Goal: Information Seeking & Learning: Find specific fact

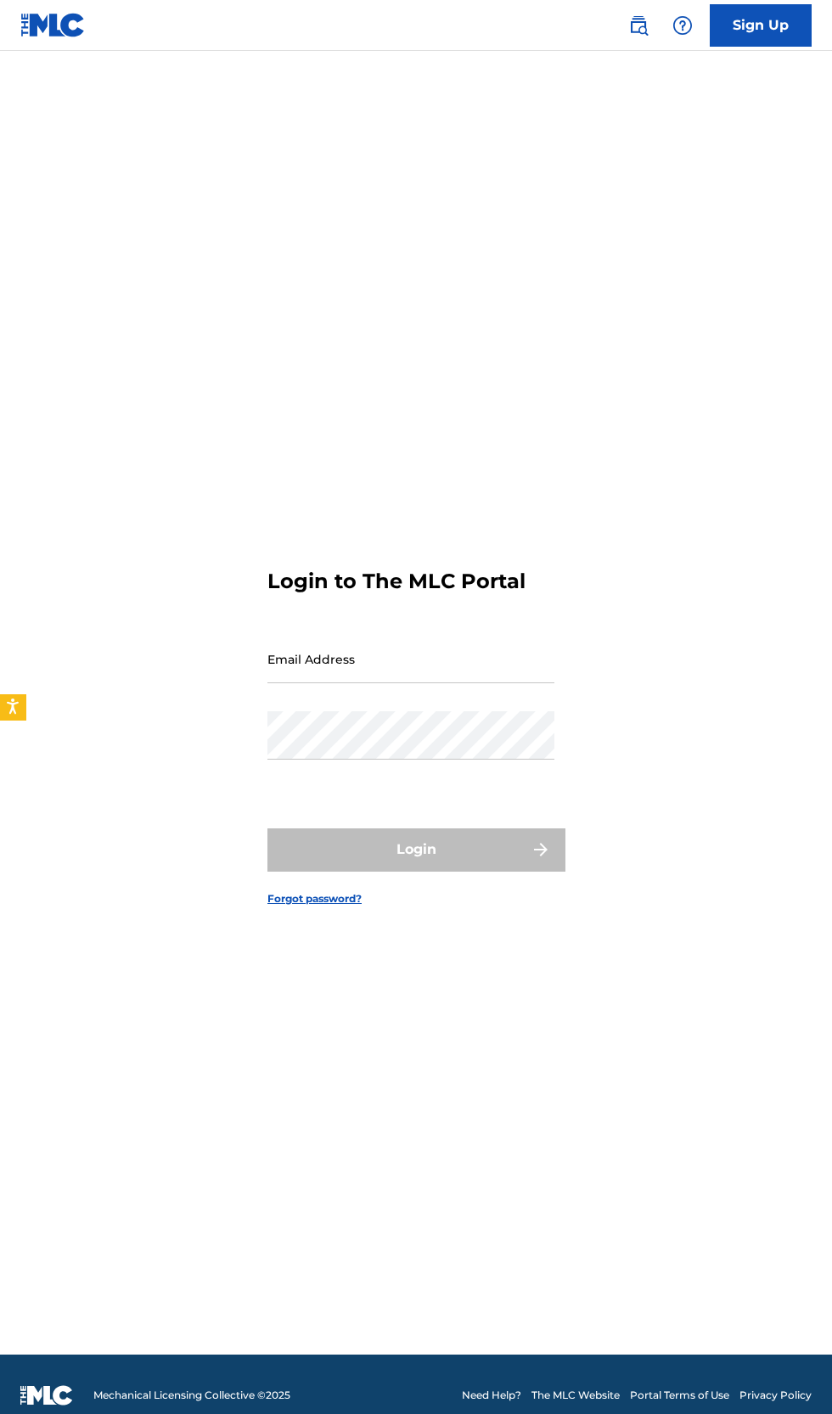
click at [346, 683] on input "Email Address" at bounding box center [410, 659] width 287 height 48
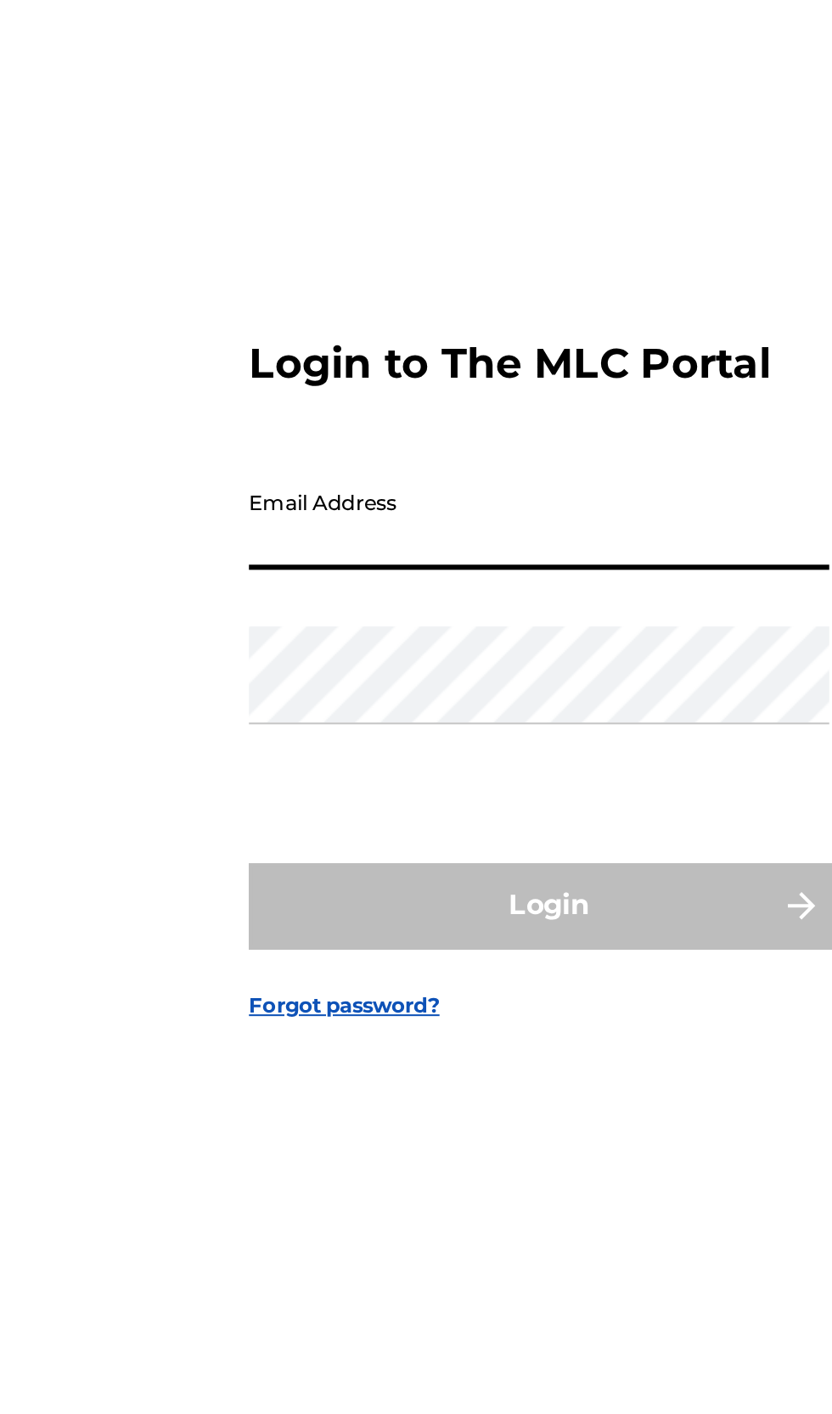
type input "[EMAIL_ADDRESS][DOMAIN_NAME]"
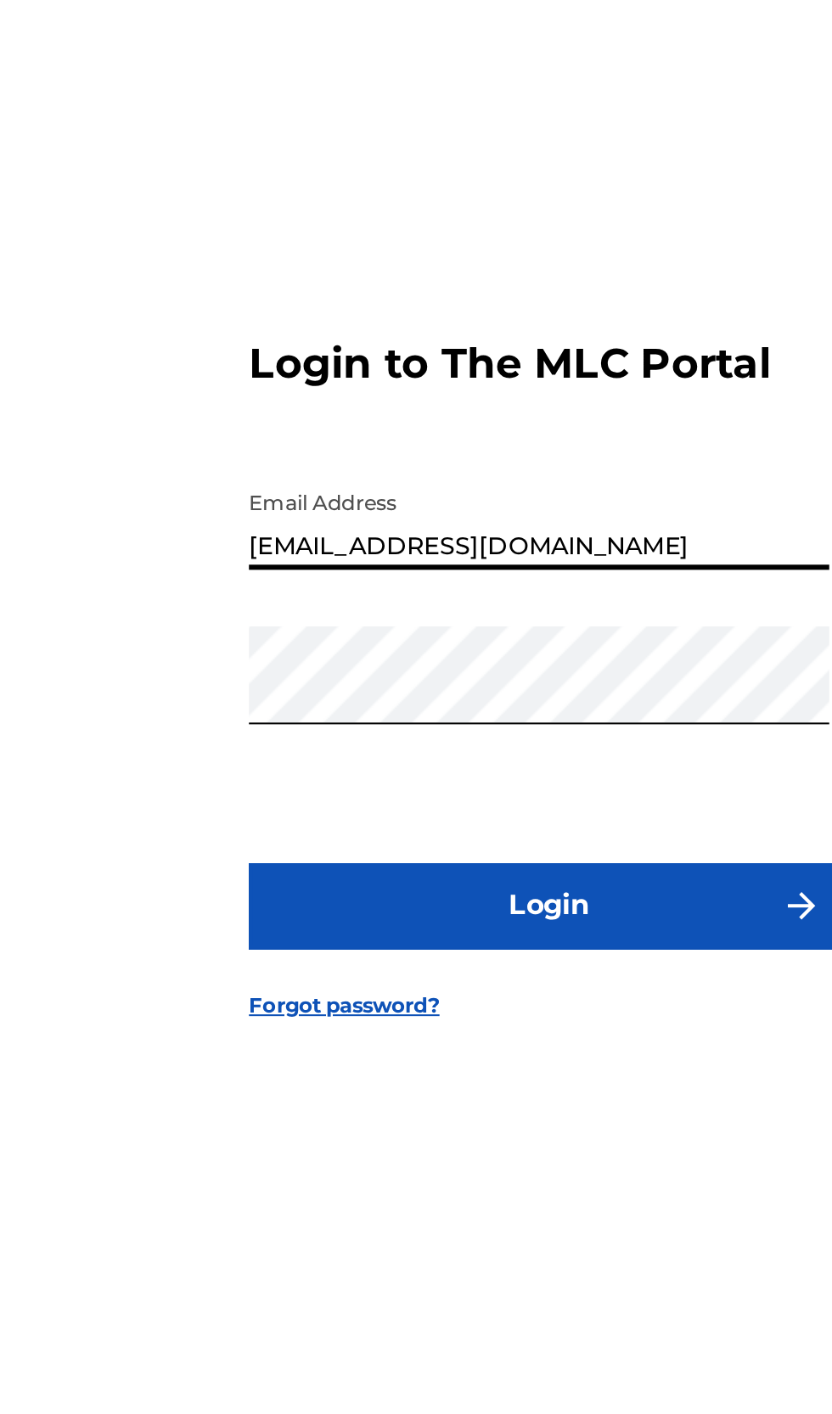
click at [481, 871] on button "Login" at bounding box center [415, 850] width 297 height 42
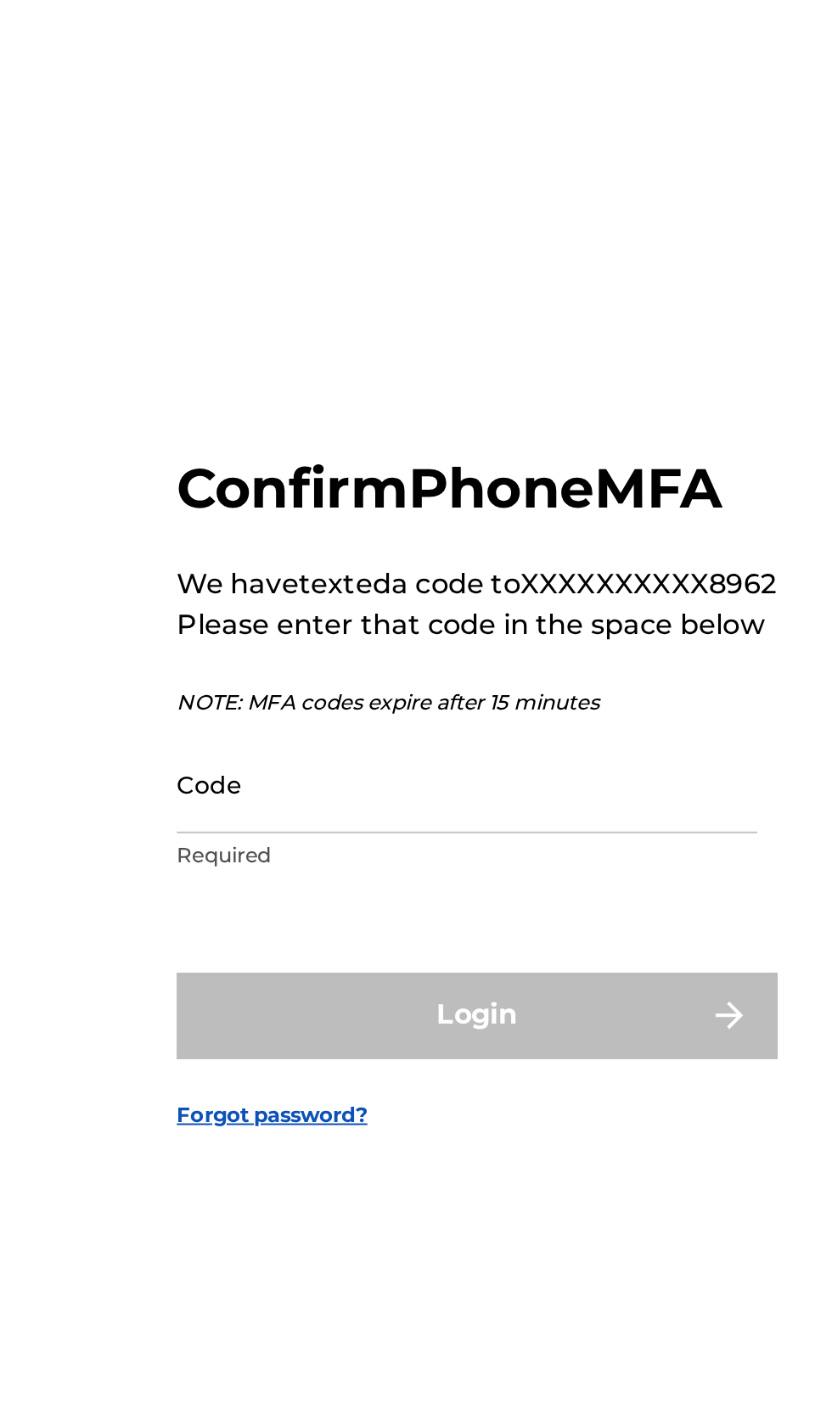
click at [413, 758] on input "Code" at bounding box center [410, 734] width 287 height 48
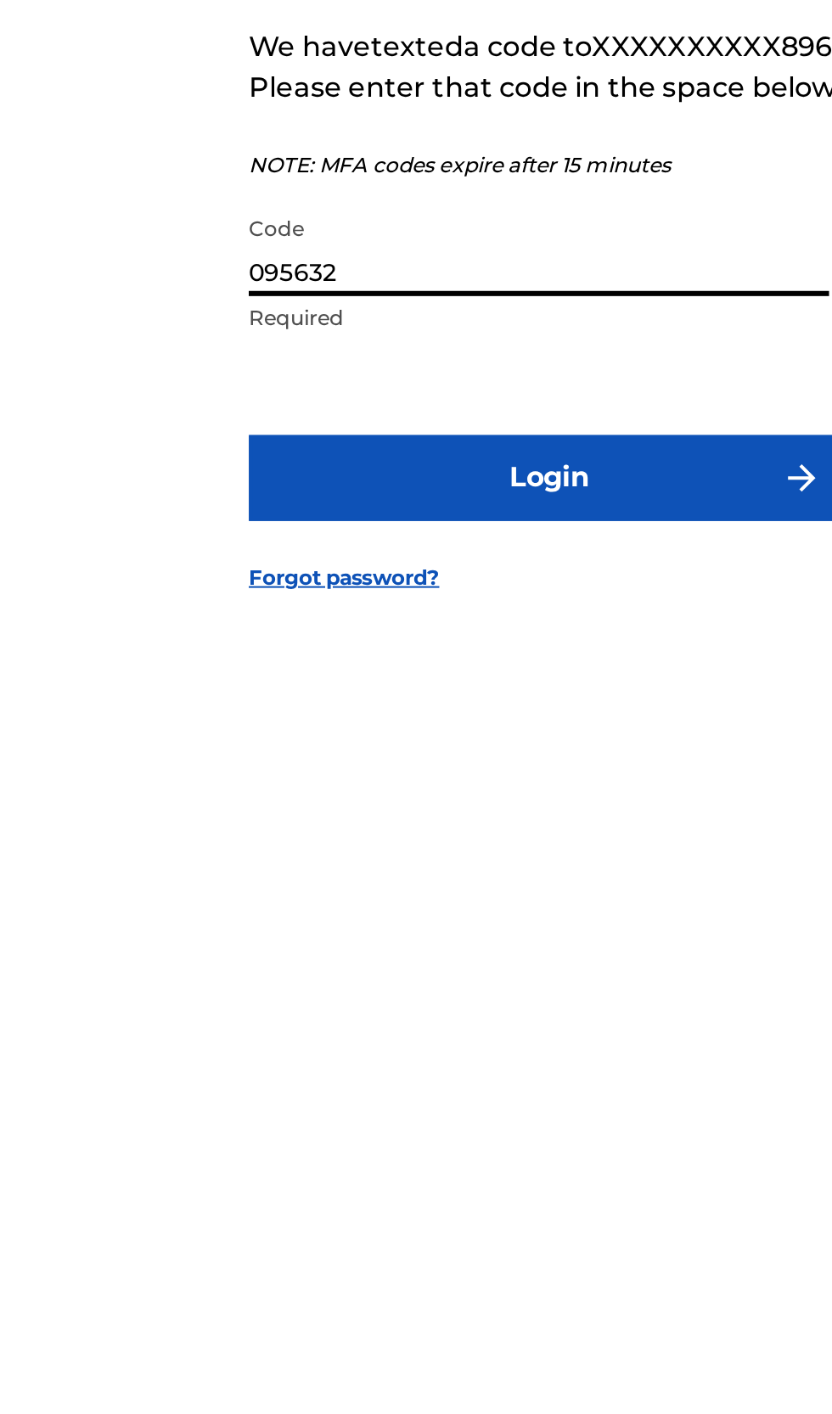
type input "095632"
click at [446, 869] on button "Login" at bounding box center [415, 848] width 297 height 42
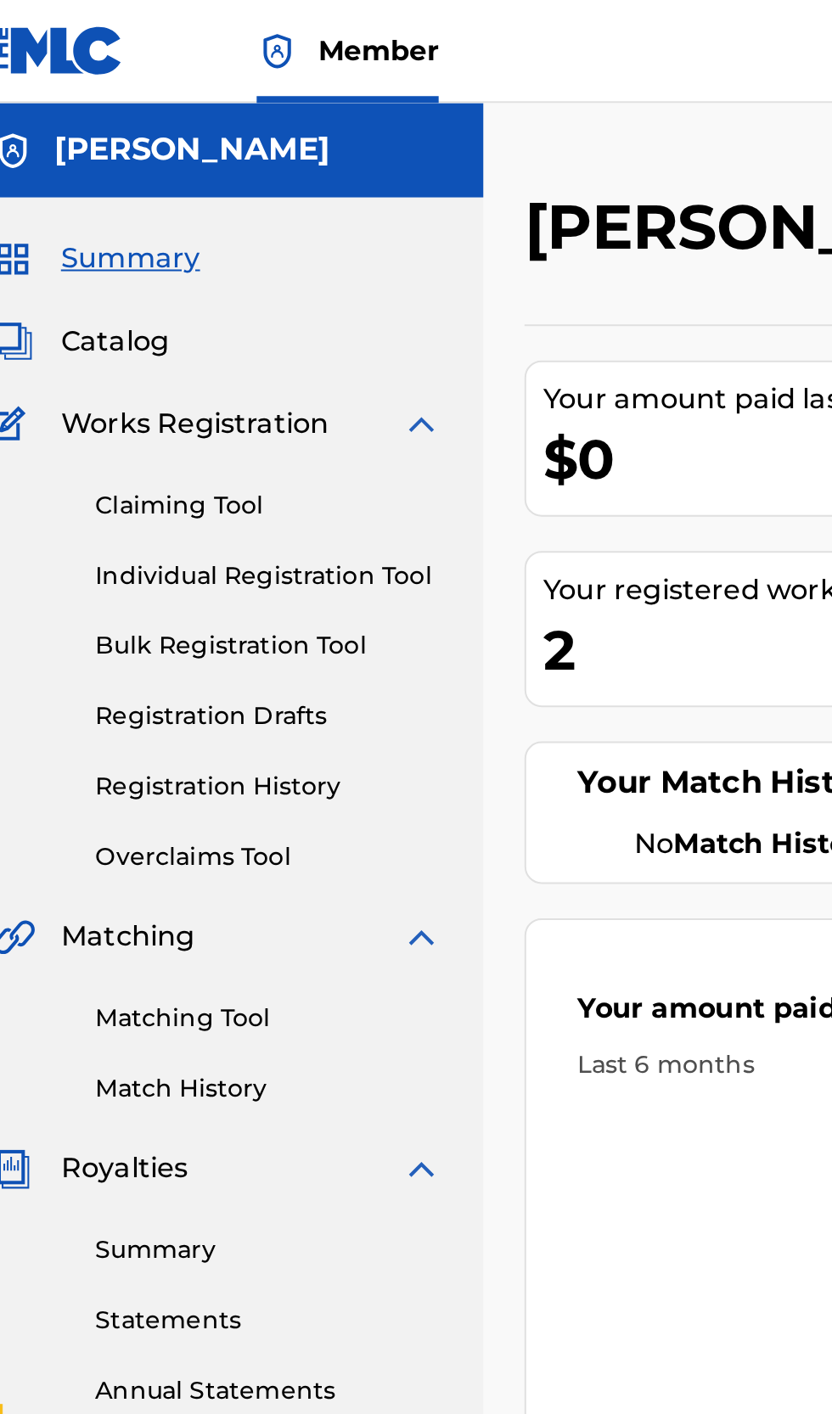
click at [151, 500] on link "Matching Tool" at bounding box center [157, 504] width 172 height 18
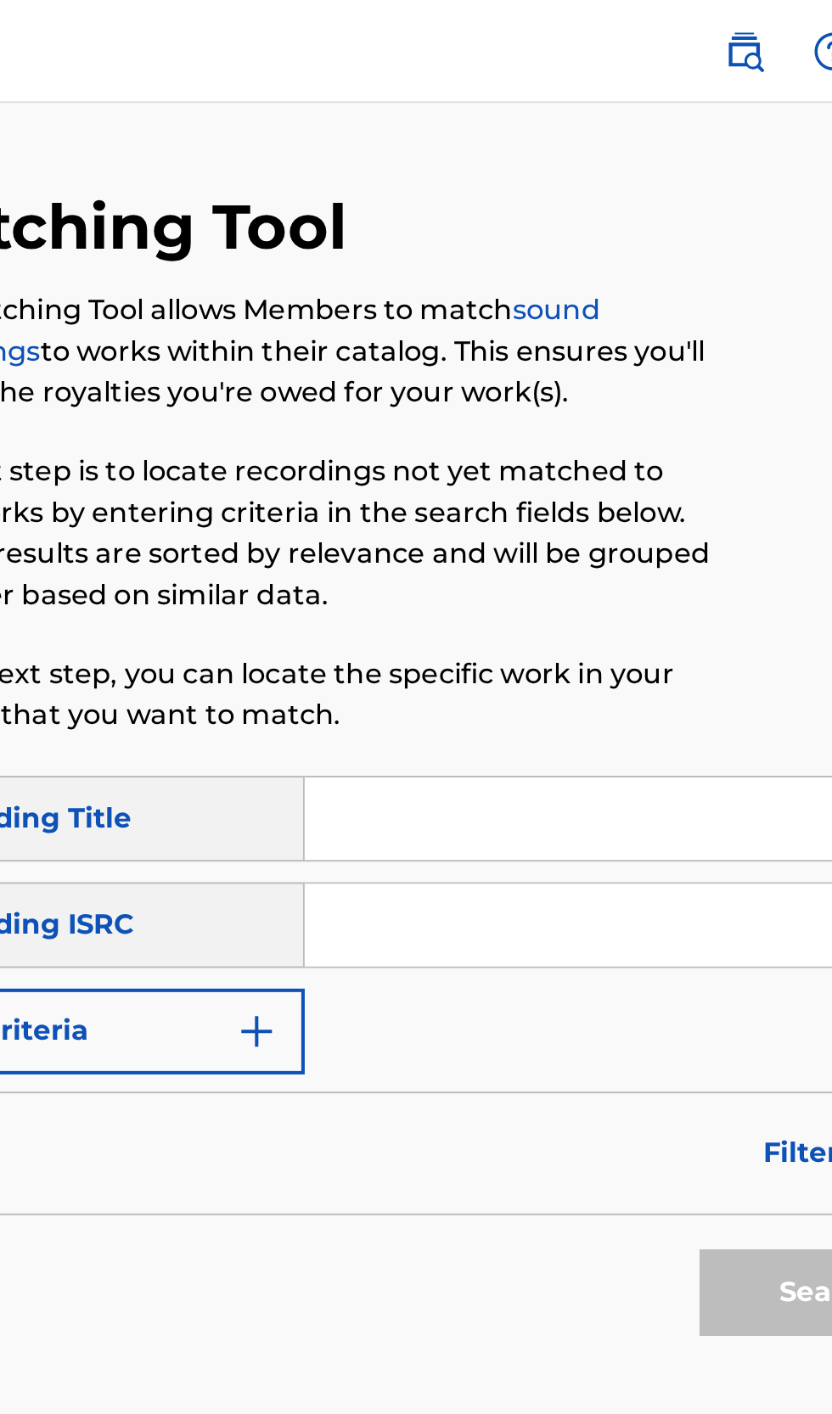
click at [542, 404] on input "Search Form" at bounding box center [650, 405] width 322 height 41
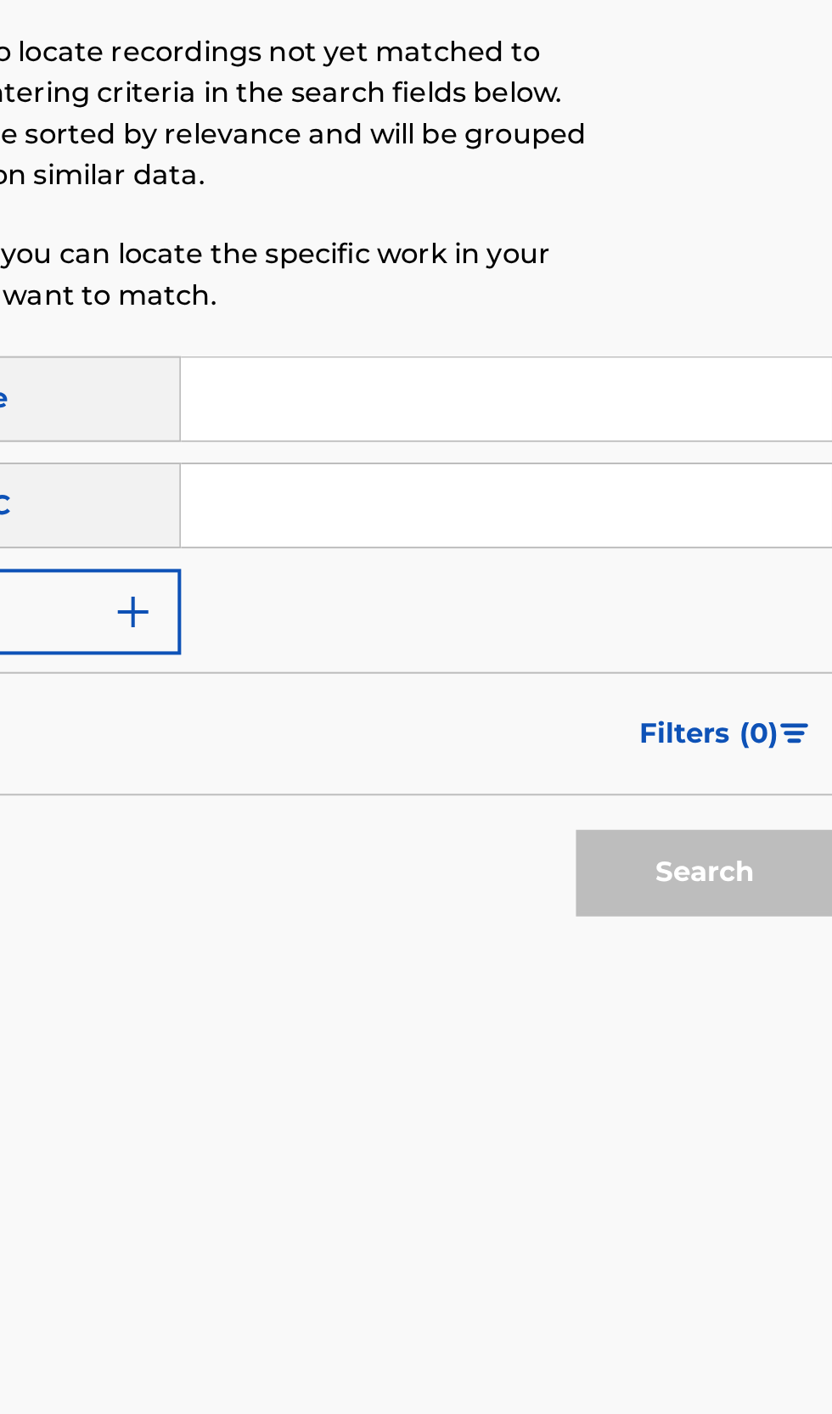
click at [593, 460] on input "Search Form" at bounding box center [650, 457] width 322 height 41
type input "USL4Q2465231"
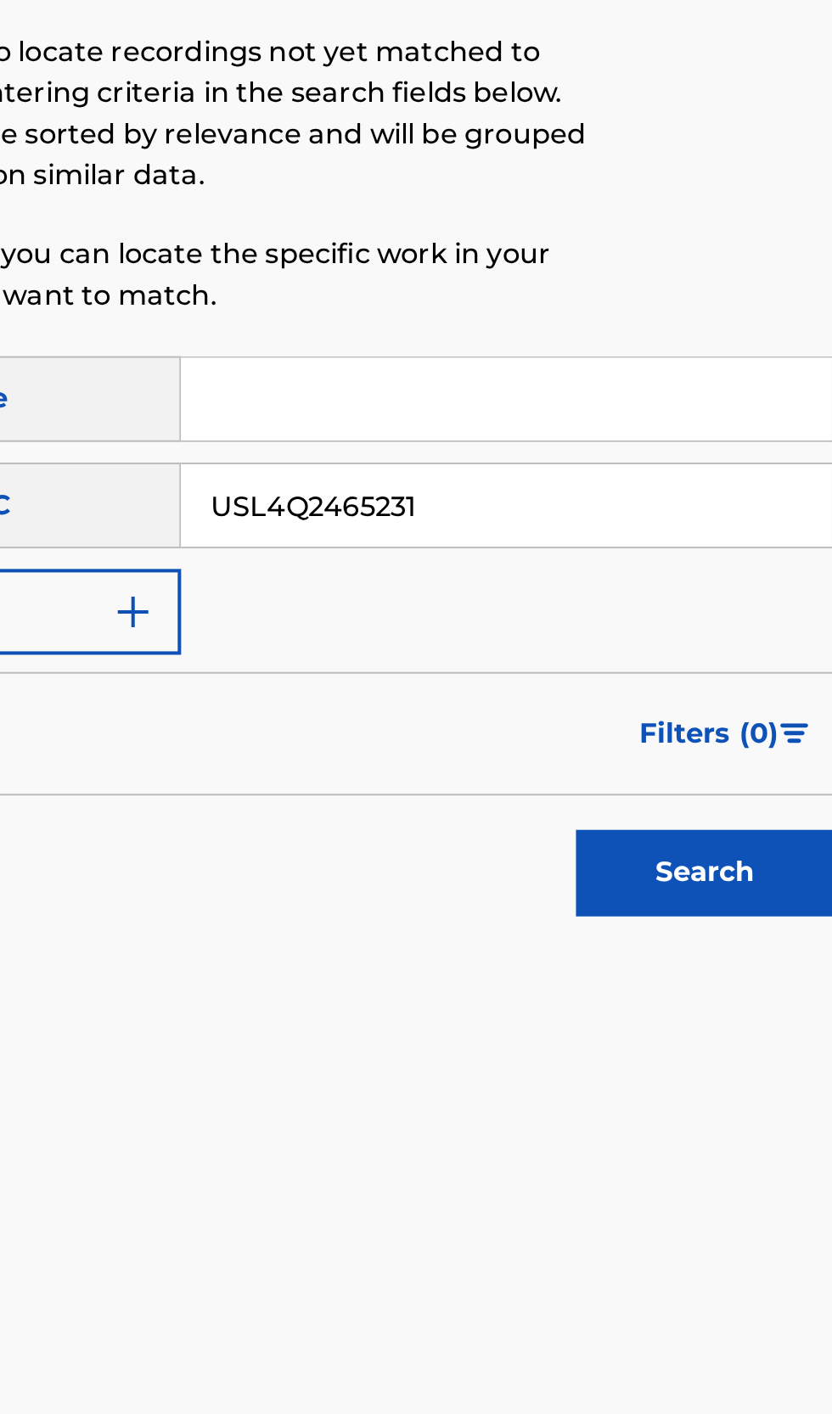
click at [757, 635] on button "Search" at bounding box center [747, 639] width 127 height 42
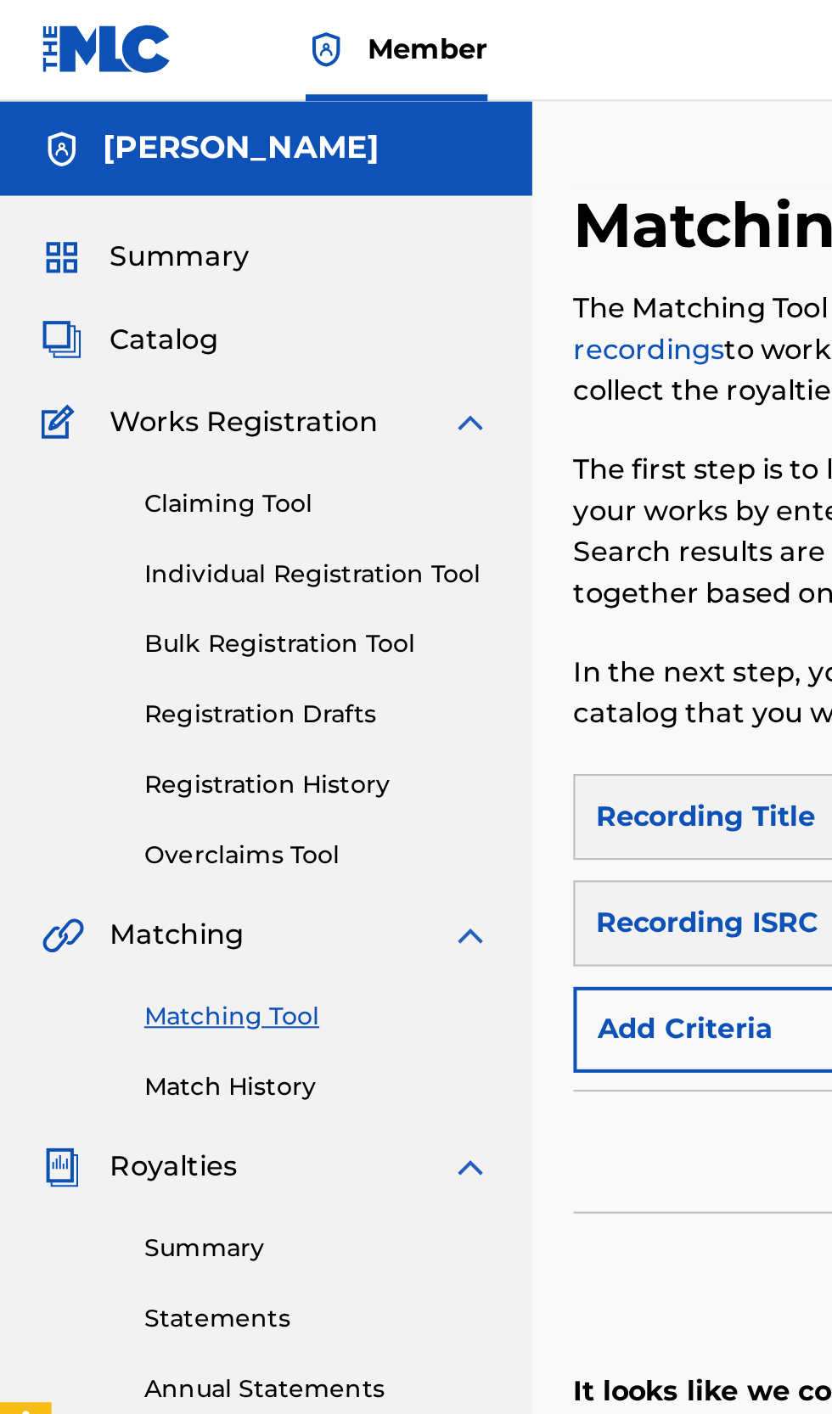
click at [86, 166] on span "Catalog" at bounding box center [80, 169] width 53 height 20
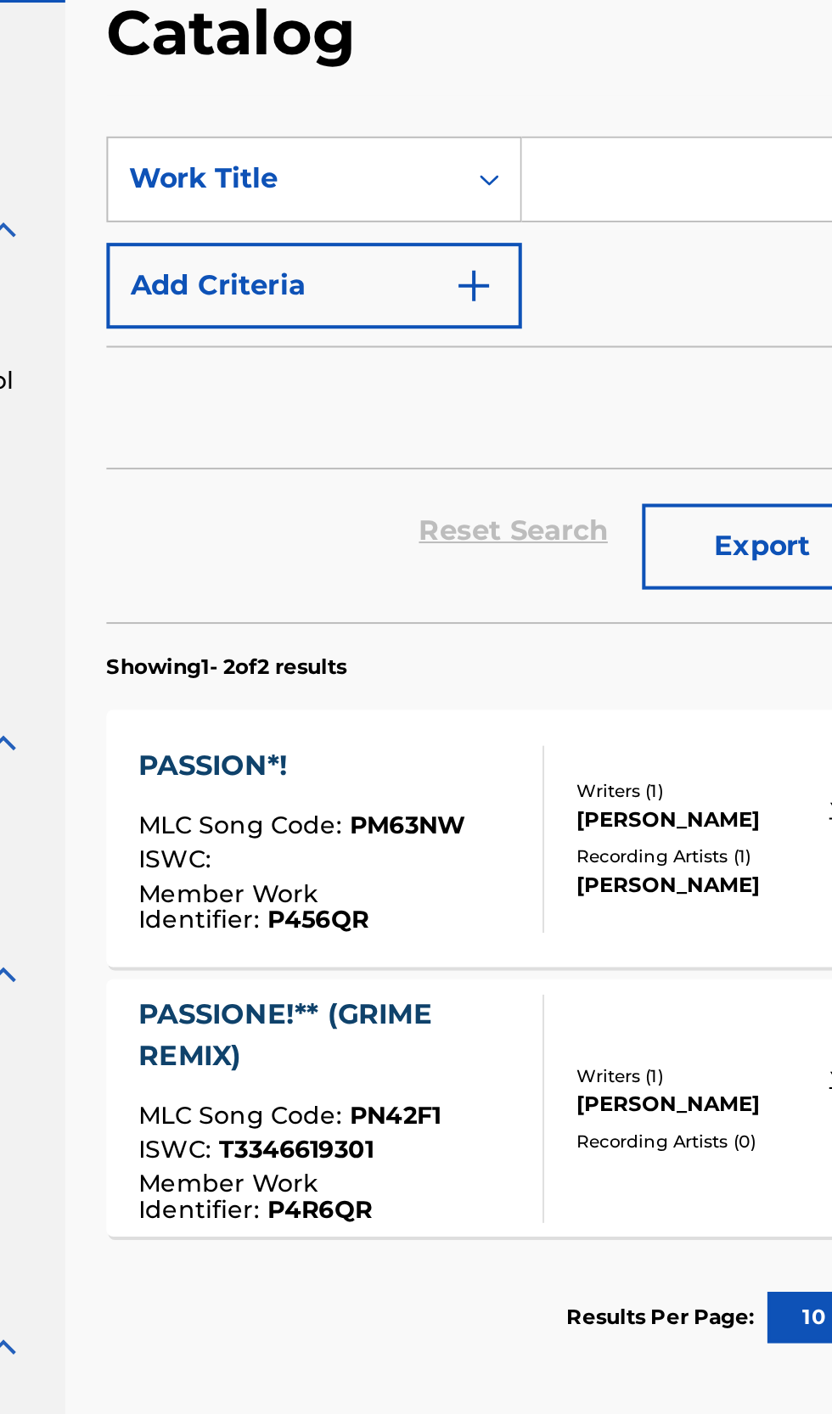
click at [562, 521] on div "Recording Artists ( 1 )" at bounding box center [571, 520] width 110 height 13
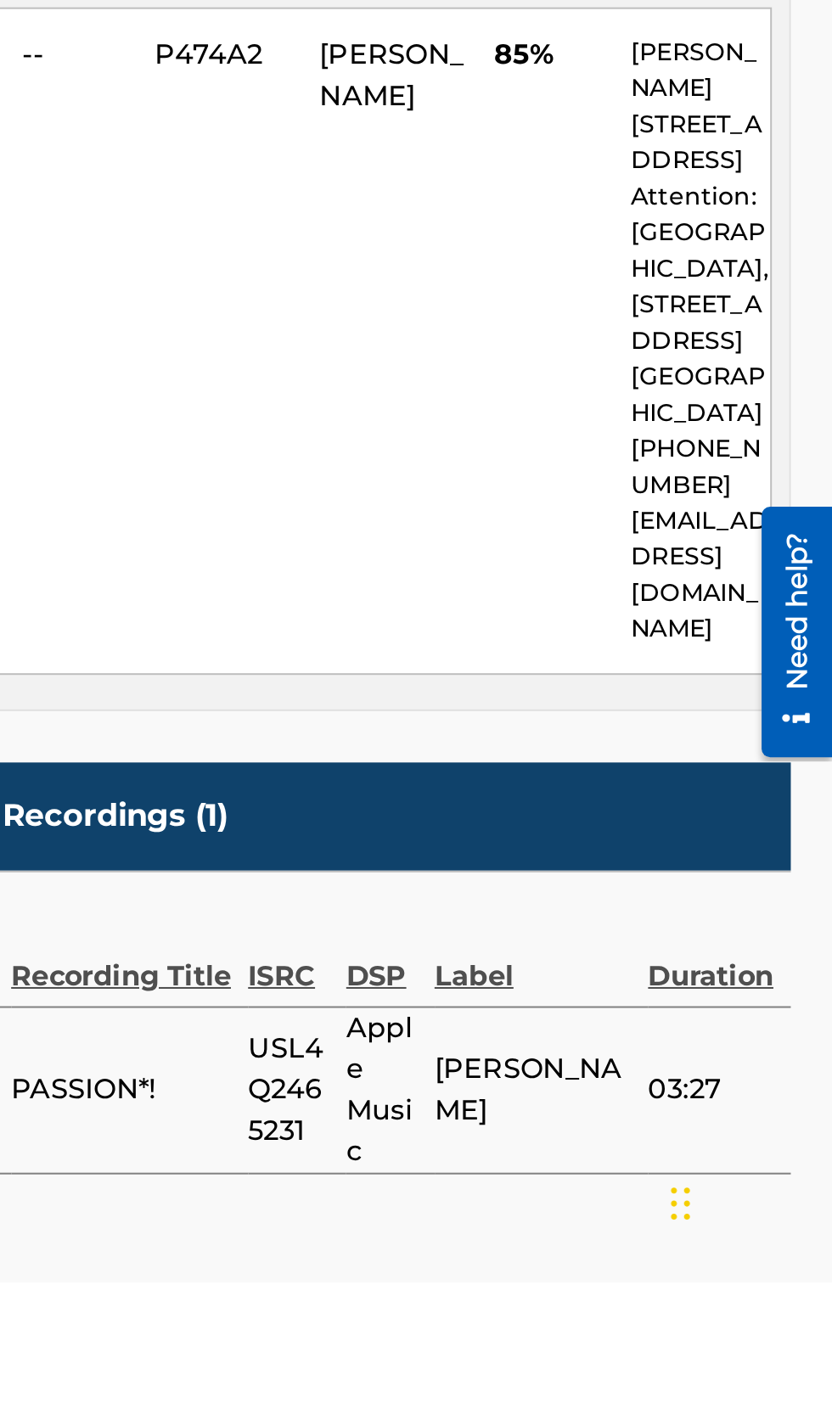
scroll to position [258, 0]
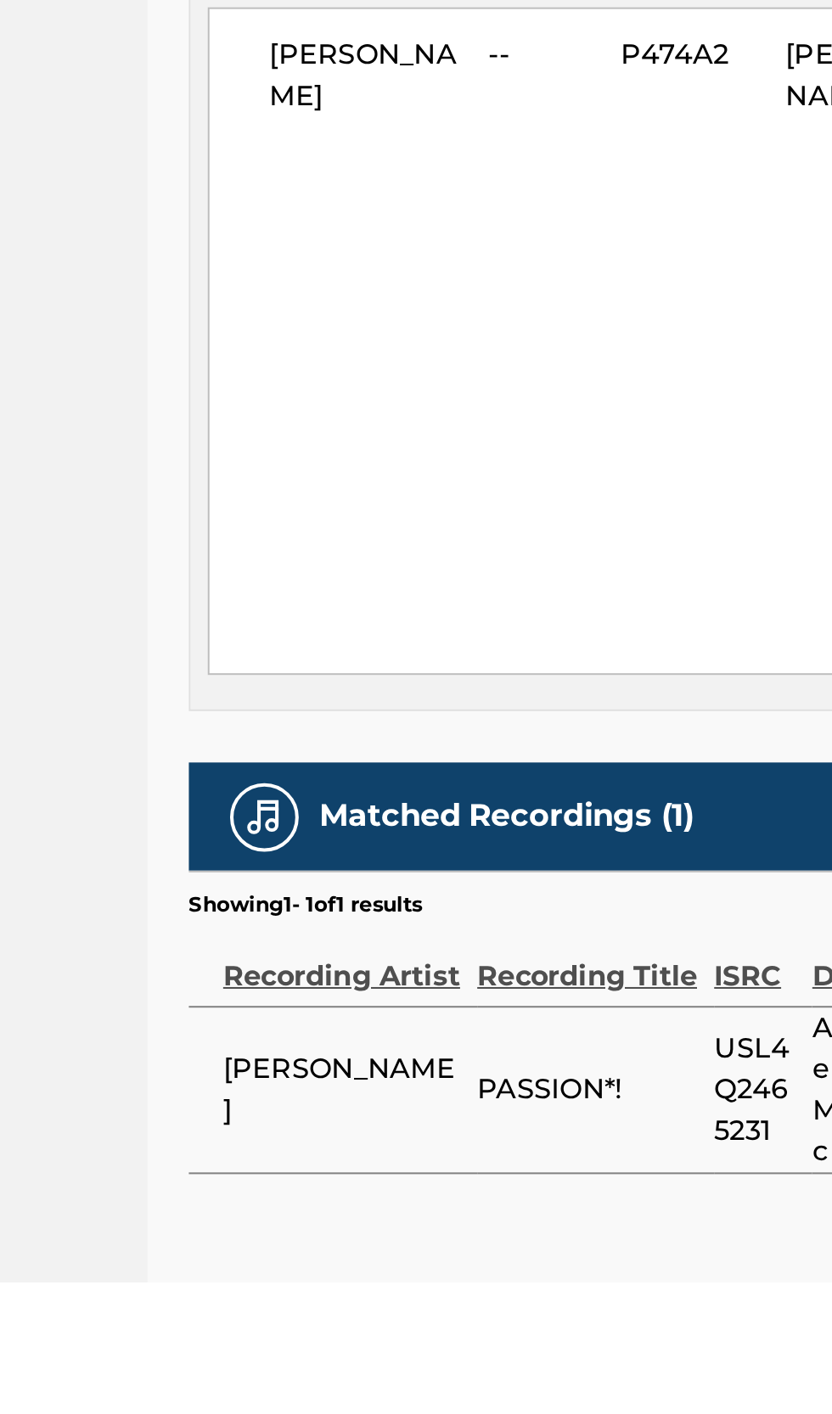
click at [355, 1194] on h5 "Matched Recordings (1)" at bounding box center [440, 1184] width 185 height 20
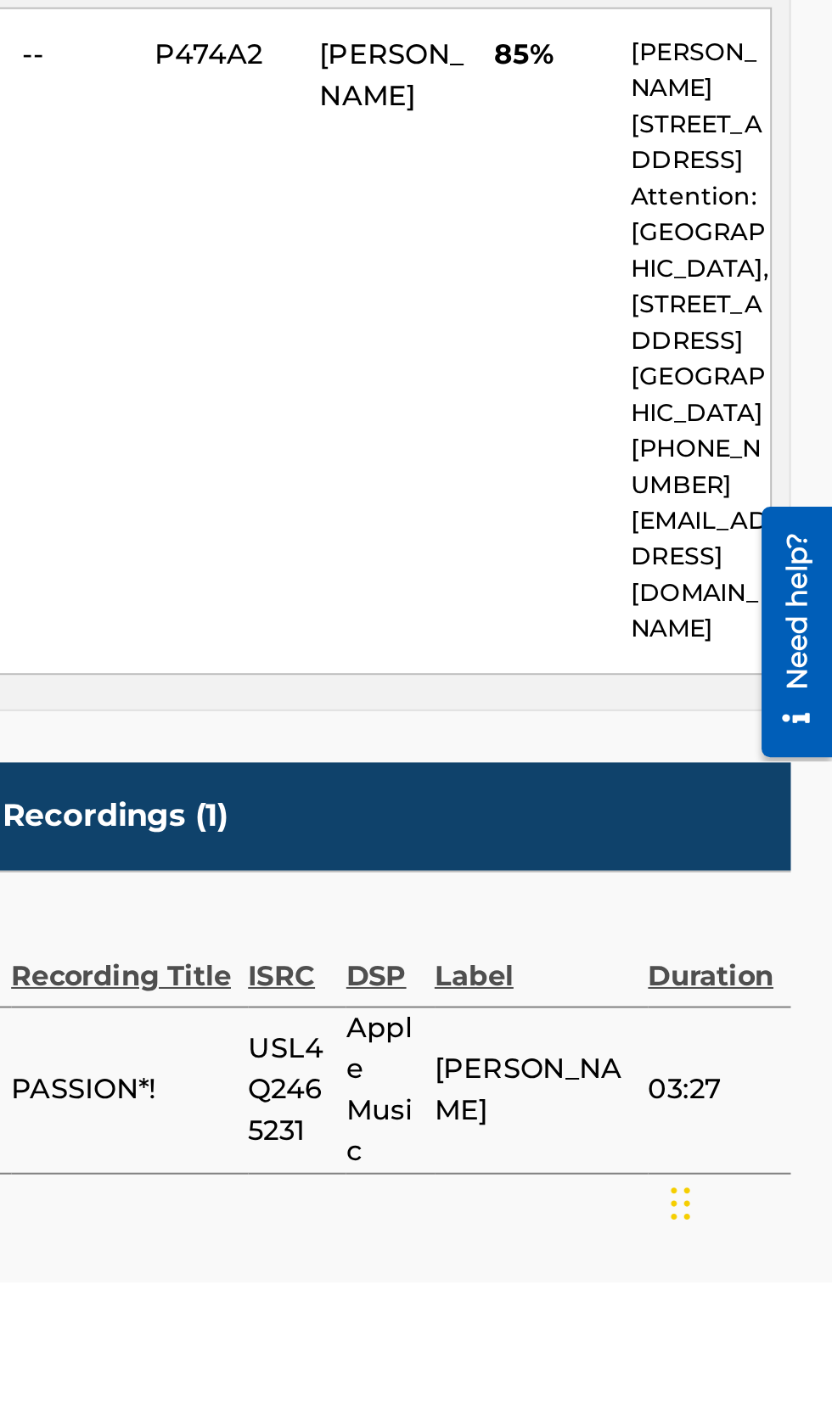
click at [772, 540] on div "Need help?" at bounding box center [765, 557] width 23 height 78
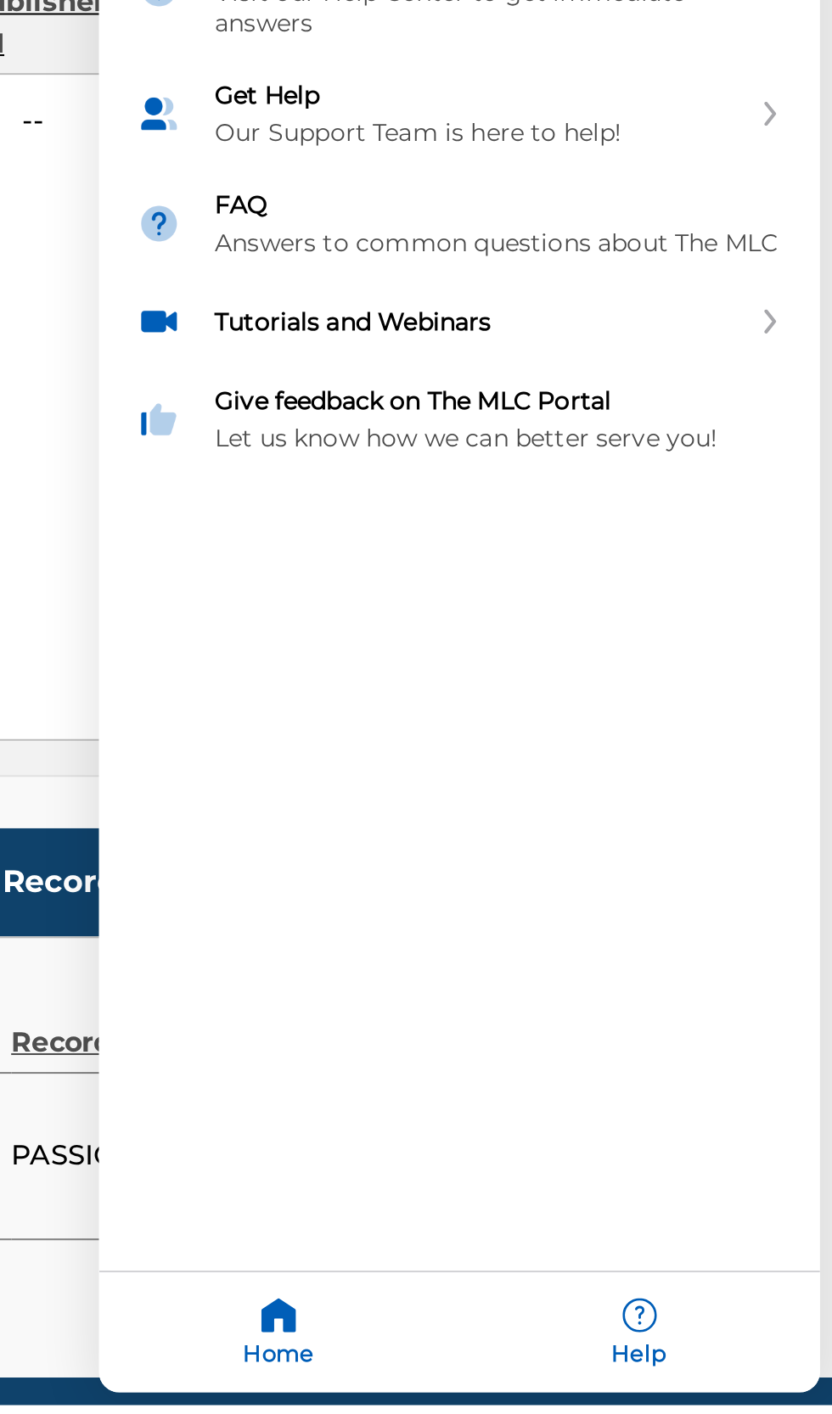
scroll to position [295, 0]
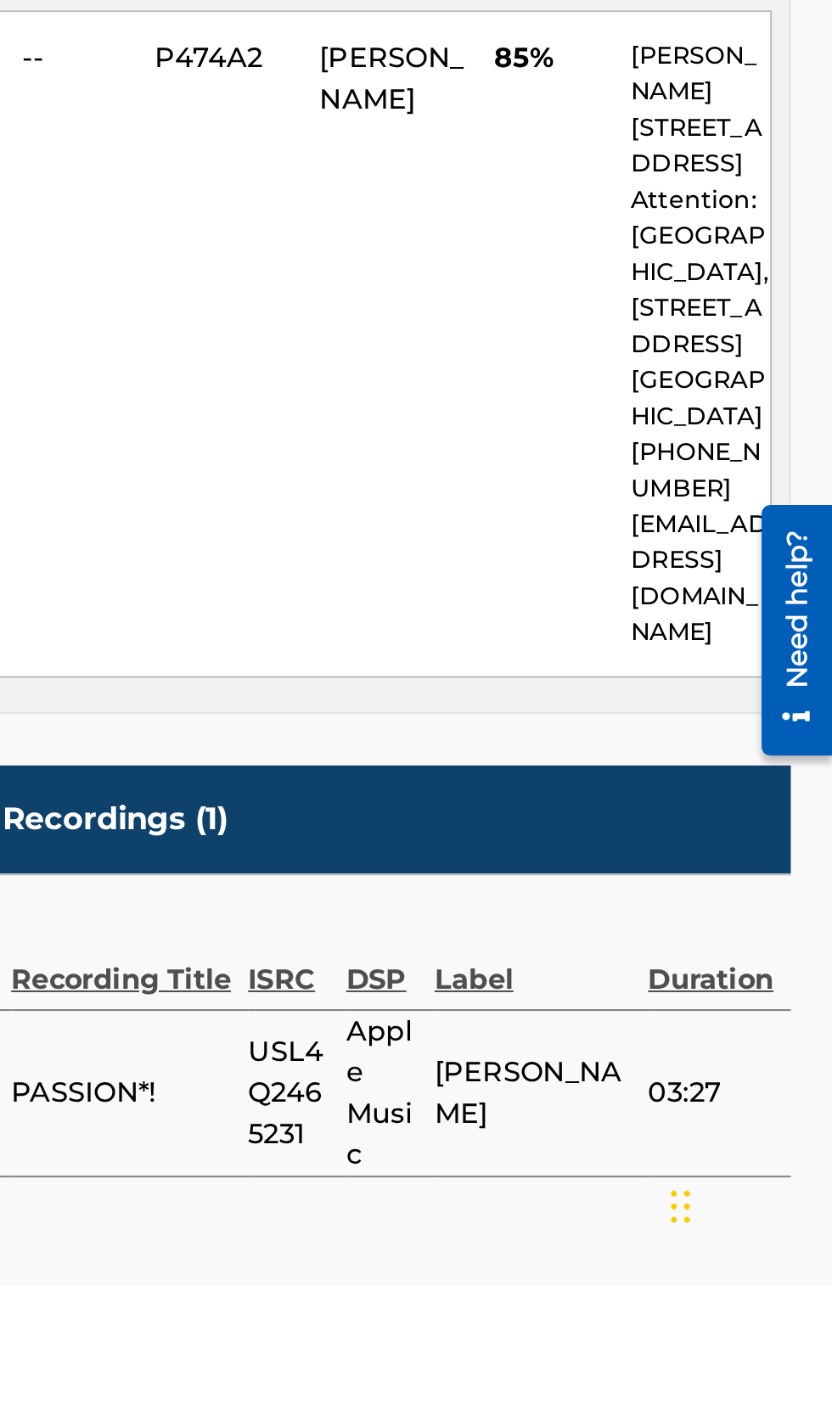
scroll to position [258, 0]
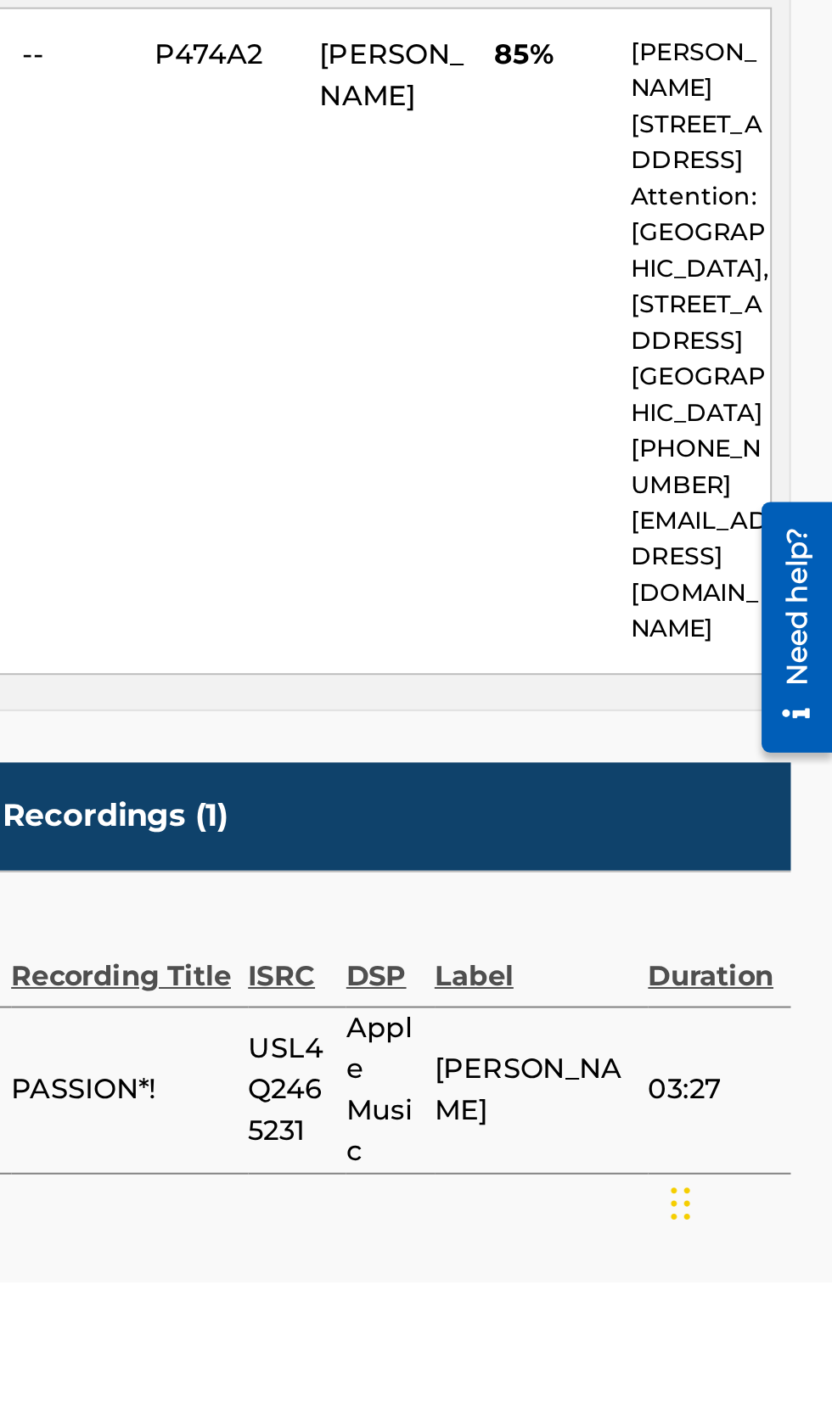
click at [510, 1211] on div "Matched Recordings (1)" at bounding box center [548, 1183] width 528 height 53
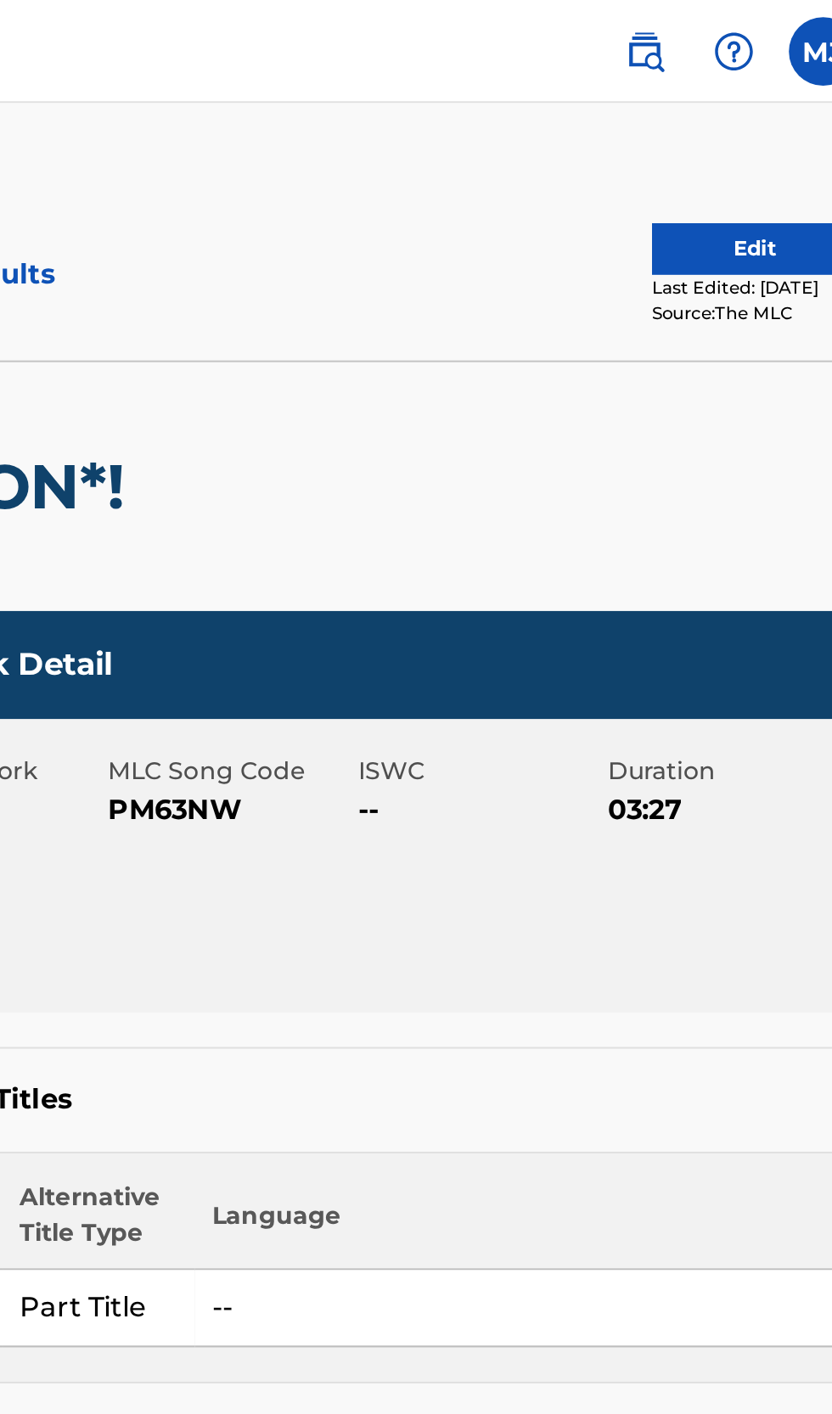
scroll to position [0, 0]
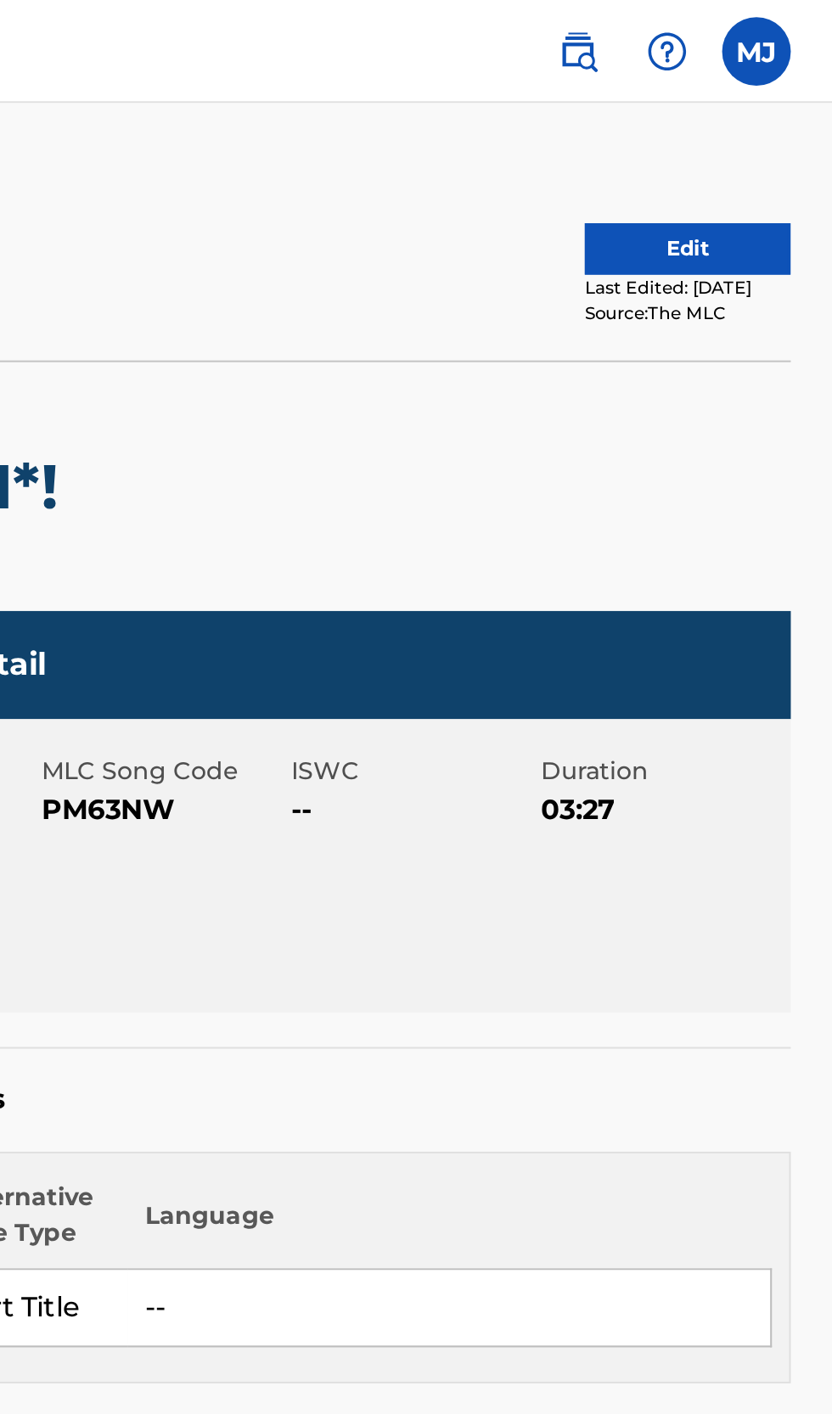
click at [744, 132] on button "Edit" at bounding box center [761, 122] width 102 height 25
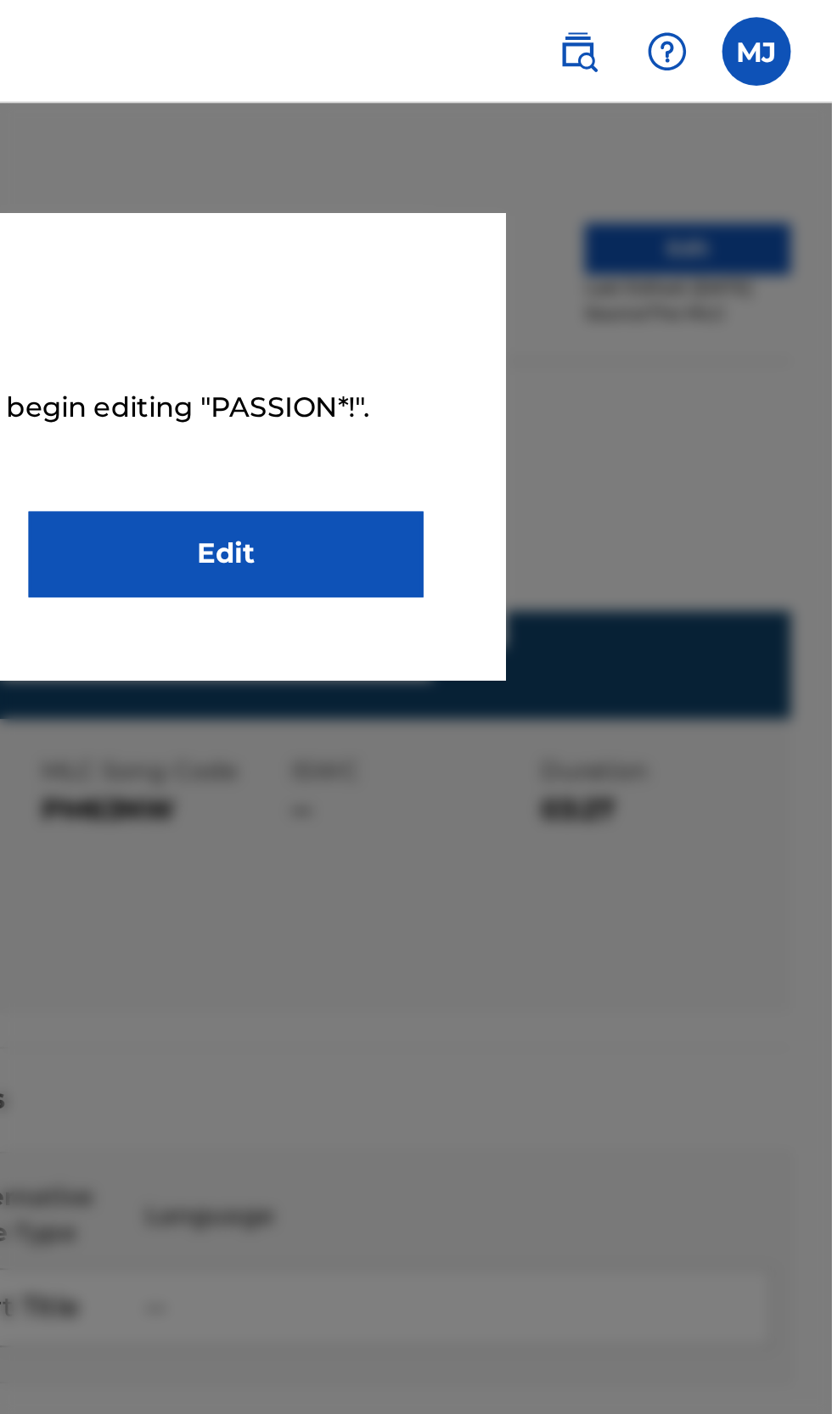
click at [588, 280] on link "Edit" at bounding box center [532, 274] width 195 height 42
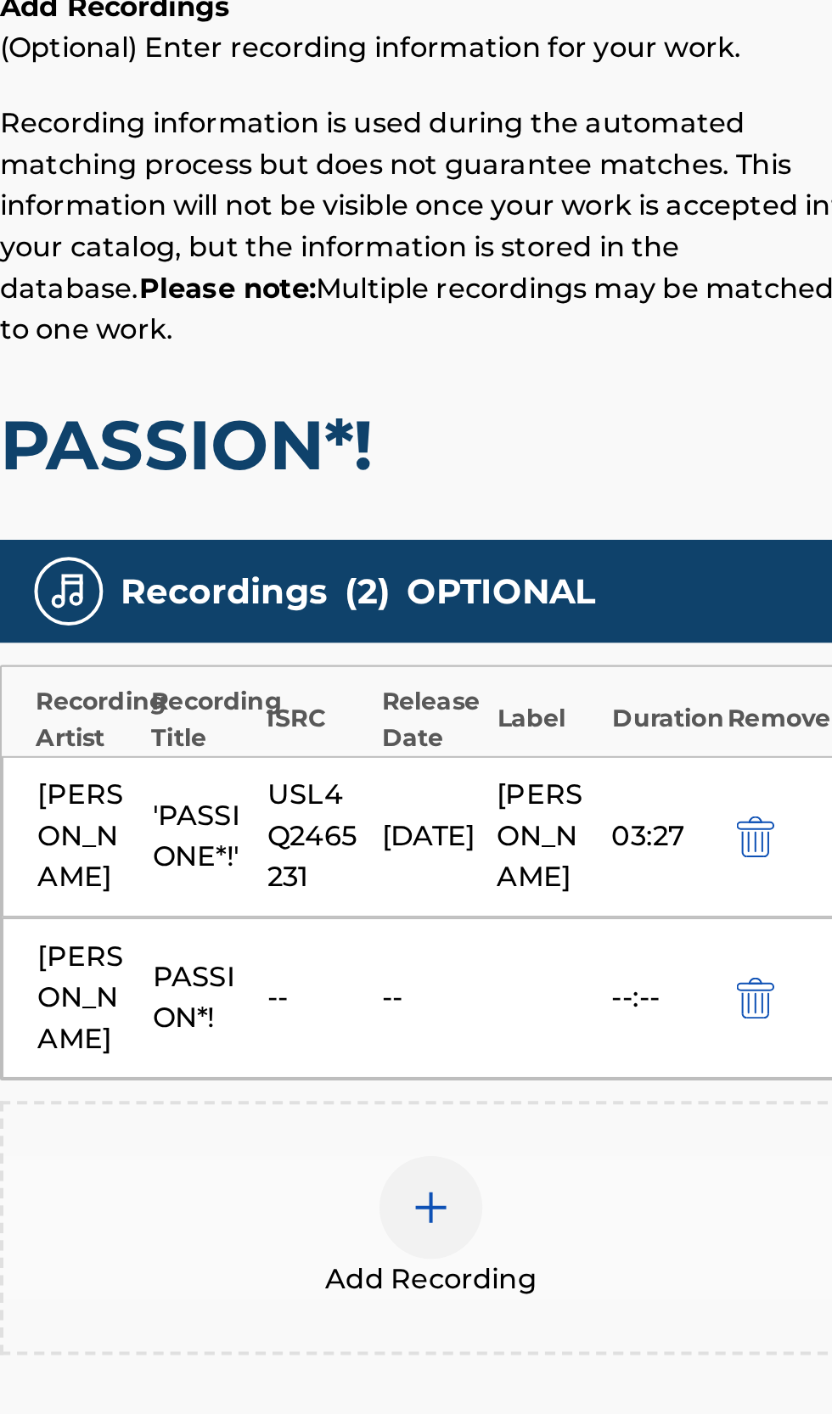
scroll to position [0, 10]
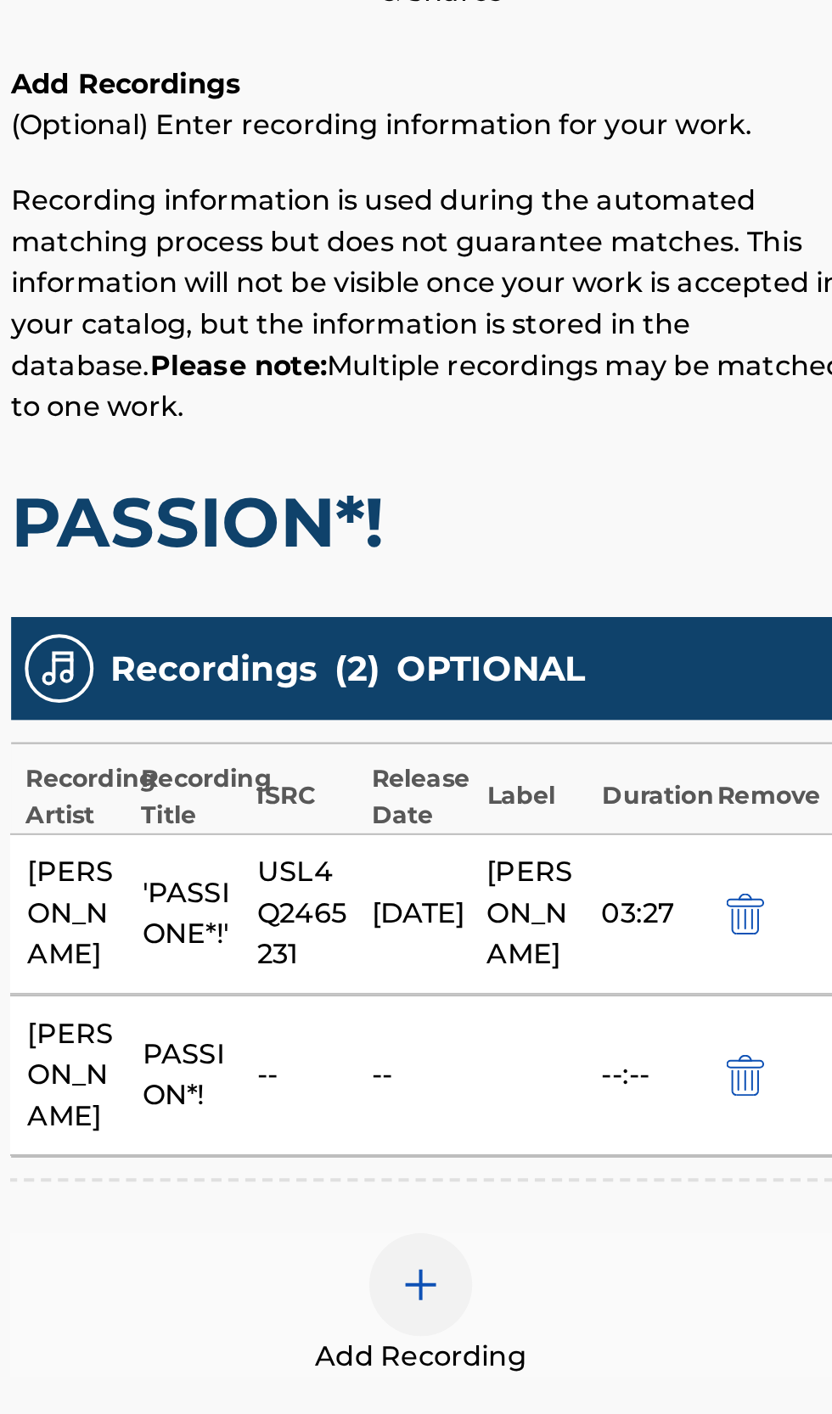
click at [704, 835] on img "submit" at bounding box center [698, 824] width 19 height 20
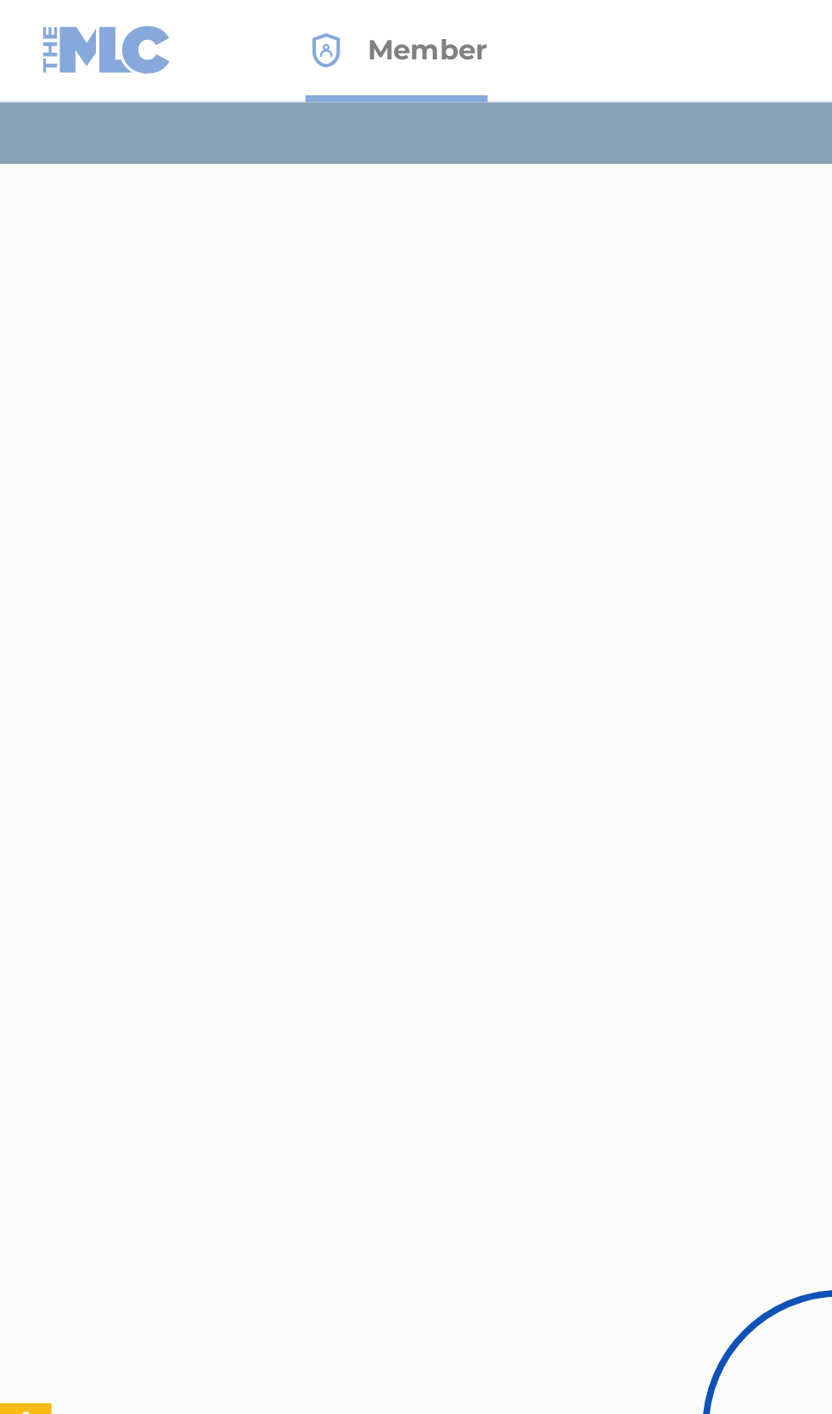
click at [357, 674] on div at bounding box center [416, 707] width 832 height 1414
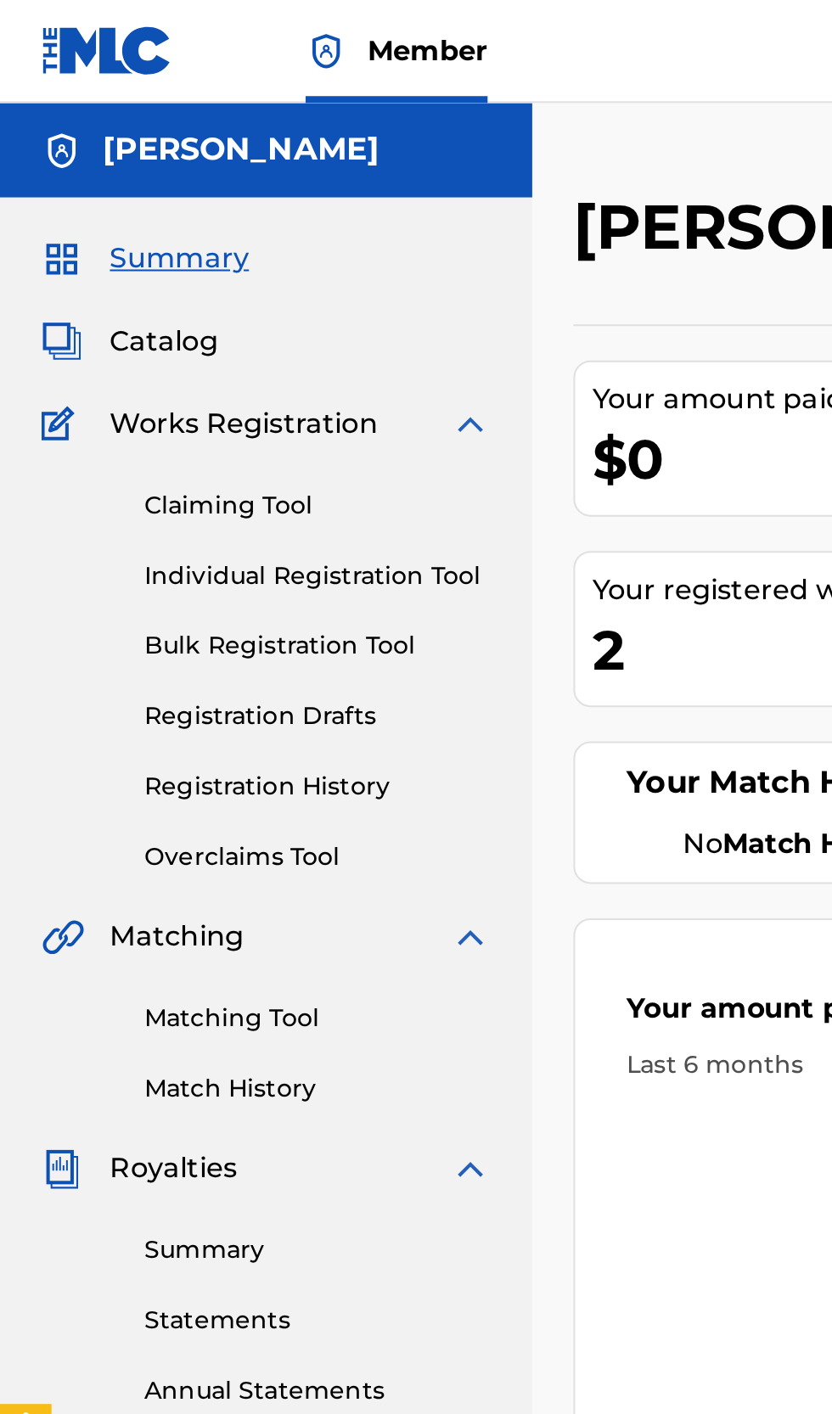
click at [95, 173] on span "Catalog" at bounding box center [80, 169] width 53 height 20
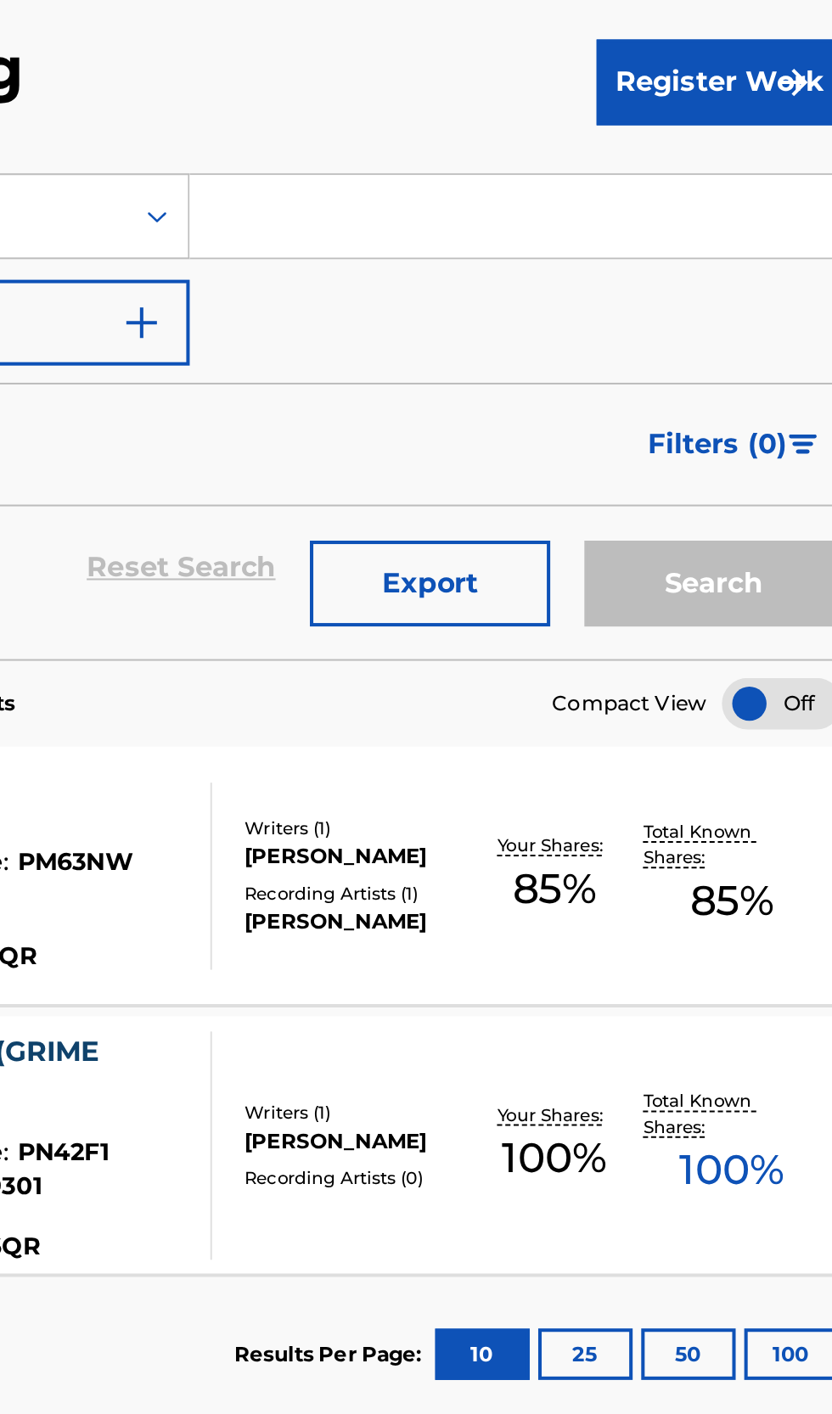
click at [694, 530] on div "Your Shares: 85 %" at bounding box center [669, 512] width 87 height 52
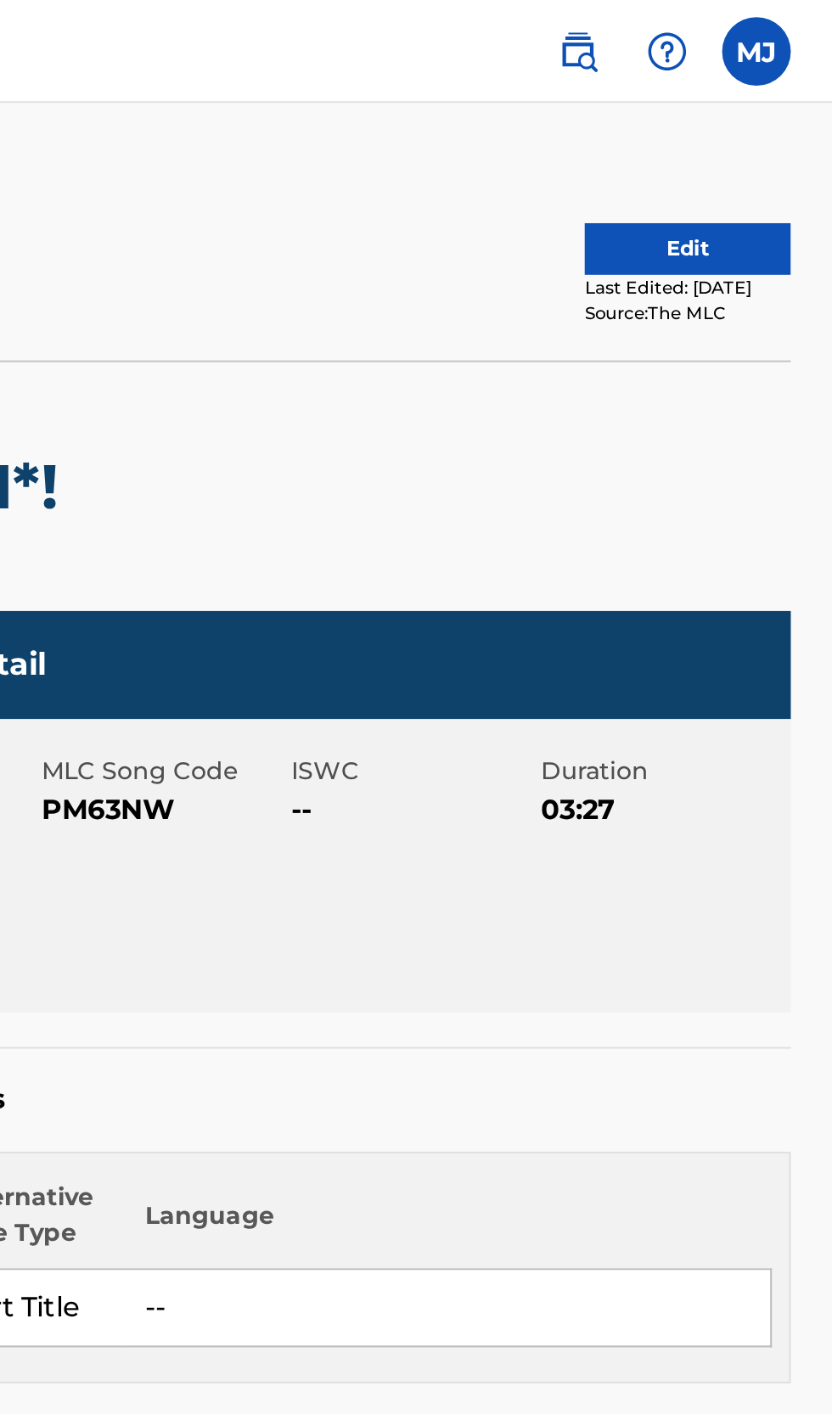
click at [749, 119] on button "Edit" at bounding box center [761, 122] width 102 height 25
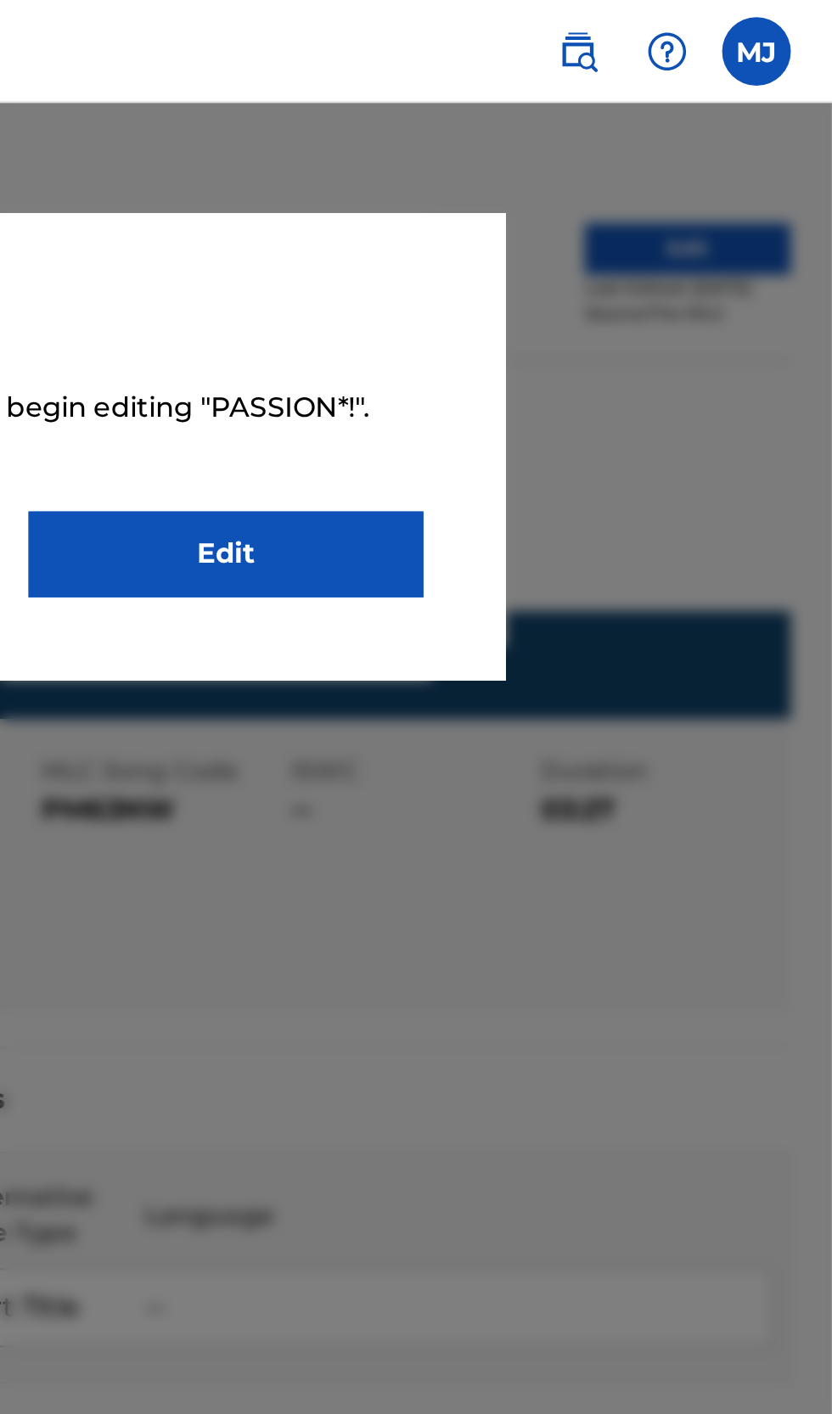
click at [593, 275] on link "Edit" at bounding box center [532, 274] width 195 height 42
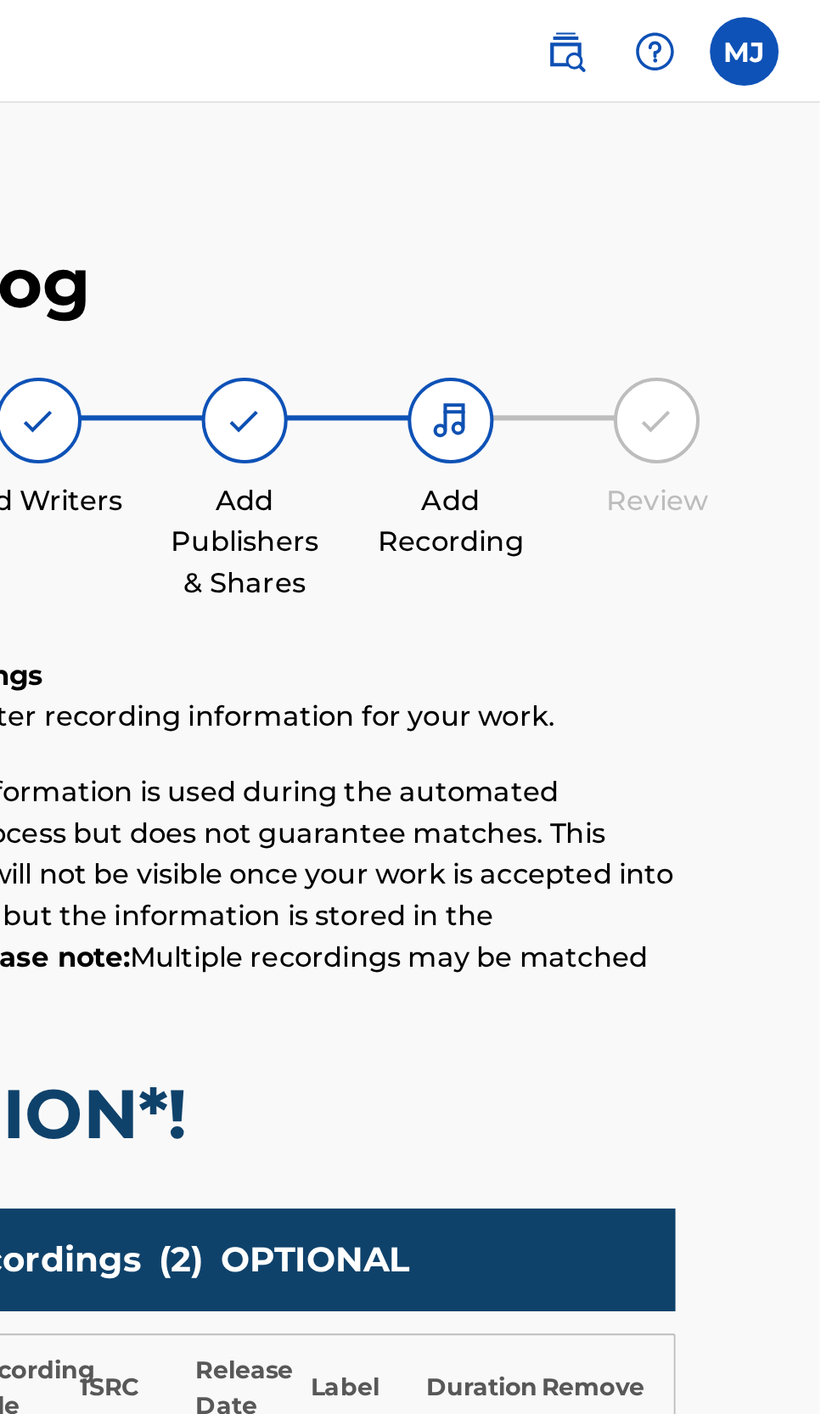
click at [655, 204] on img at bounding box center [649, 208] width 20 height 20
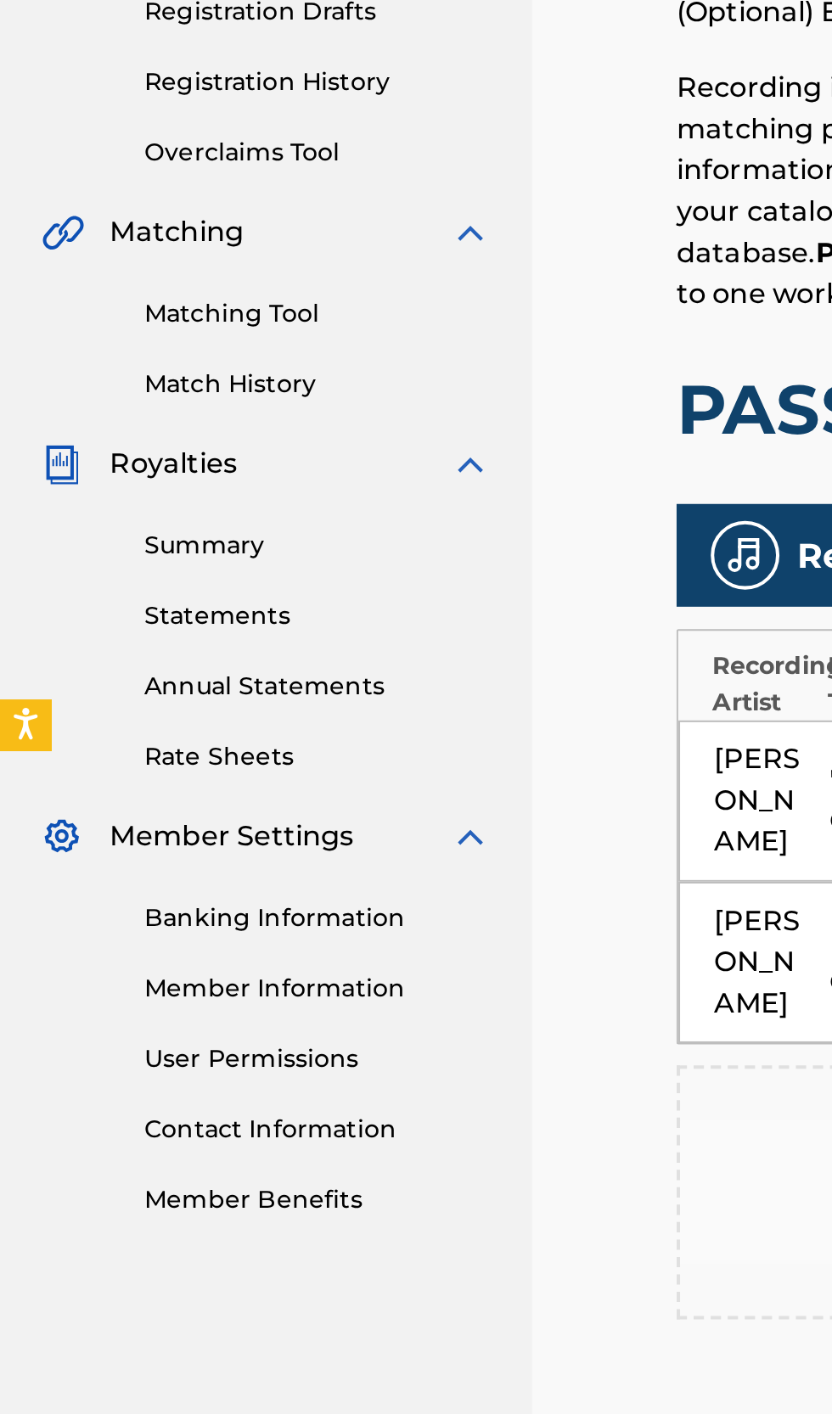
click at [143, 502] on link "Matching Tool" at bounding box center [157, 504] width 172 height 18
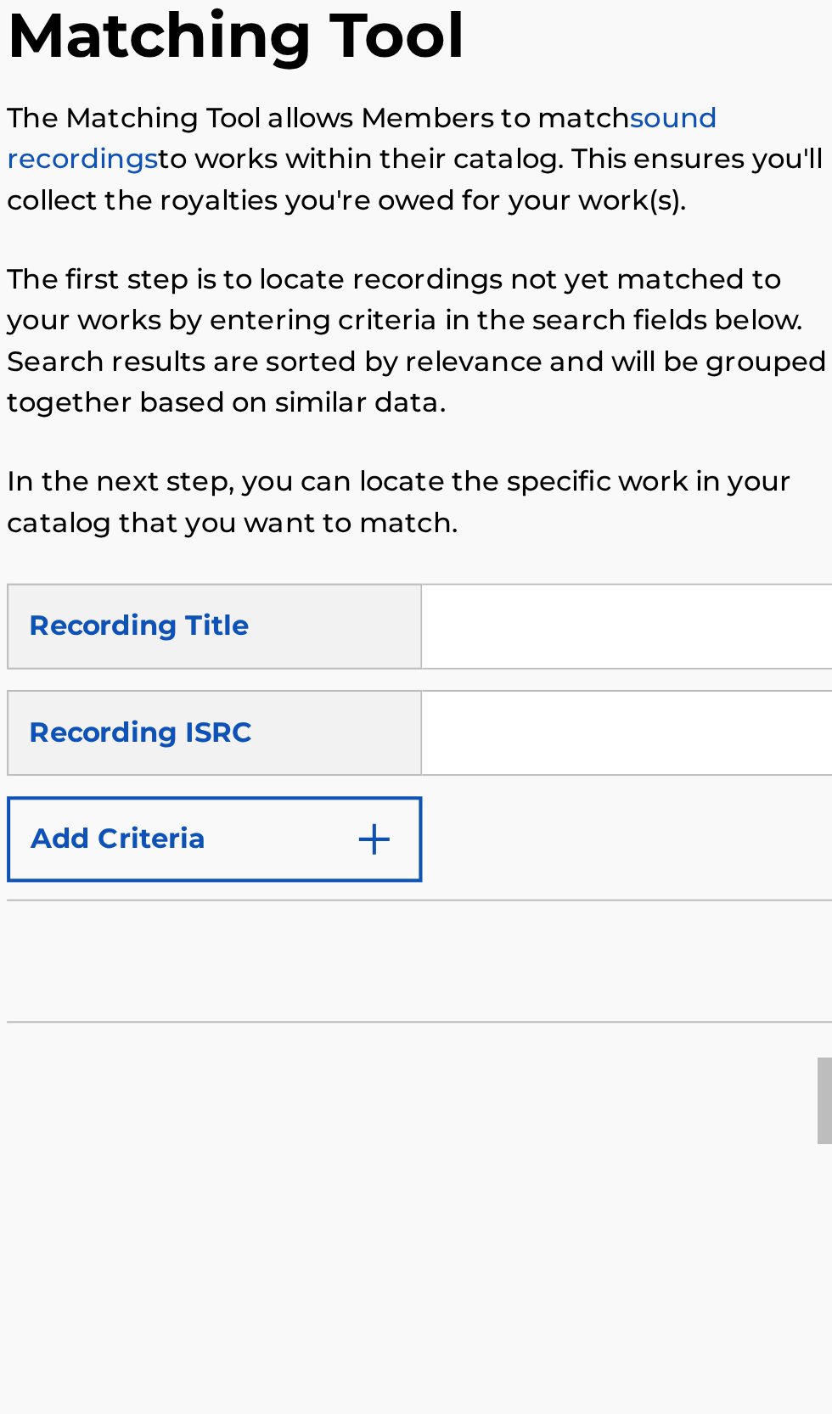
click at [537, 453] on input "Search Form" at bounding box center [650, 457] width 322 height 41
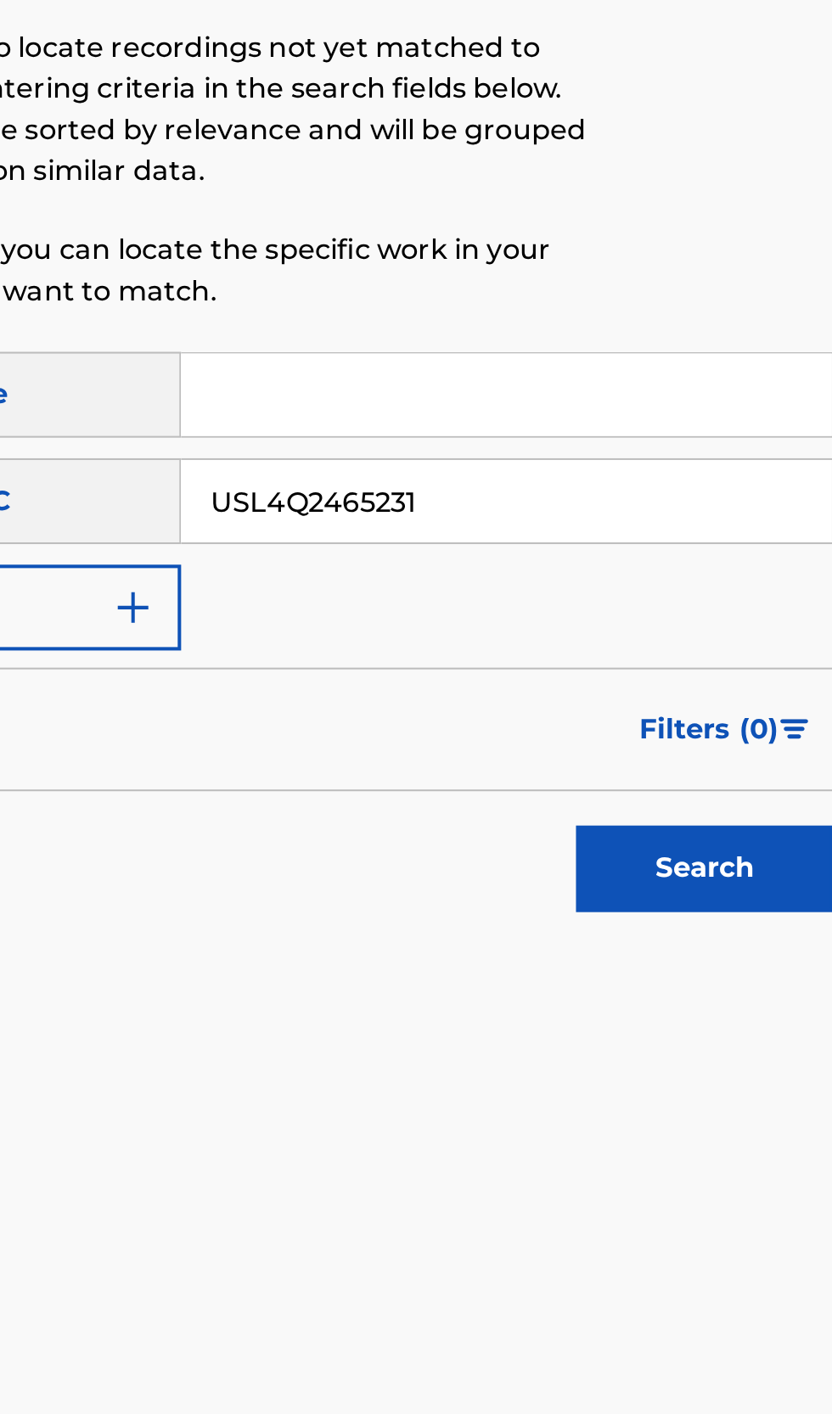
click at [528, 453] on input "USL4Q2465231" at bounding box center [650, 457] width 322 height 41
type input "usl4q2465231"
click at [754, 641] on button "Search" at bounding box center [747, 639] width 127 height 42
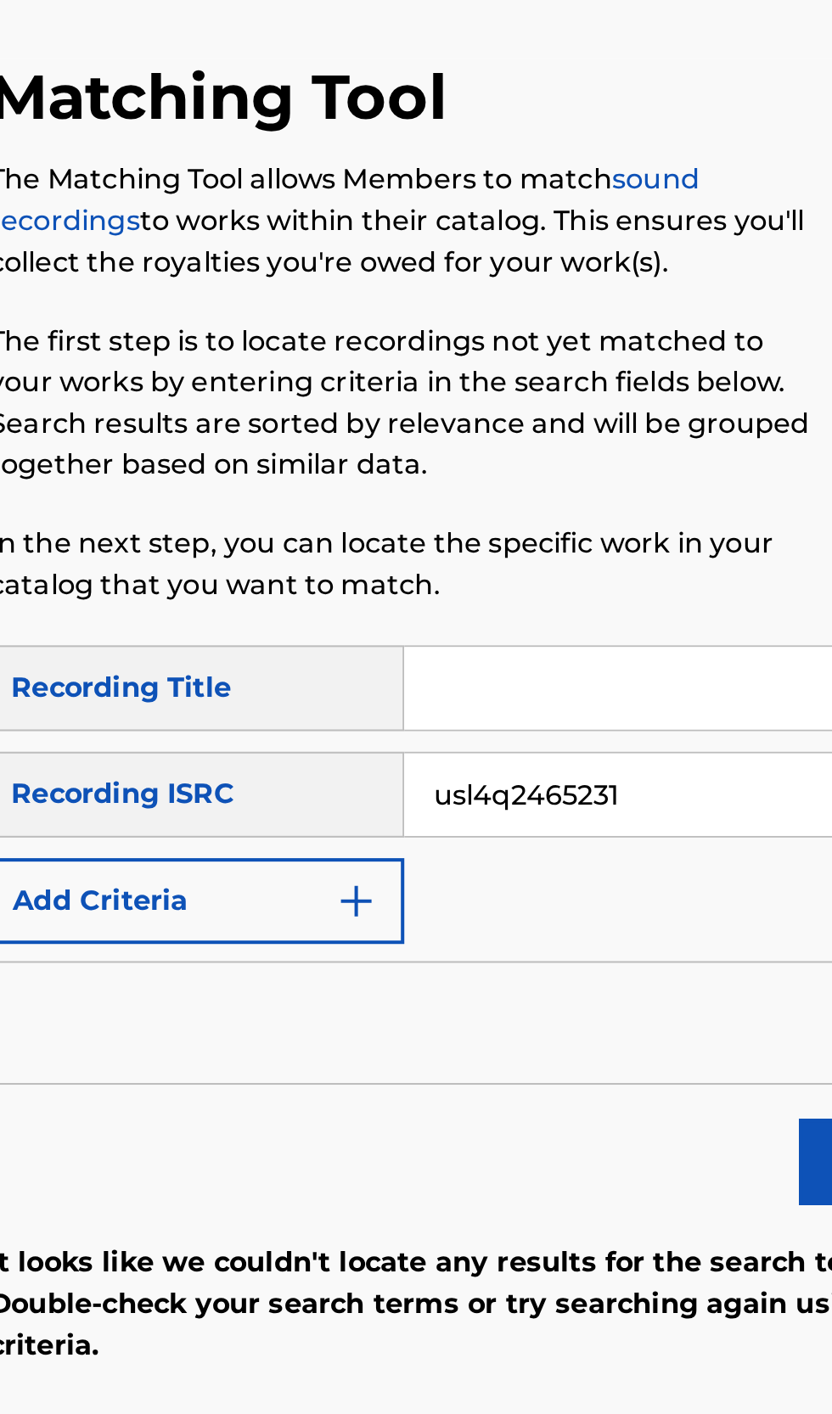
click at [520, 408] on input "Search Form" at bounding box center [650, 405] width 322 height 41
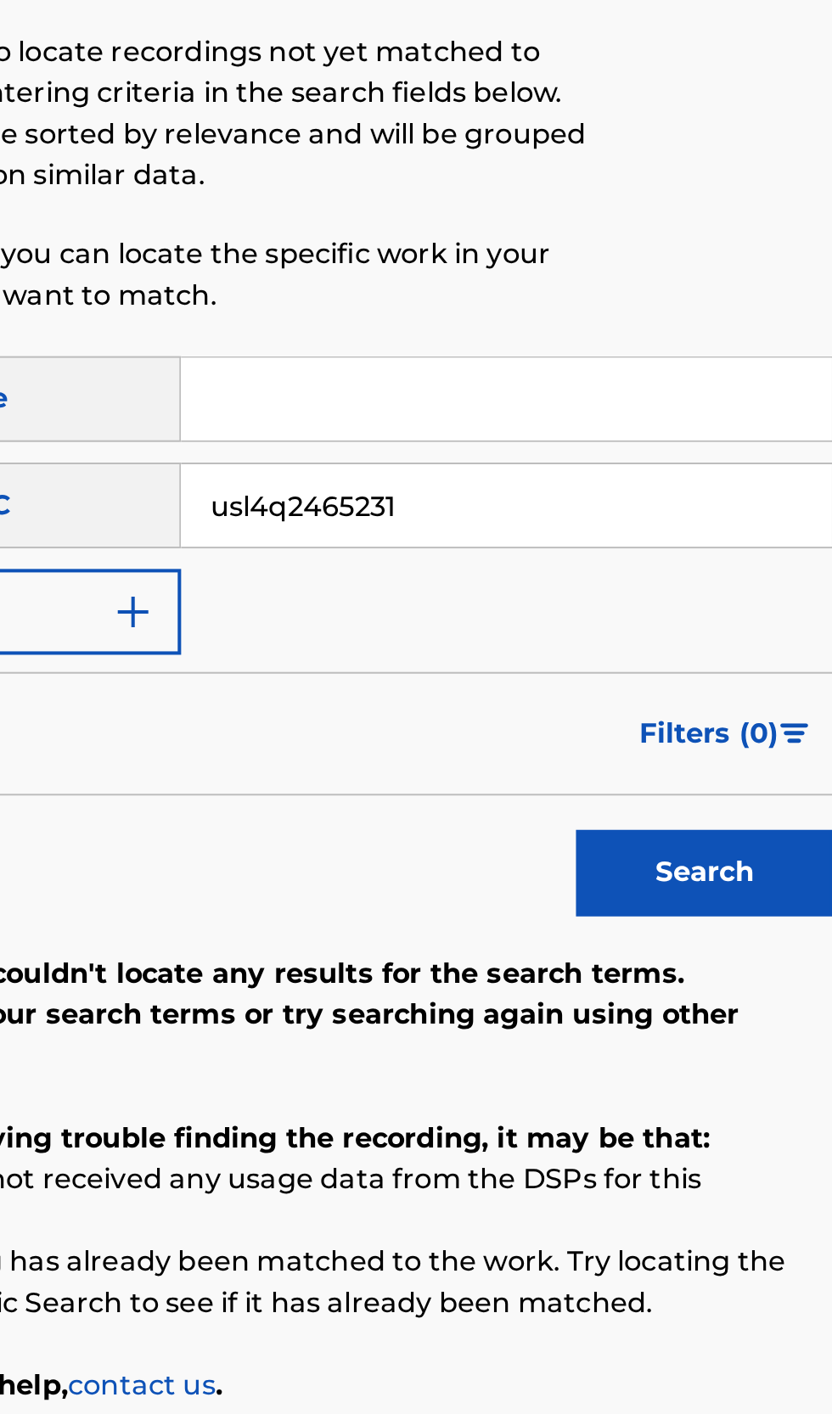
type input "Passion*!"
click at [765, 633] on button "Search" at bounding box center [747, 639] width 127 height 42
click at [599, 460] on input "usl4q2465231" at bounding box center [650, 457] width 322 height 41
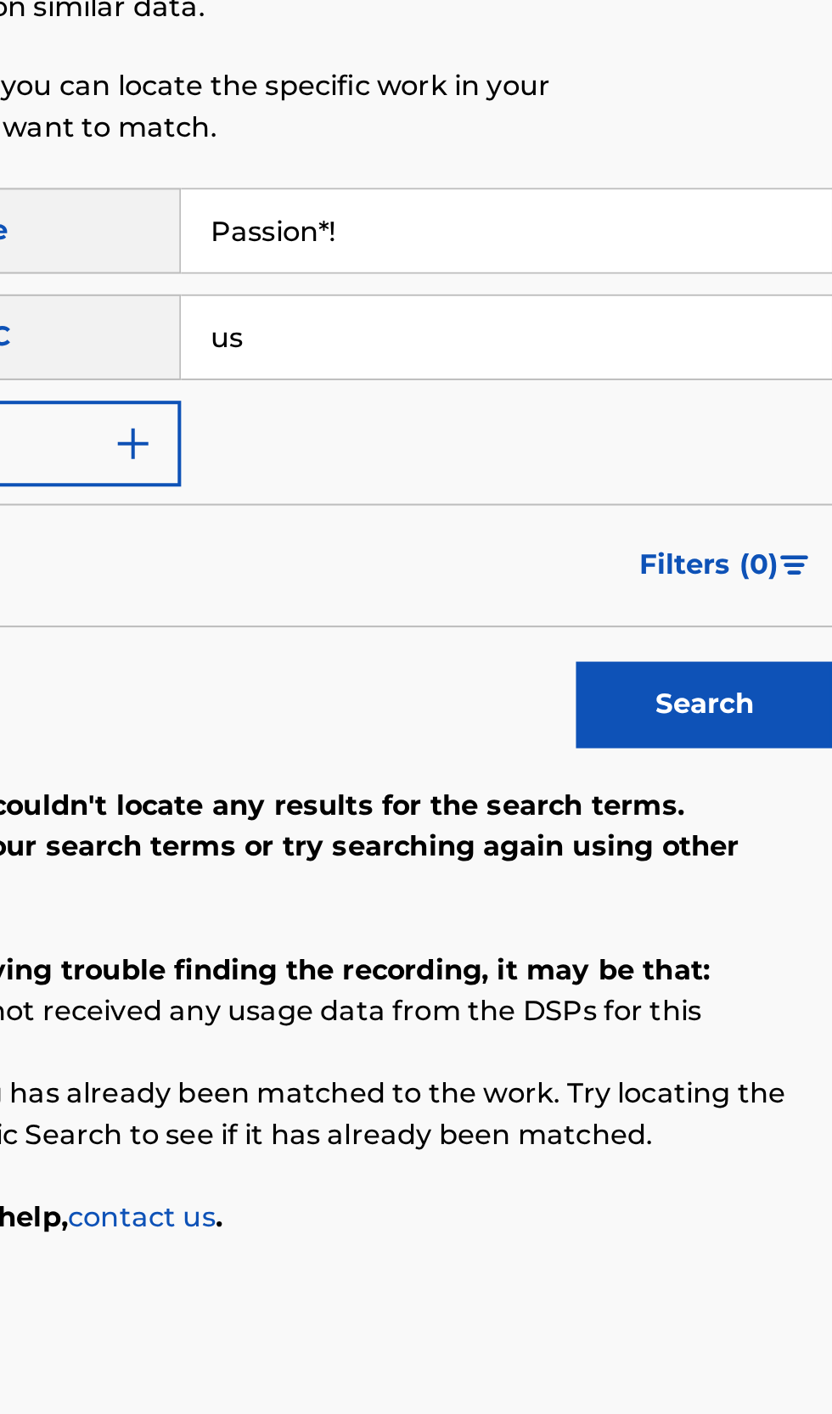
type input "u"
click at [555, 405] on input "Passion*!" at bounding box center [650, 405] width 322 height 41
type input "Passione*!"
click at [740, 645] on button "Search" at bounding box center [747, 639] width 127 height 42
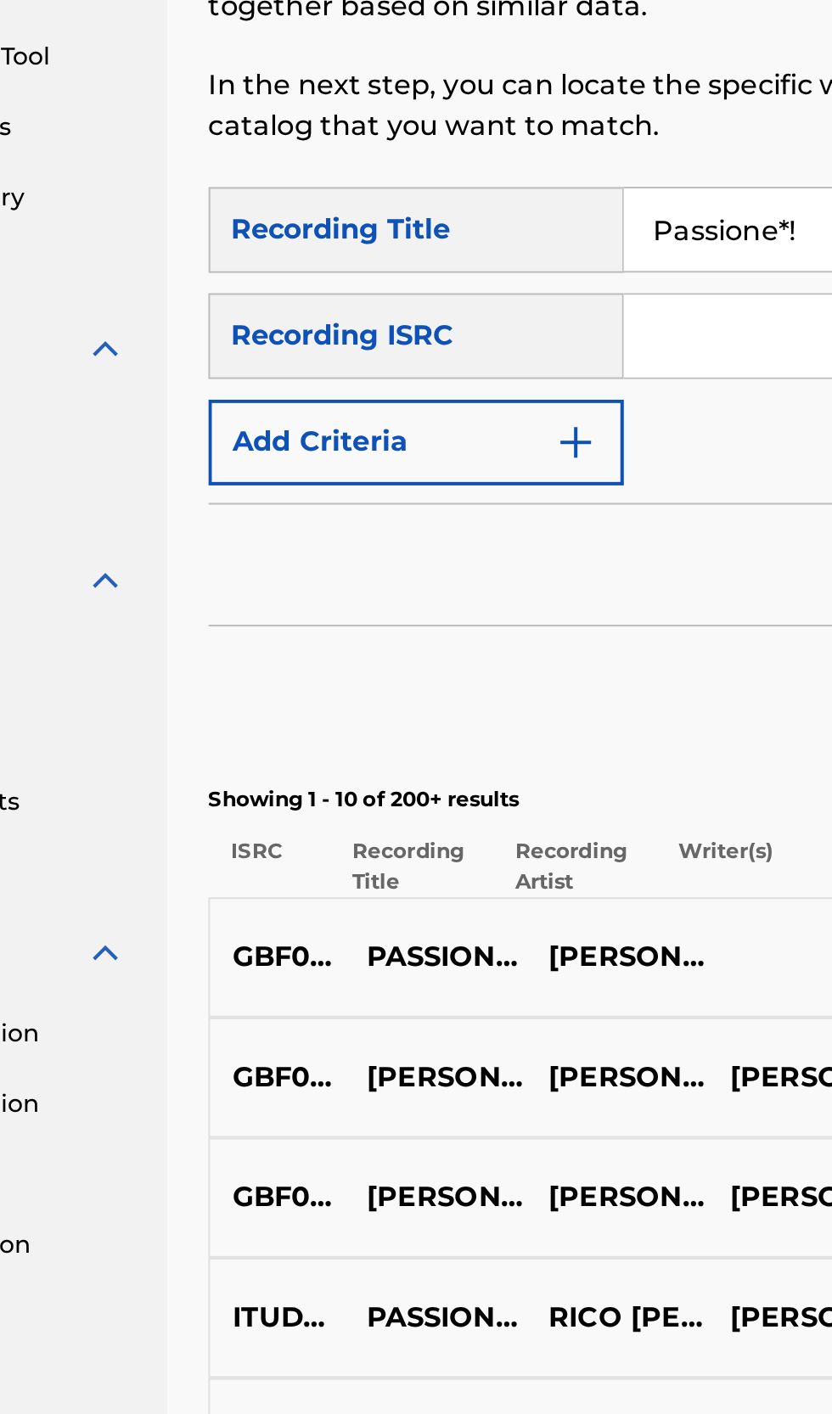
click at [526, 453] on input "Search Form" at bounding box center [650, 457] width 322 height 41
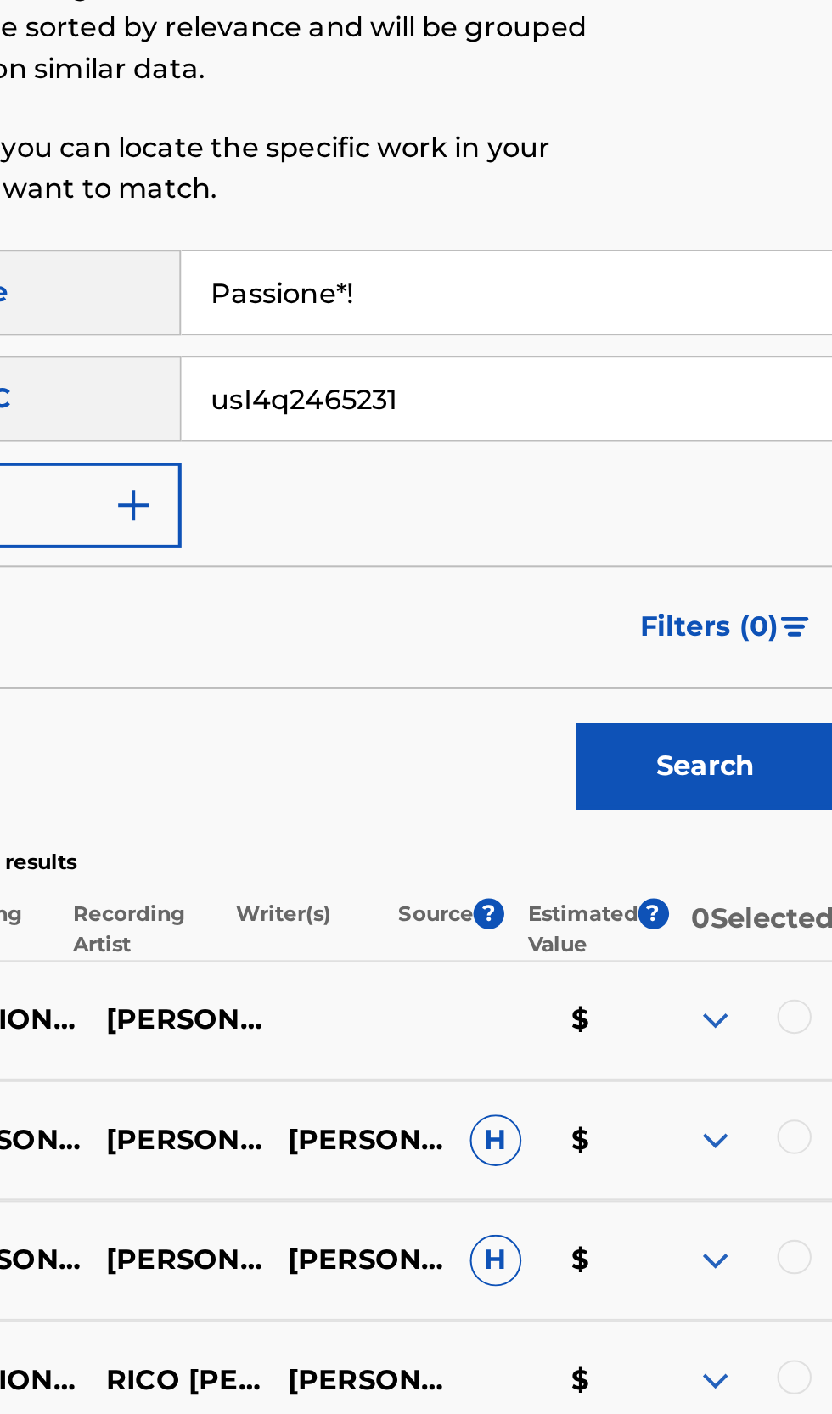
click at [771, 633] on button "Search" at bounding box center [747, 639] width 127 height 42
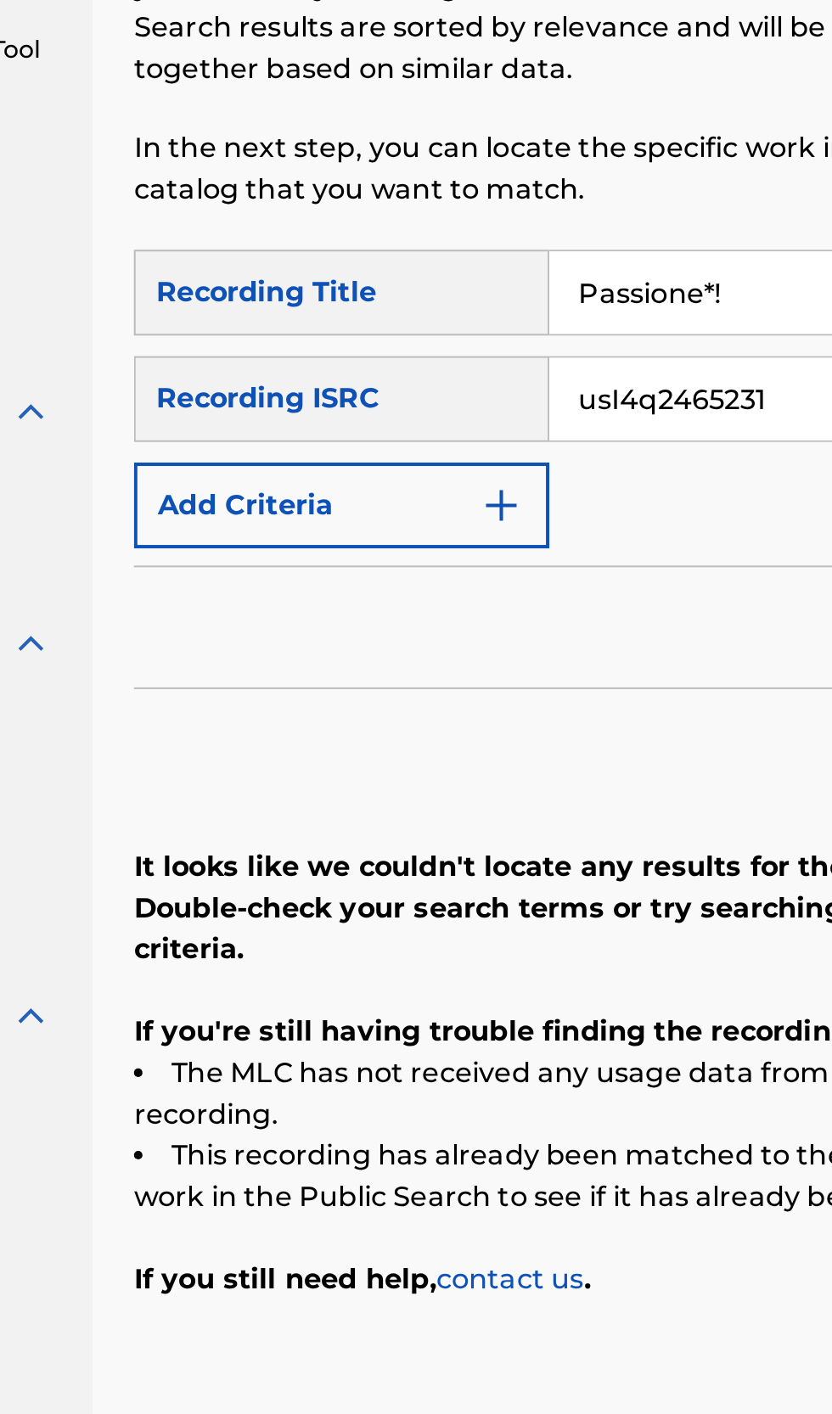
click at [520, 455] on input "usI4q2465231" at bounding box center [650, 457] width 322 height 41
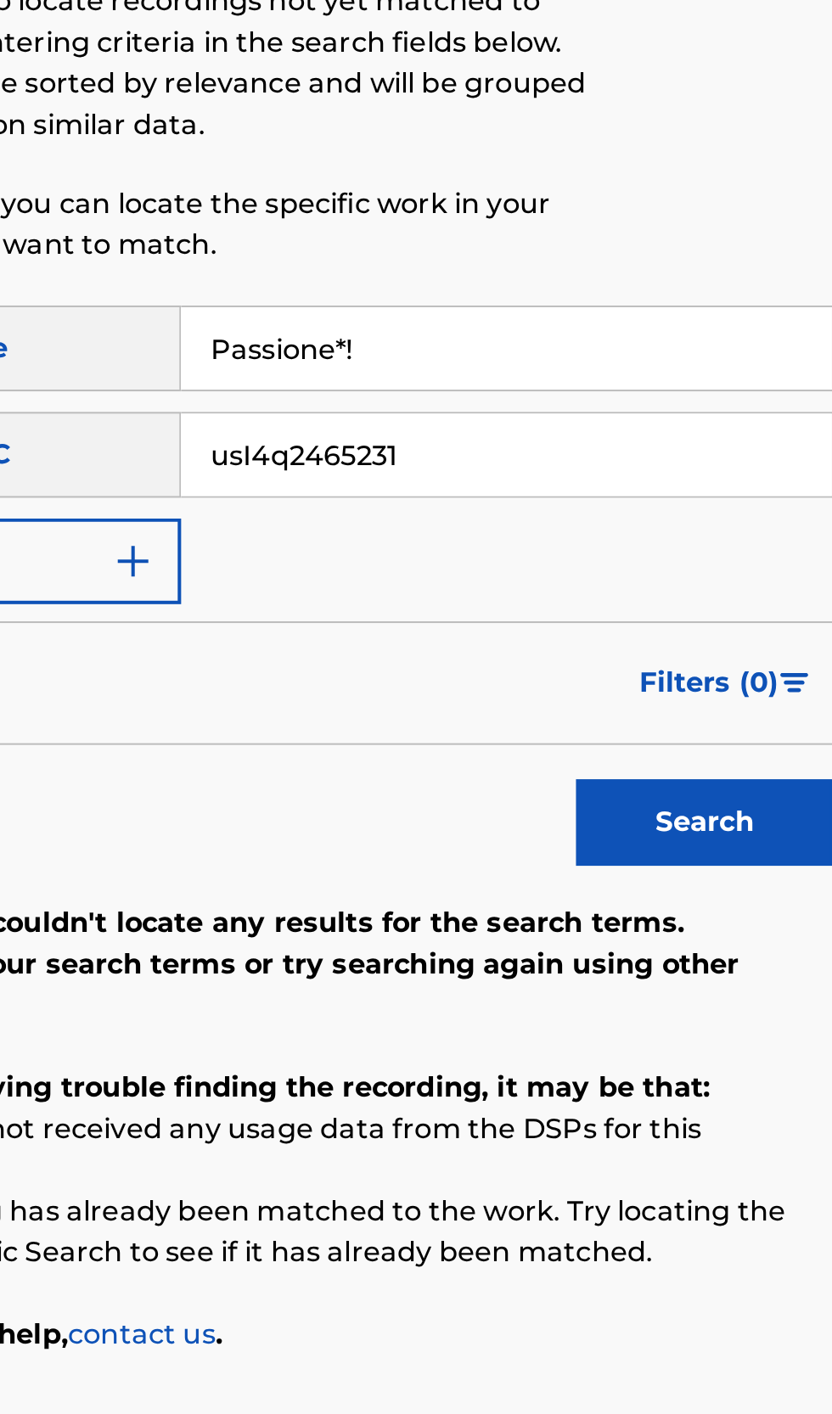
click at [527, 462] on input "usI4q2465231" at bounding box center [650, 457] width 322 height 41
click at [684, 618] on button "Search" at bounding box center [747, 639] width 127 height 42
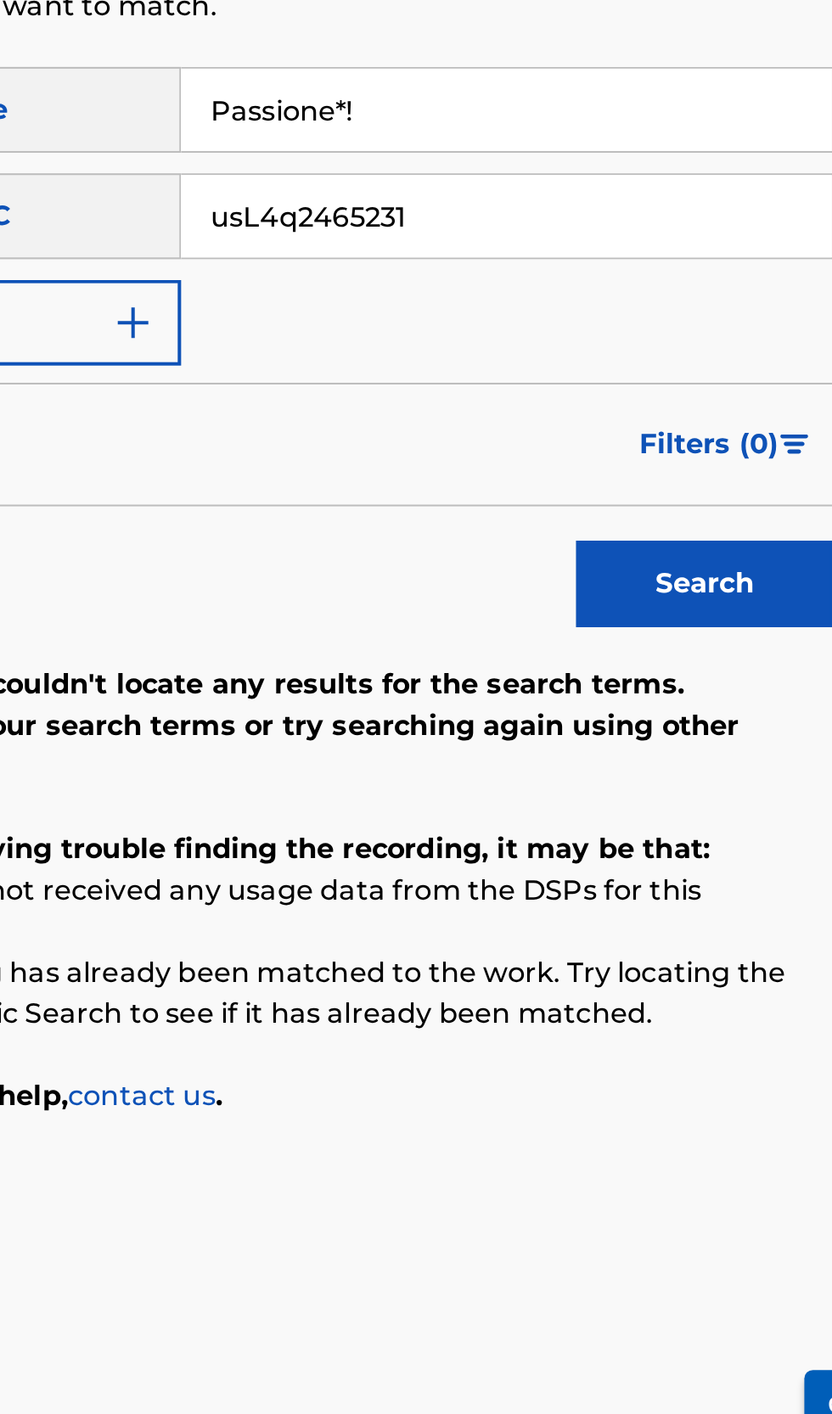
click at [618, 449] on input "usL4q2465231" at bounding box center [650, 457] width 322 height 41
type input "u"
type input "USL4Q2465231"
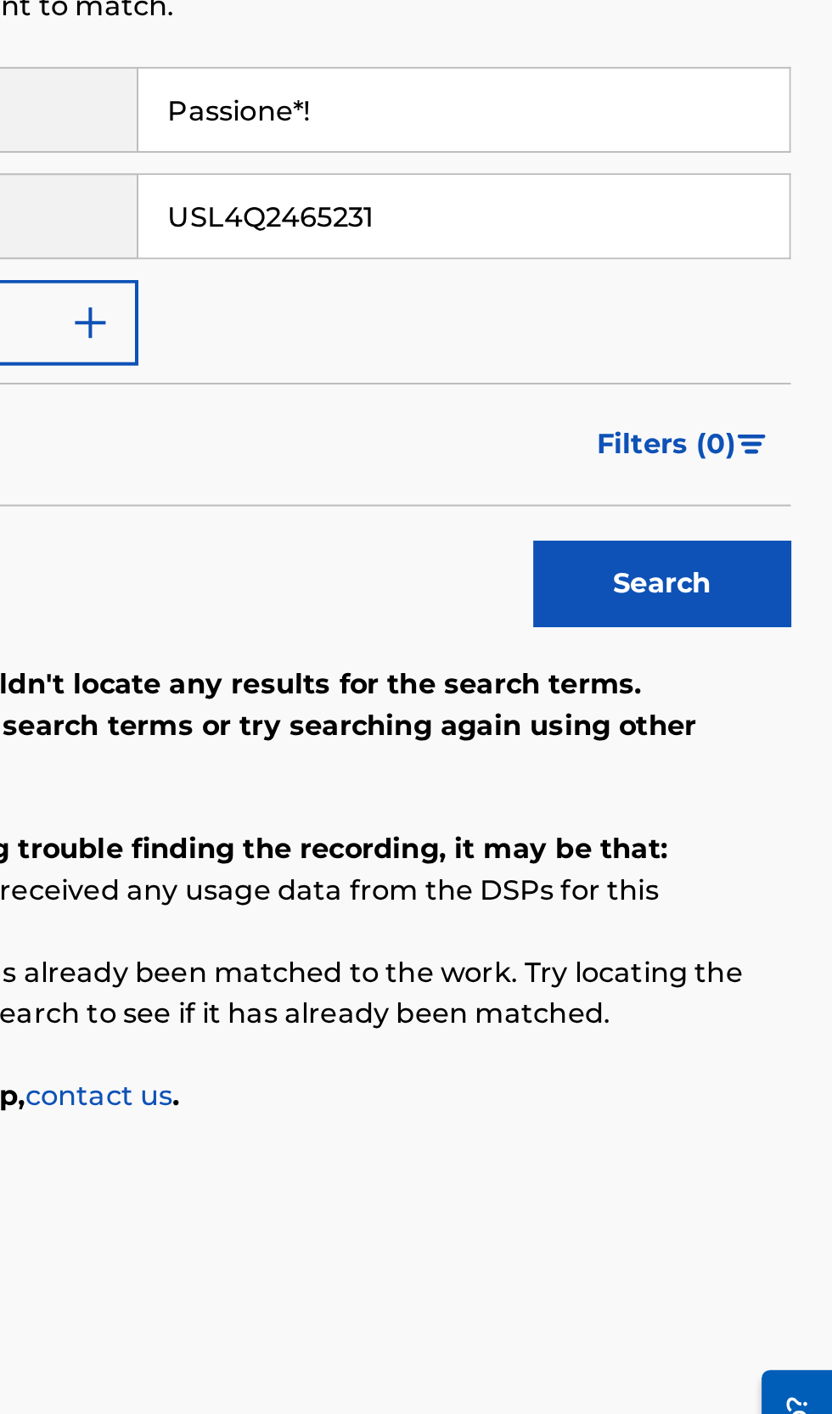
click at [792, 583] on button "Filters ( 0 )" at bounding box center [759, 570] width 106 height 42
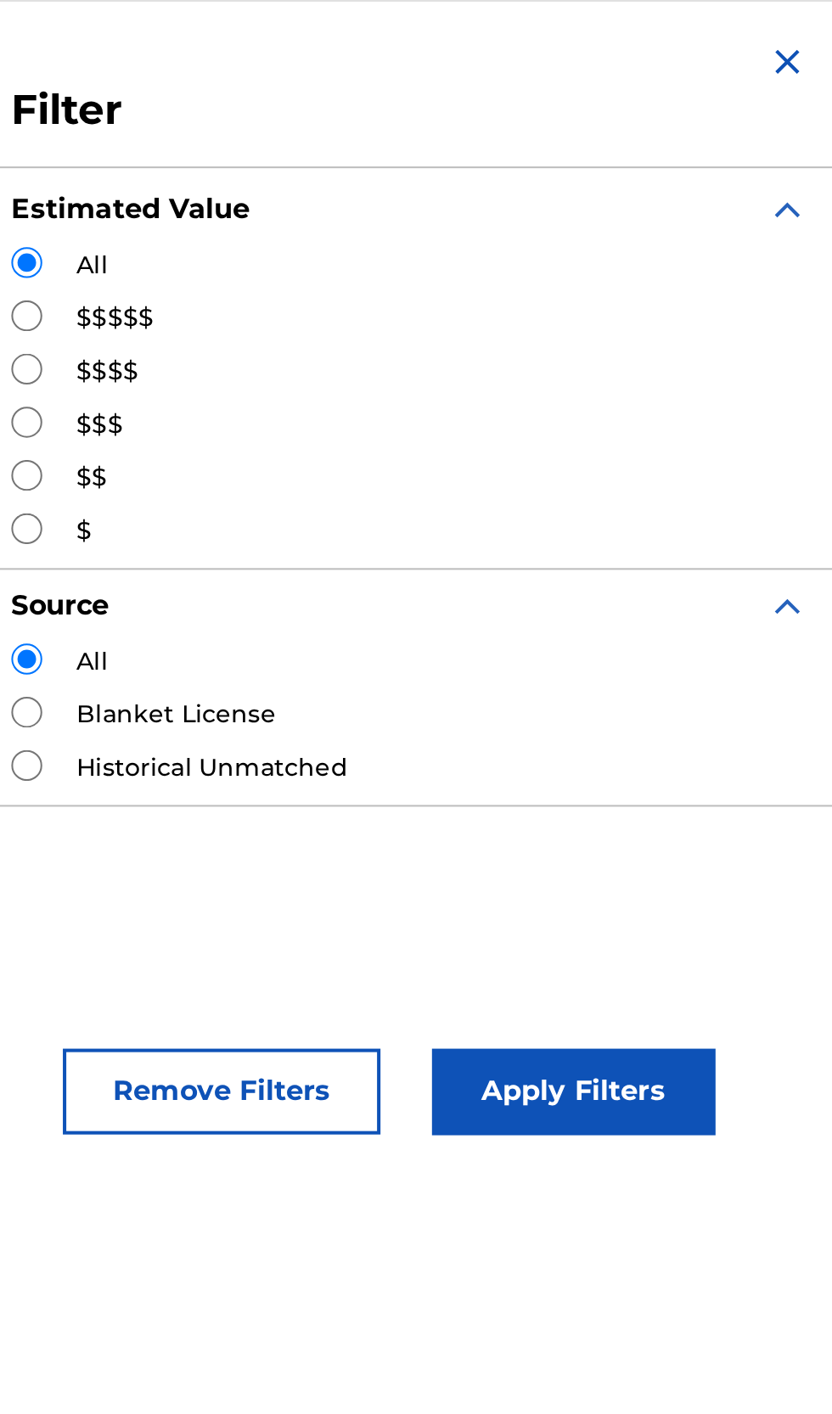
click at [436, 156] on input "Search Form" at bounding box center [433, 156] width 15 height 15
radio input "true"
click at [436, 379] on input "Search Form" at bounding box center [433, 378] width 15 height 15
radio input "true"
click at [725, 542] on button "Apply Filters" at bounding box center [704, 540] width 140 height 42
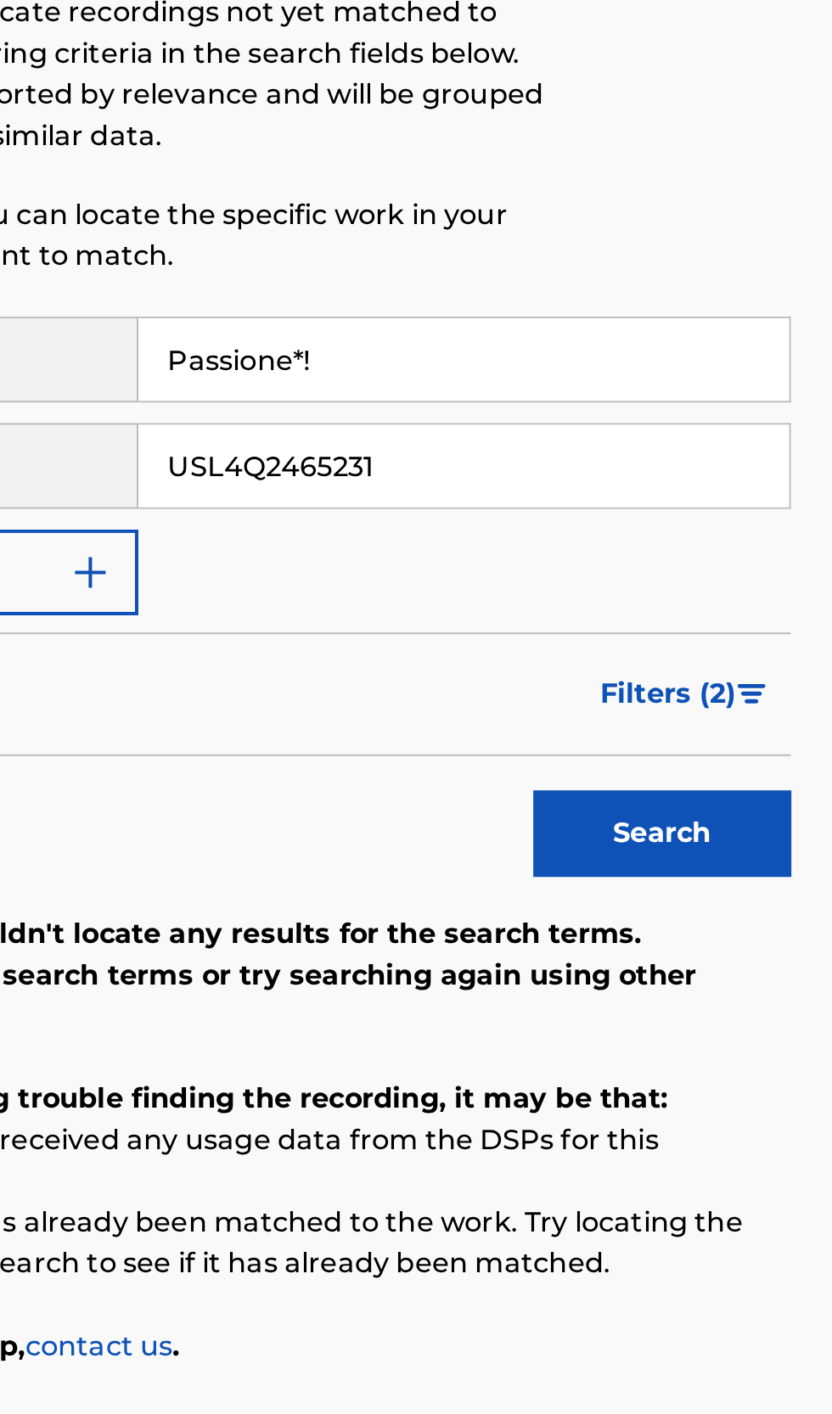
click at [742, 650] on button "Search" at bounding box center [747, 639] width 127 height 42
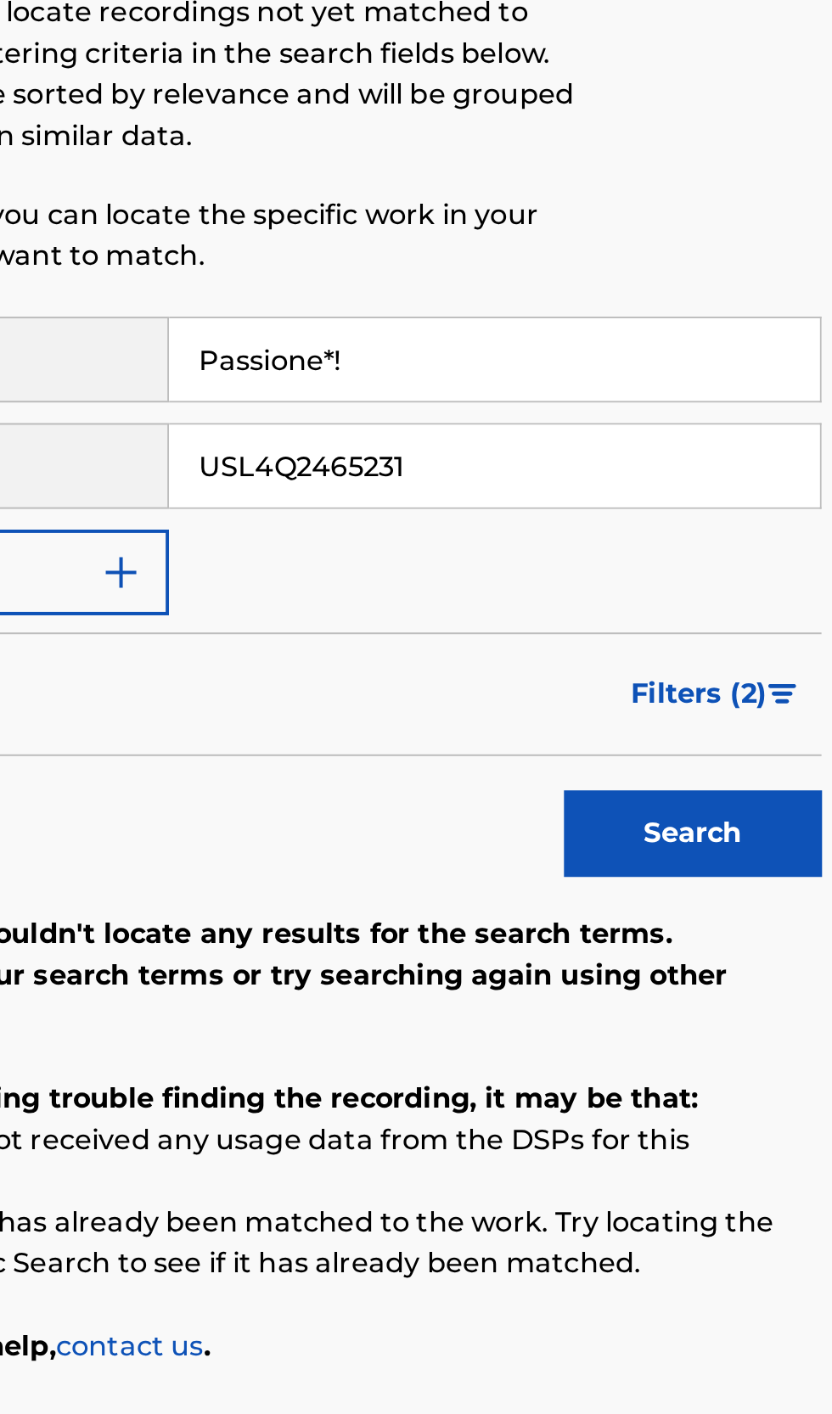
click at [779, 572] on span "Filters ( 2 )" at bounding box center [750, 570] width 67 height 20
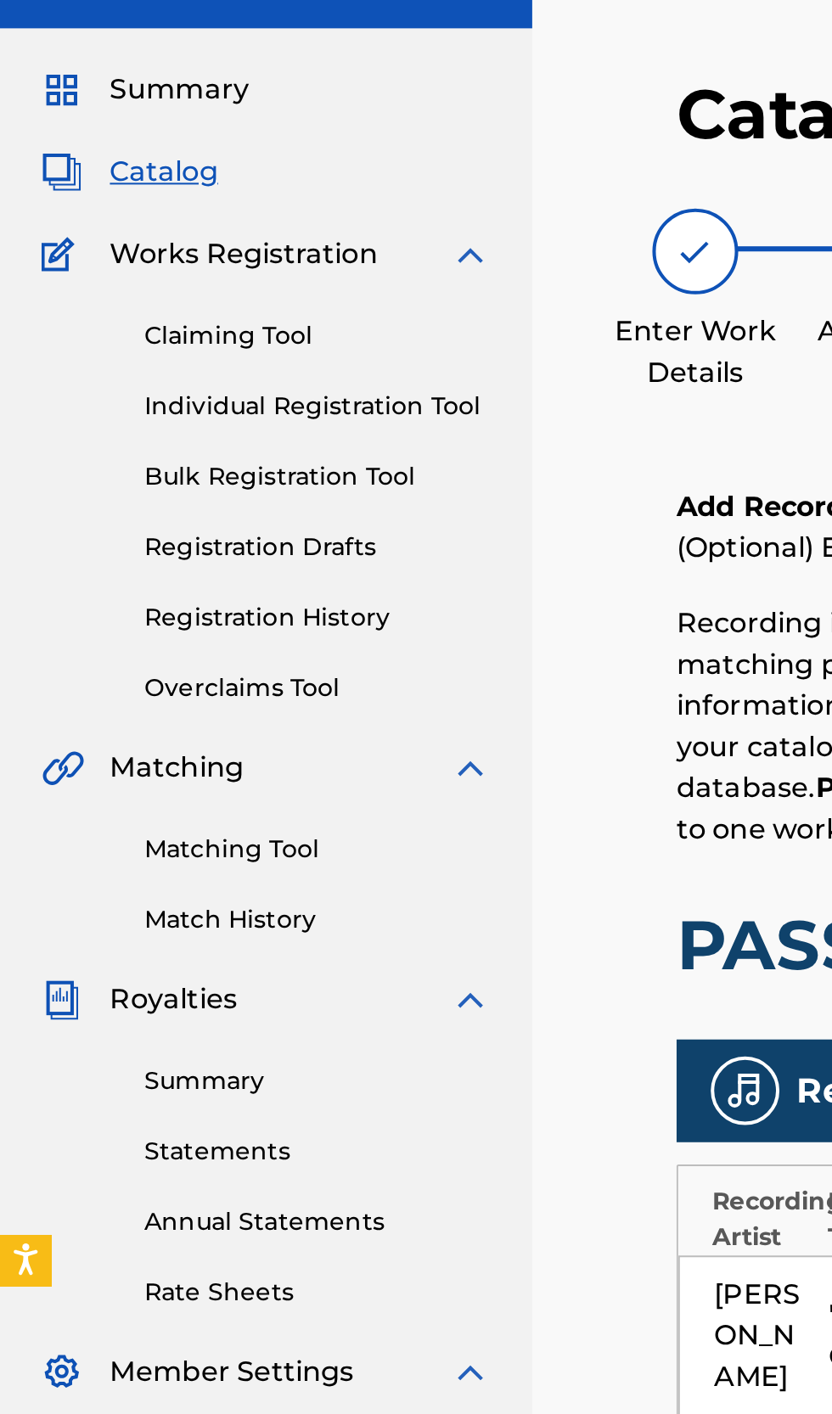
click at [94, 471] on span "Matching" at bounding box center [87, 463] width 66 height 20
click at [98, 464] on span "Matching" at bounding box center [87, 463] width 66 height 20
click at [146, 501] on link "Matching Tool" at bounding box center [157, 504] width 172 height 18
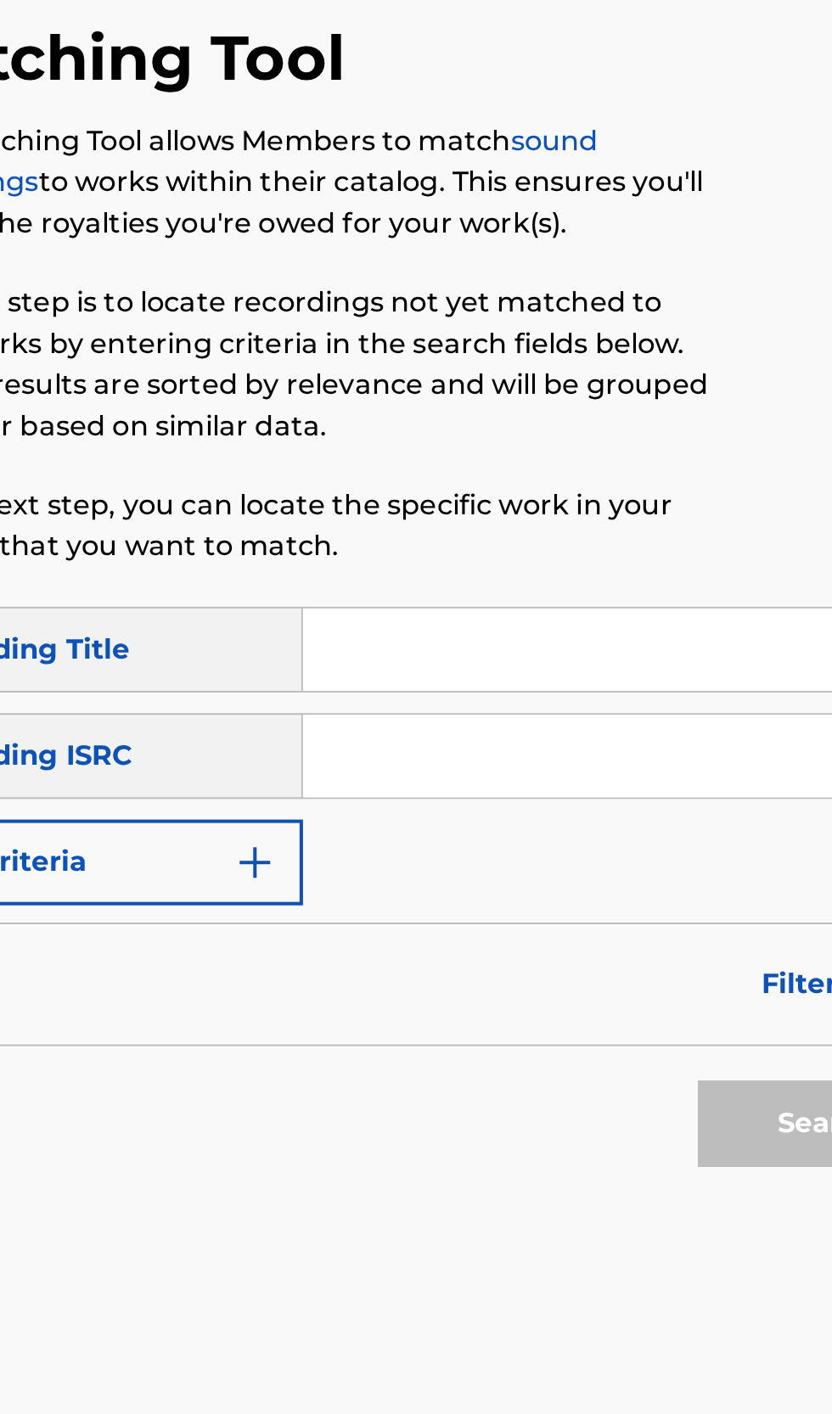
click at [467, 516] on img "Search Form" at bounding box center [465, 510] width 20 height 20
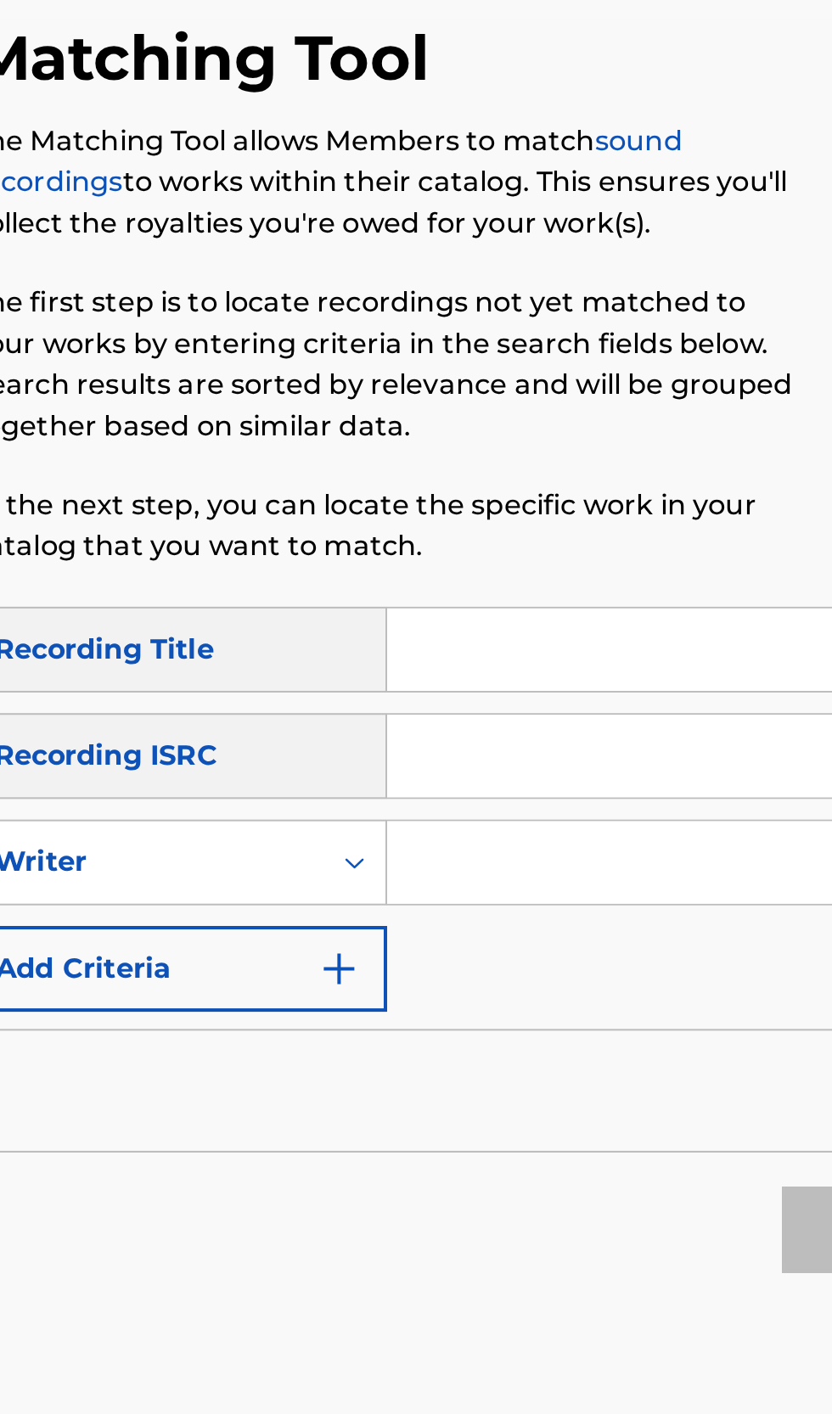
click at [528, 513] on input "Search Form" at bounding box center [634, 510] width 290 height 41
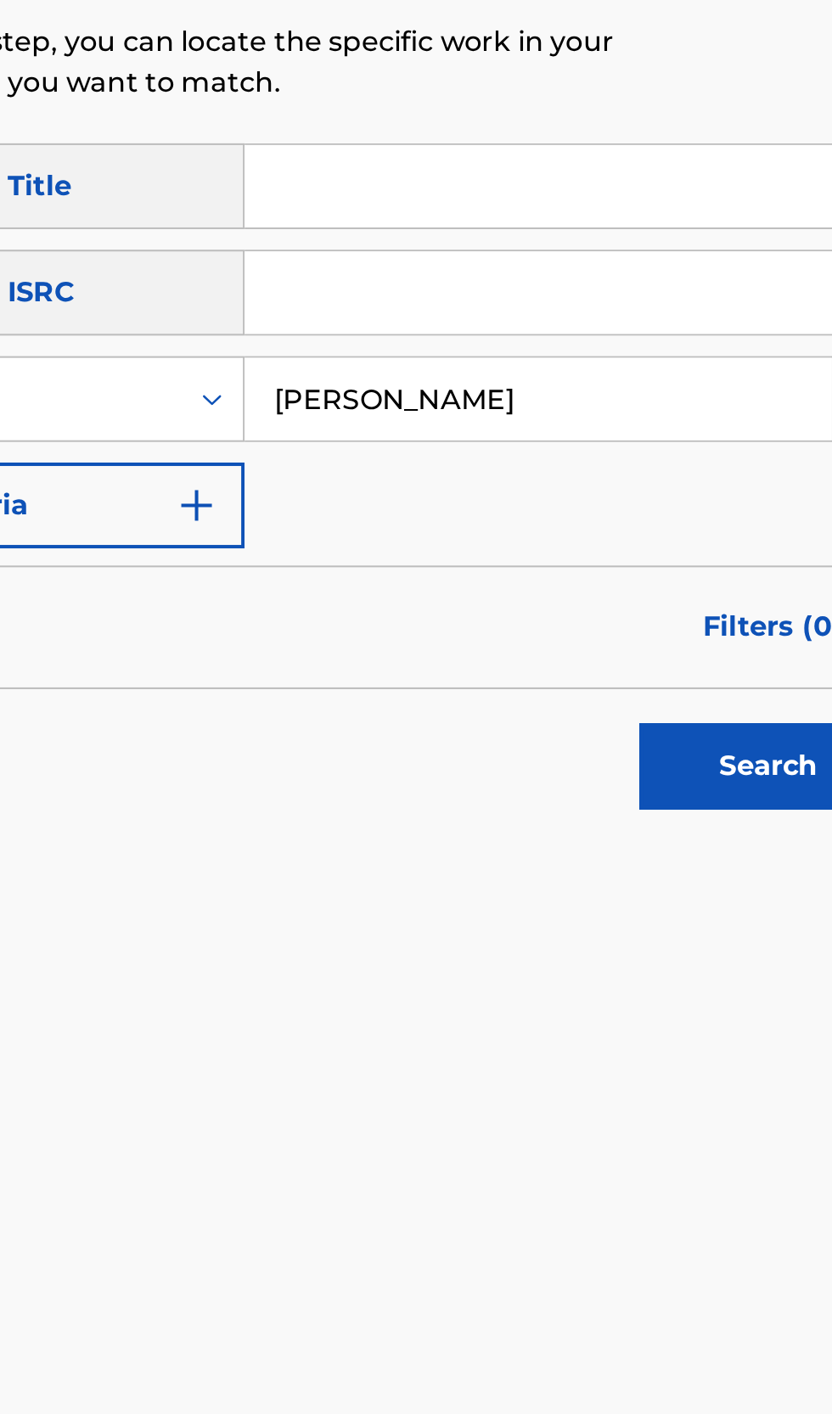
click at [751, 682] on button "Search" at bounding box center [747, 692] width 127 height 42
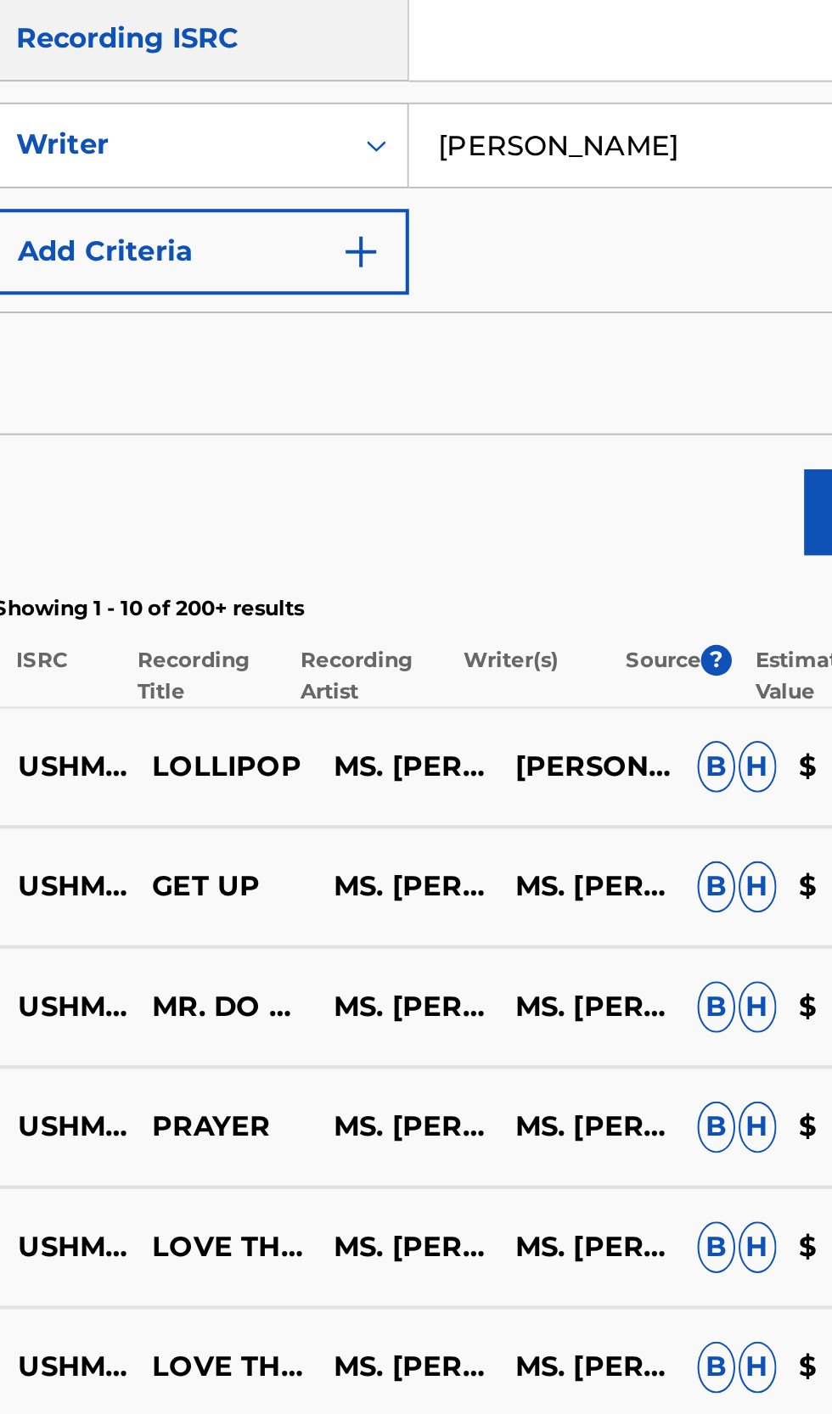
click at [494, 828] on p "MS. [PERSON_NAME]" at bounding box center [486, 817] width 90 height 20
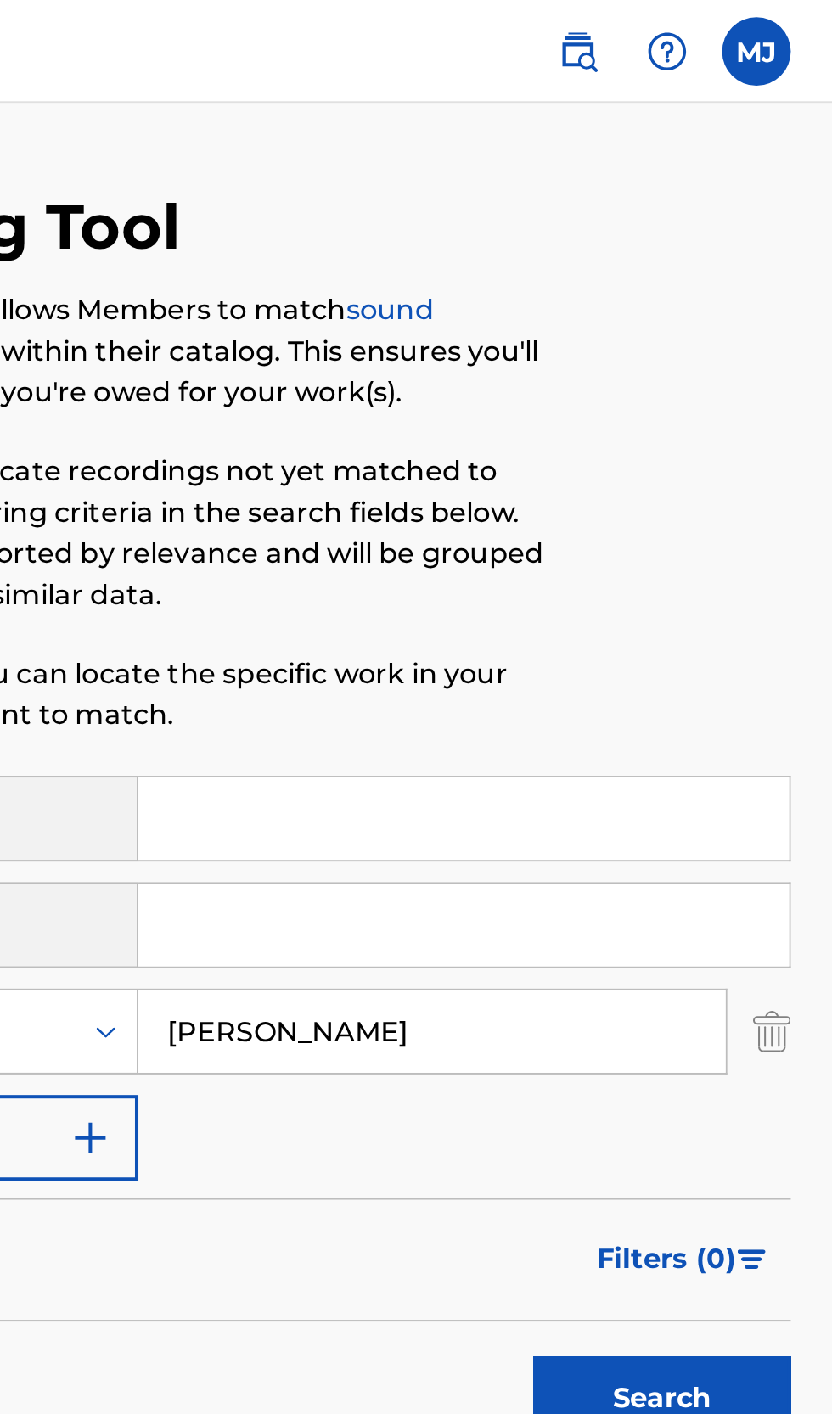
click at [593, 505] on input "[PERSON_NAME]" at bounding box center [634, 510] width 290 height 41
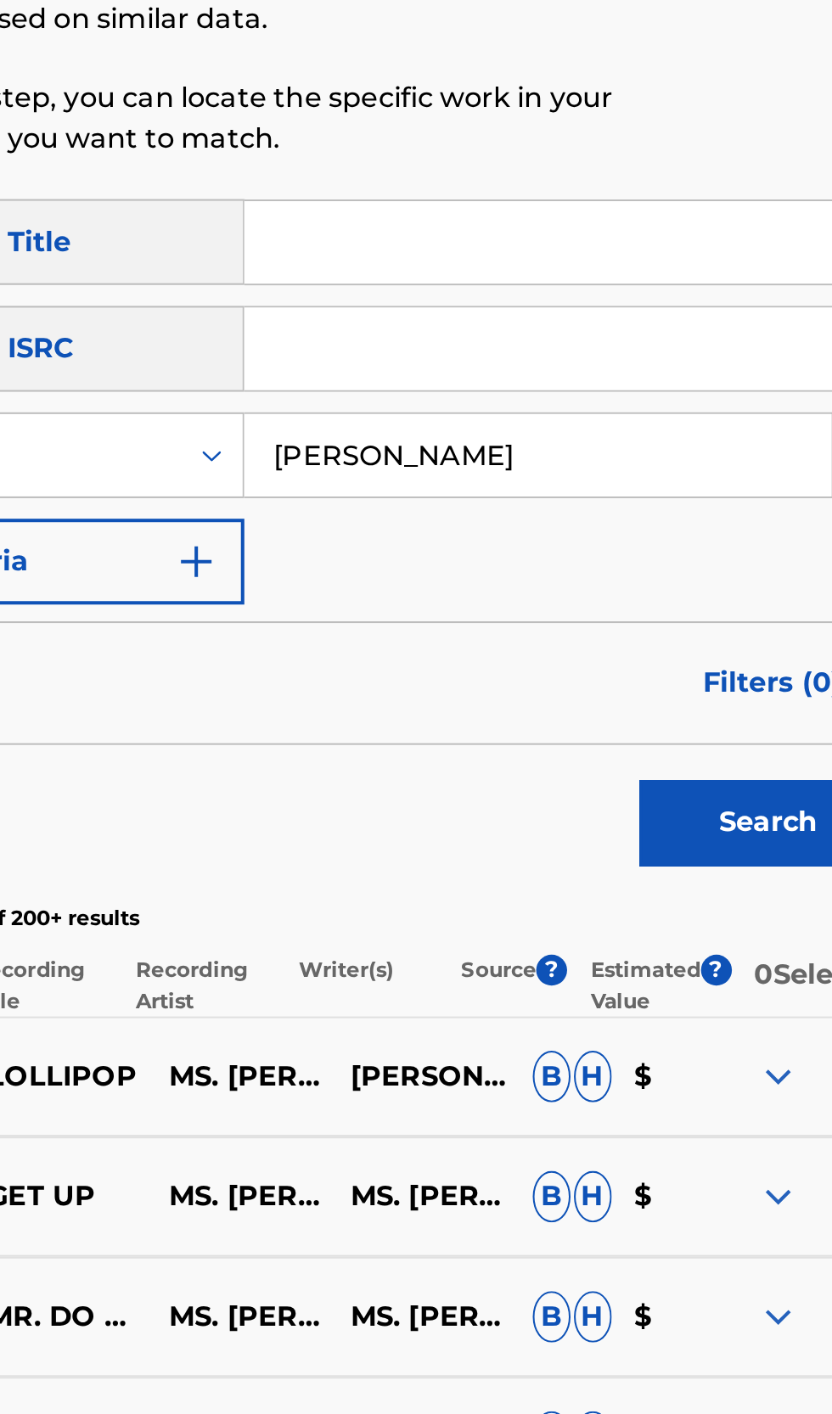
type input "[PERSON_NAME]"
click at [684, 671] on button "Search" at bounding box center [747, 692] width 127 height 42
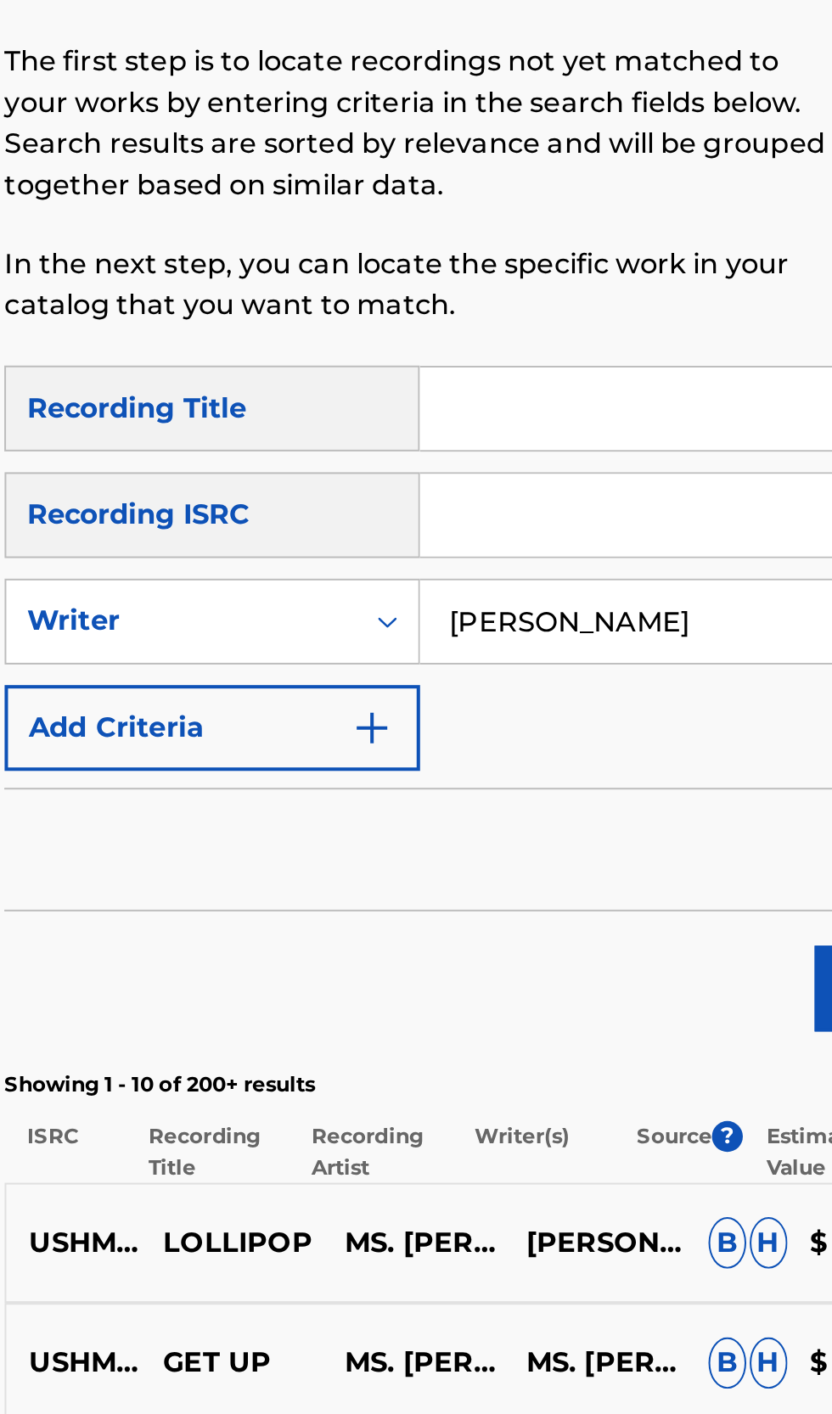
click at [536, 460] on input "Search Form" at bounding box center [650, 457] width 322 height 41
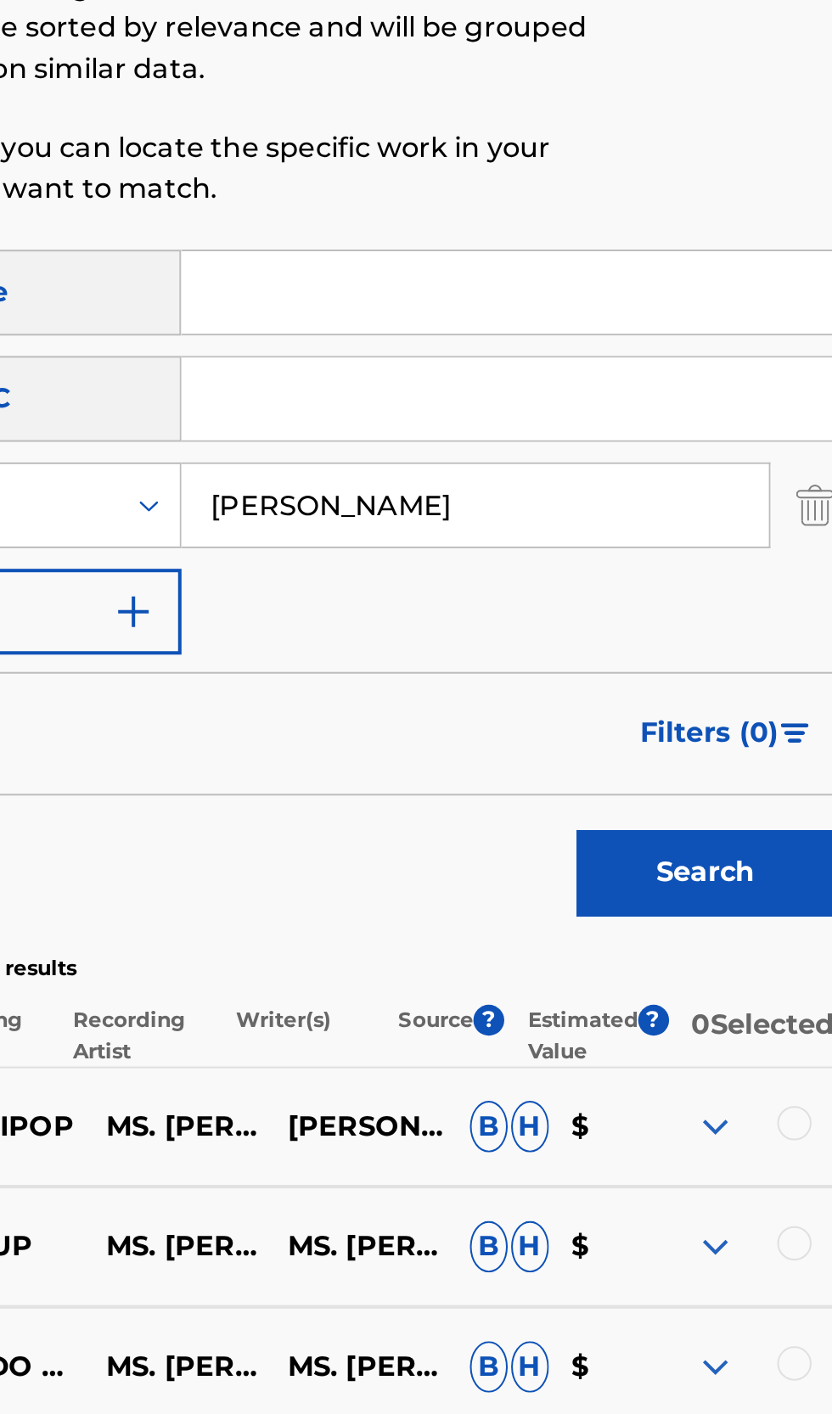
type input "USL4Q2465231"
click at [740, 696] on button "Search" at bounding box center [747, 692] width 127 height 42
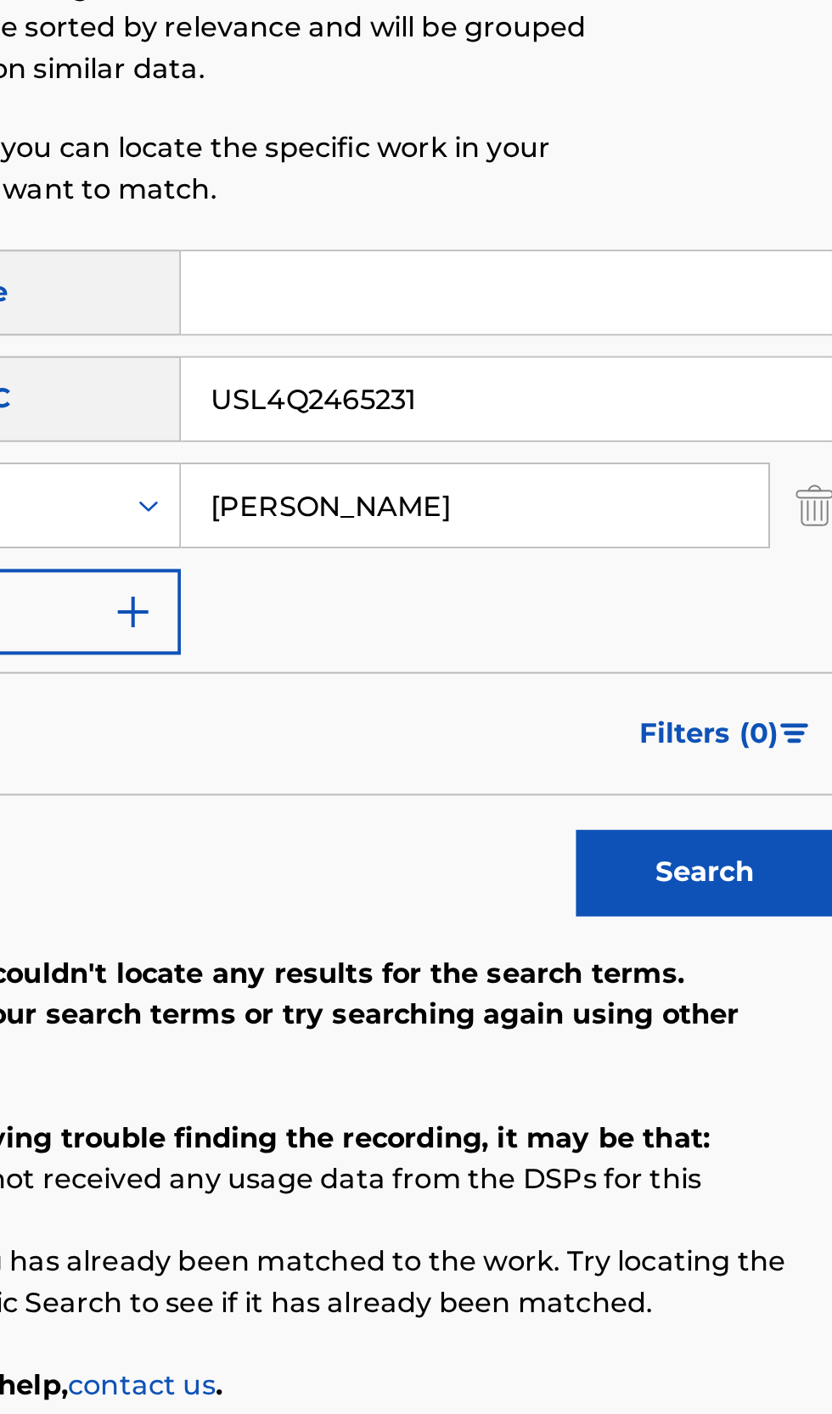
click at [613, 464] on input "USL4Q2465231" at bounding box center [650, 457] width 322 height 41
click at [619, 457] on input "USL4Q2465231" at bounding box center [650, 457] width 322 height 41
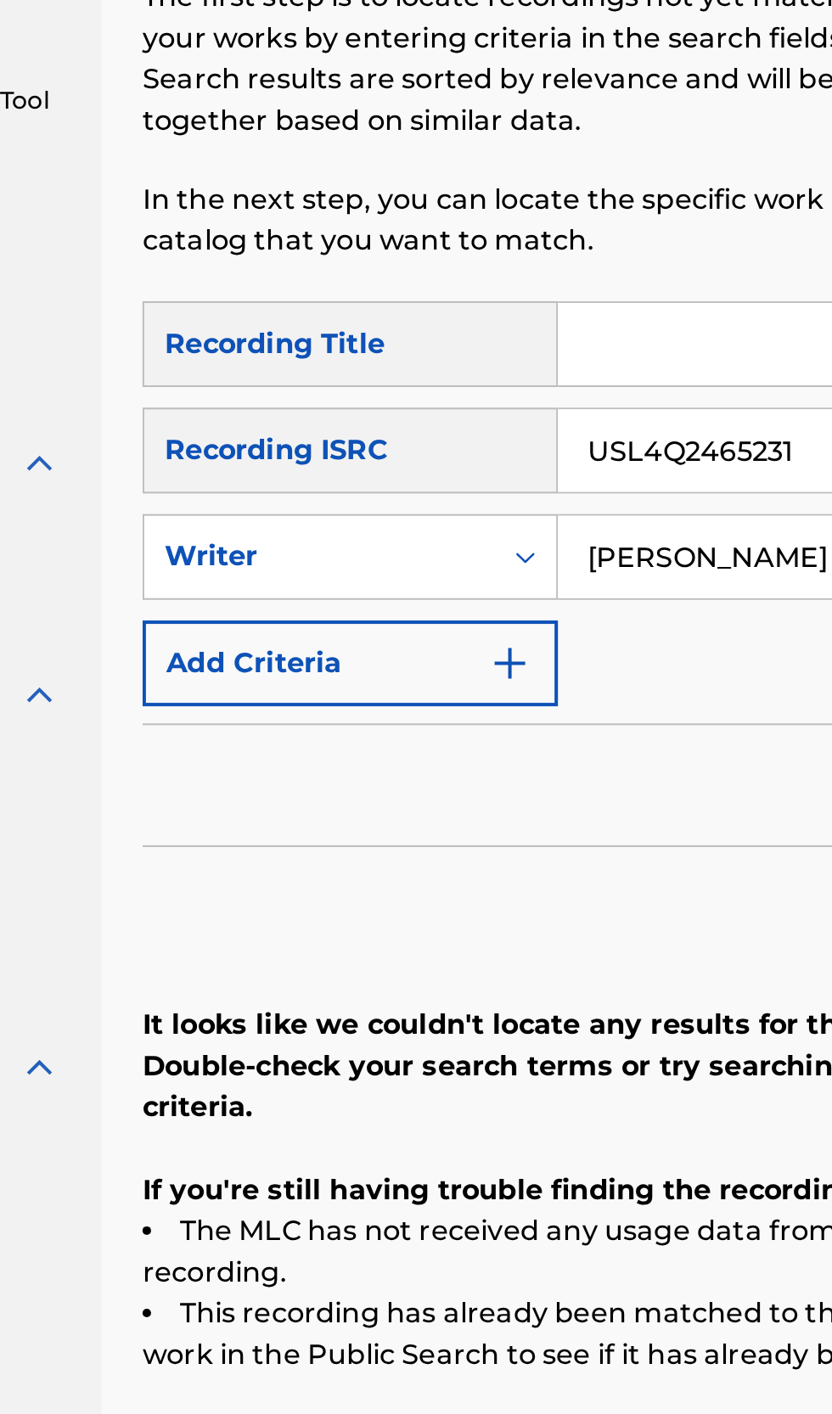
click at [469, 566] on img "Search Form" at bounding box center [465, 563] width 20 height 20
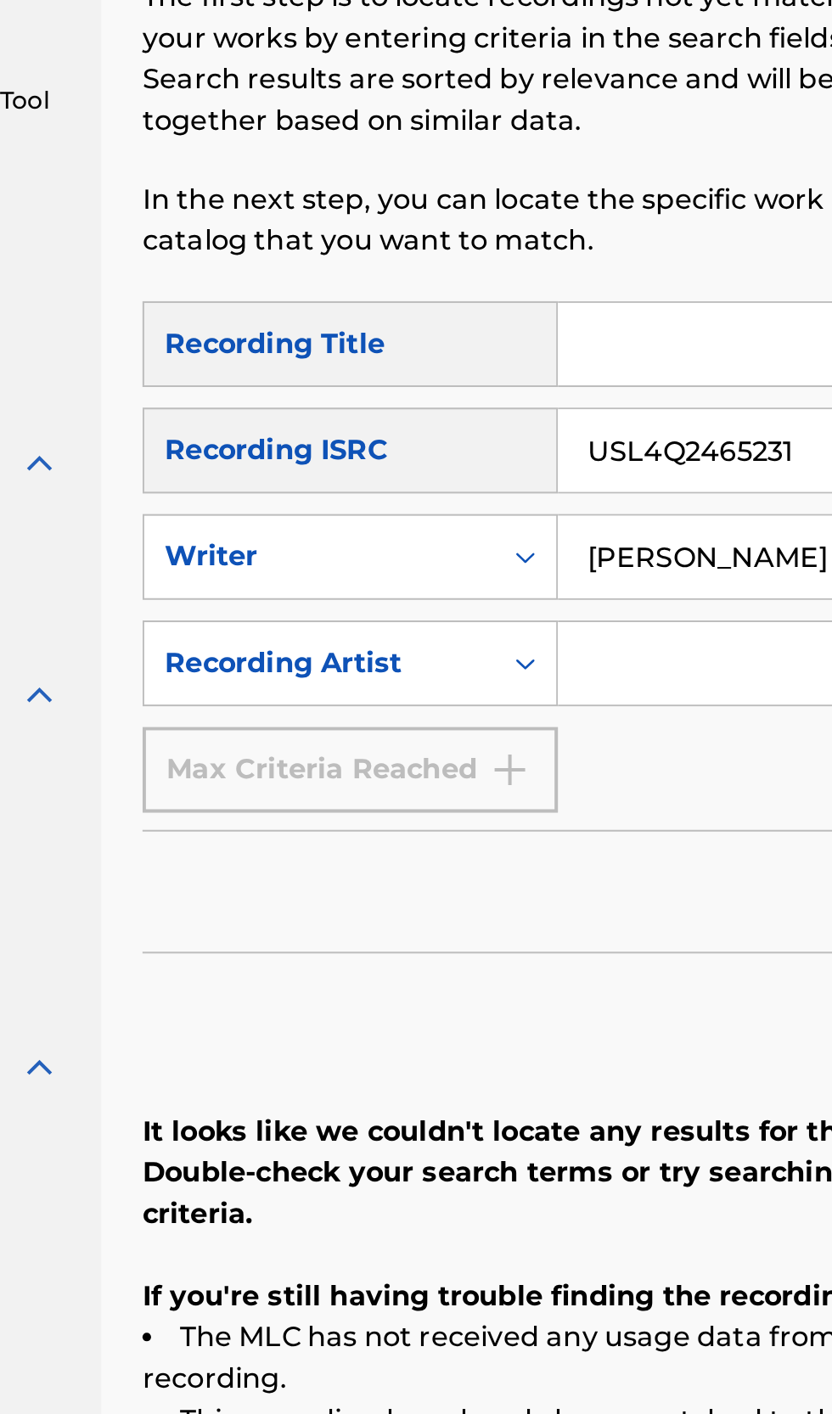
click at [524, 559] on input "Search Form" at bounding box center [634, 563] width 290 height 41
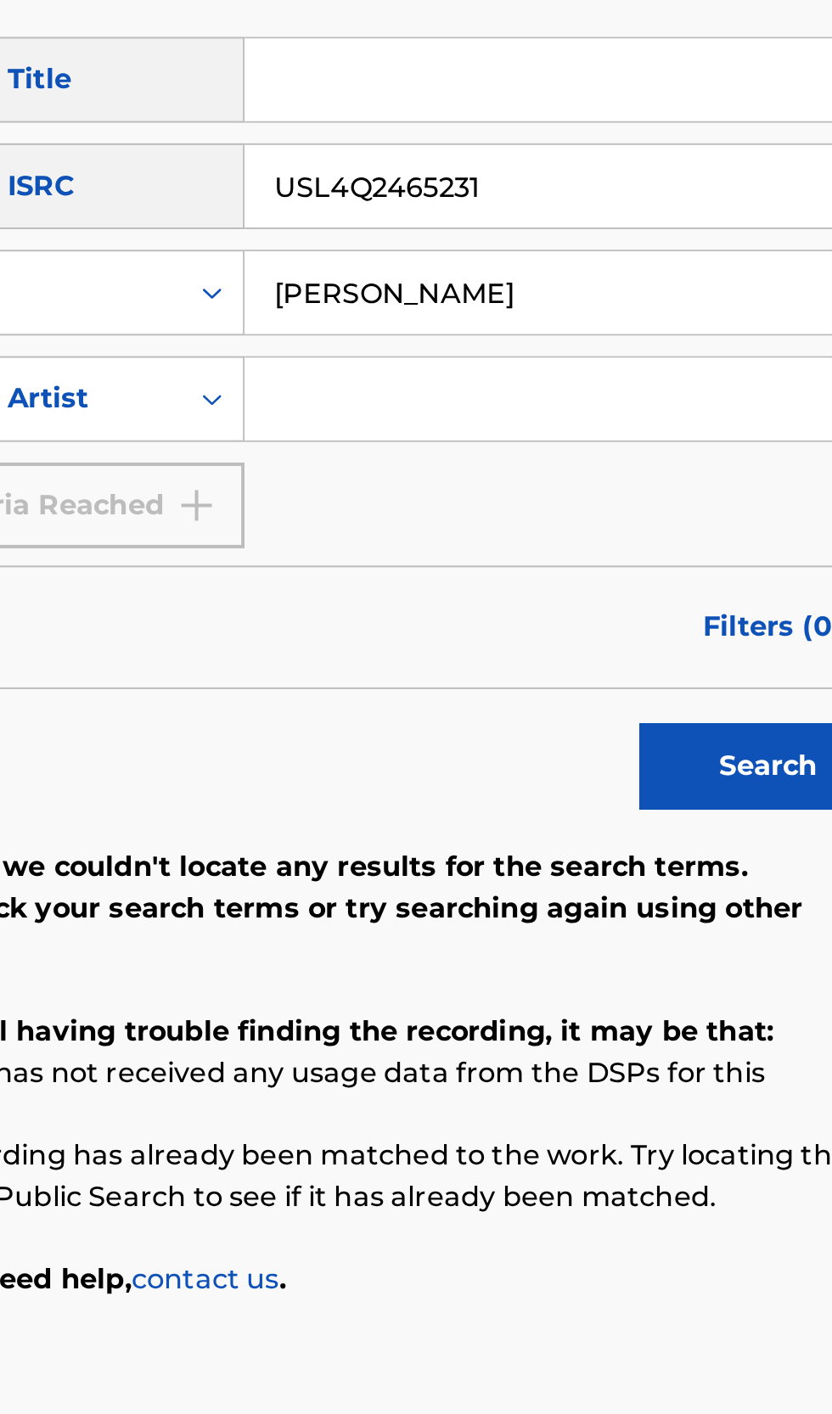
type input "[PERSON_NAME]"
click at [624, 453] on input "USL4Q2465231" at bounding box center [650, 457] width 322 height 41
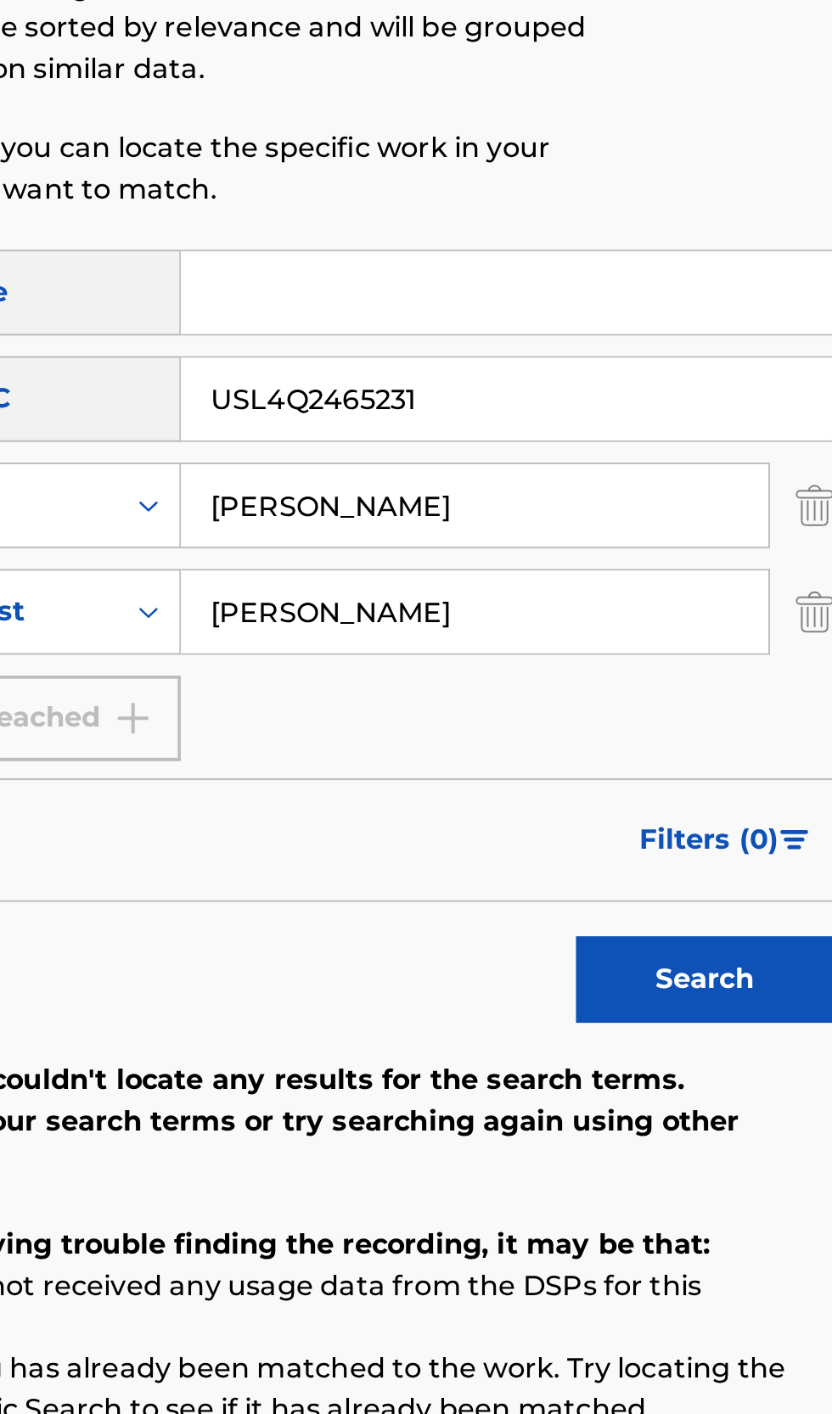
click at [633, 455] on input "USL4Q2465231" at bounding box center [650, 457] width 322 height 41
type input "U"
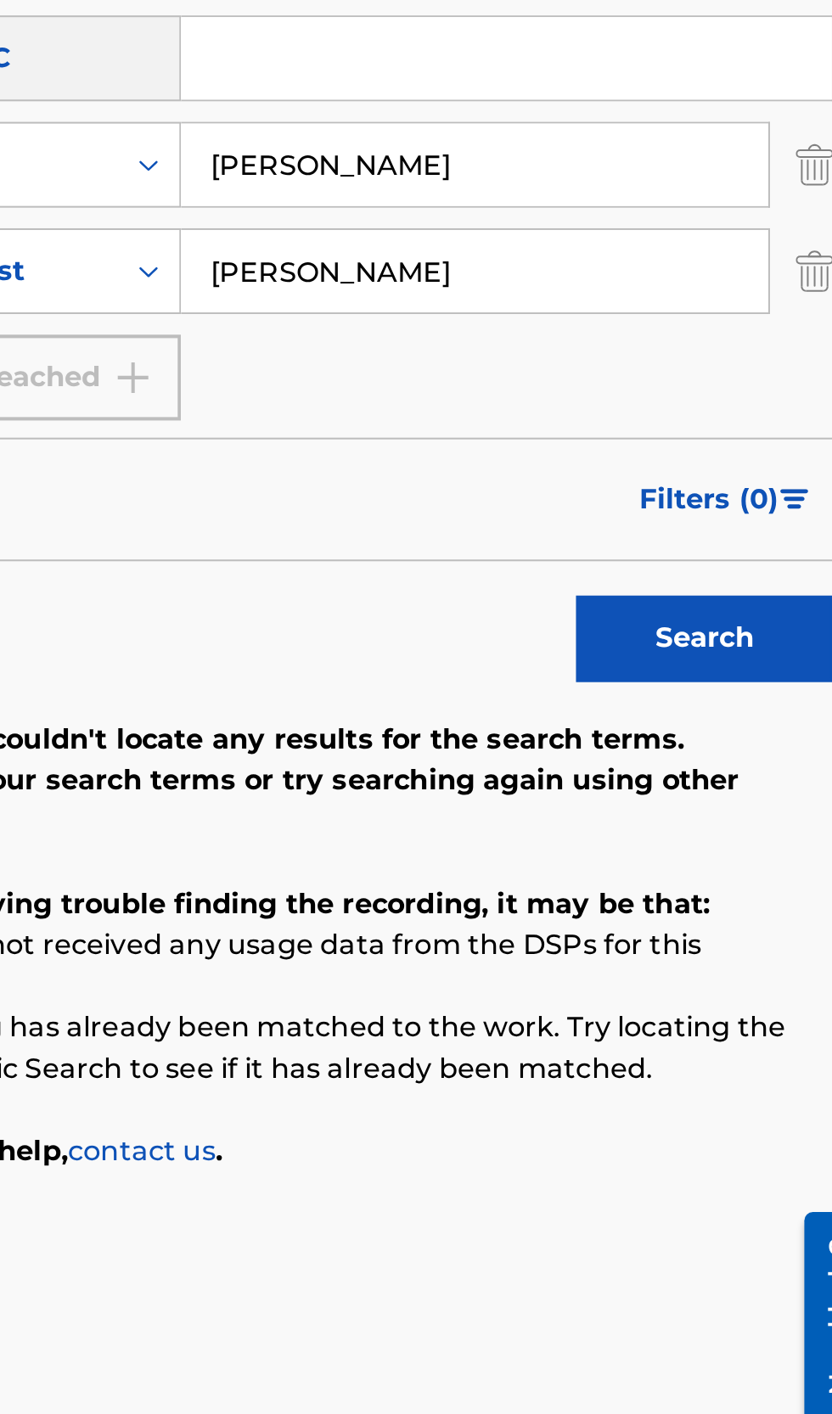
click at [773, 738] on button "Search" at bounding box center [747, 744] width 127 height 42
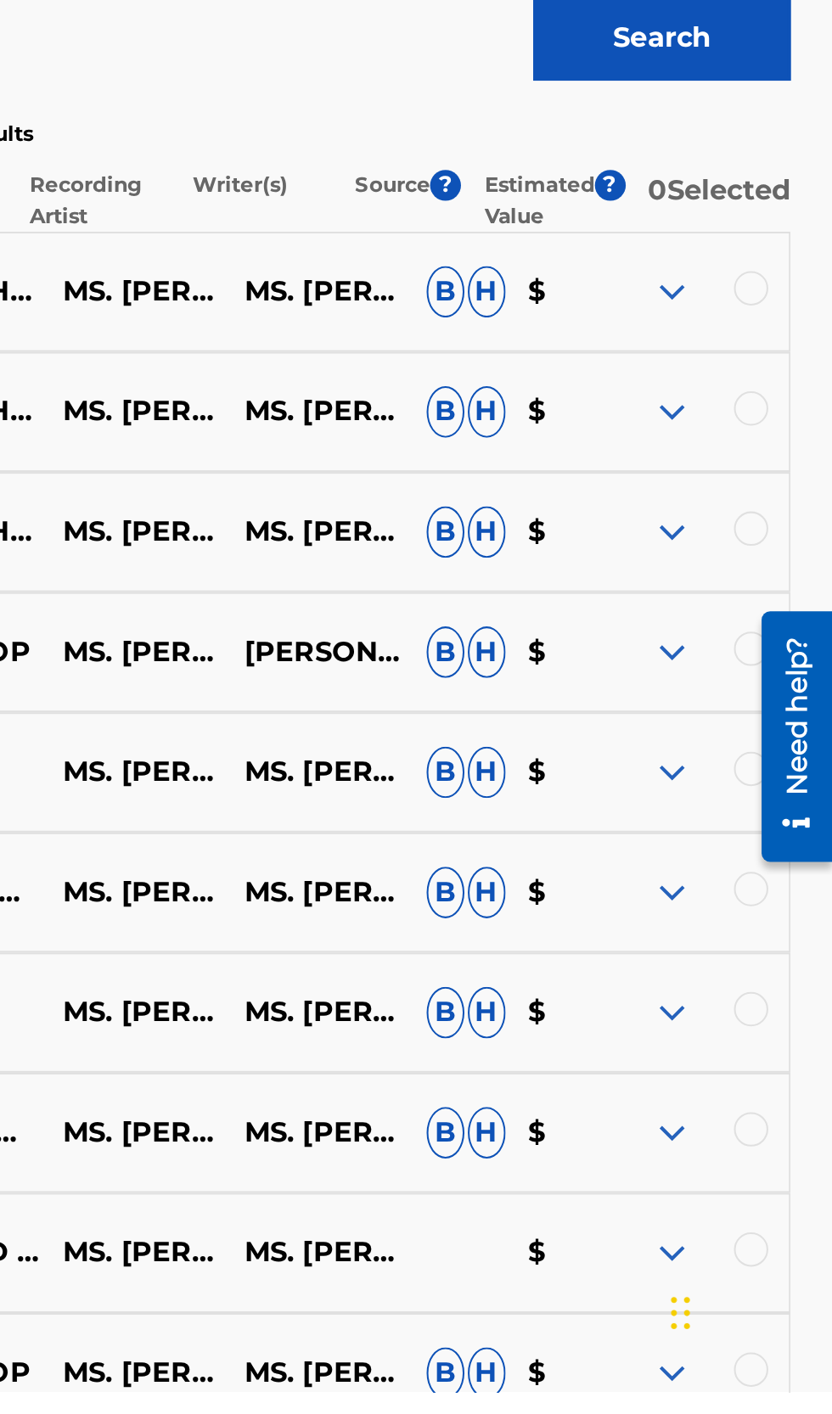
scroll to position [110, 0]
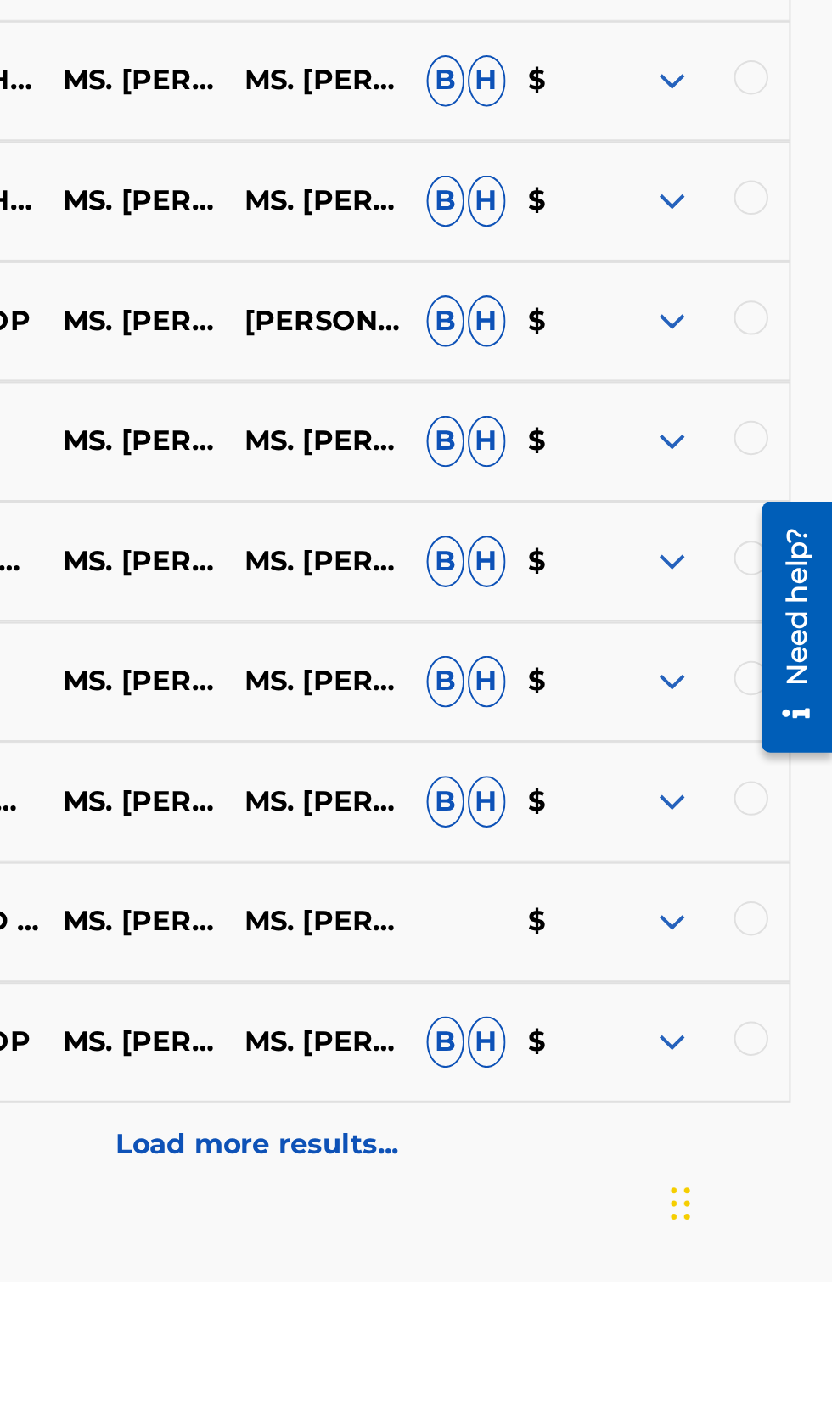
click at [593, 1357] on p "Load more results..." at bounding box center [548, 1346] width 140 height 20
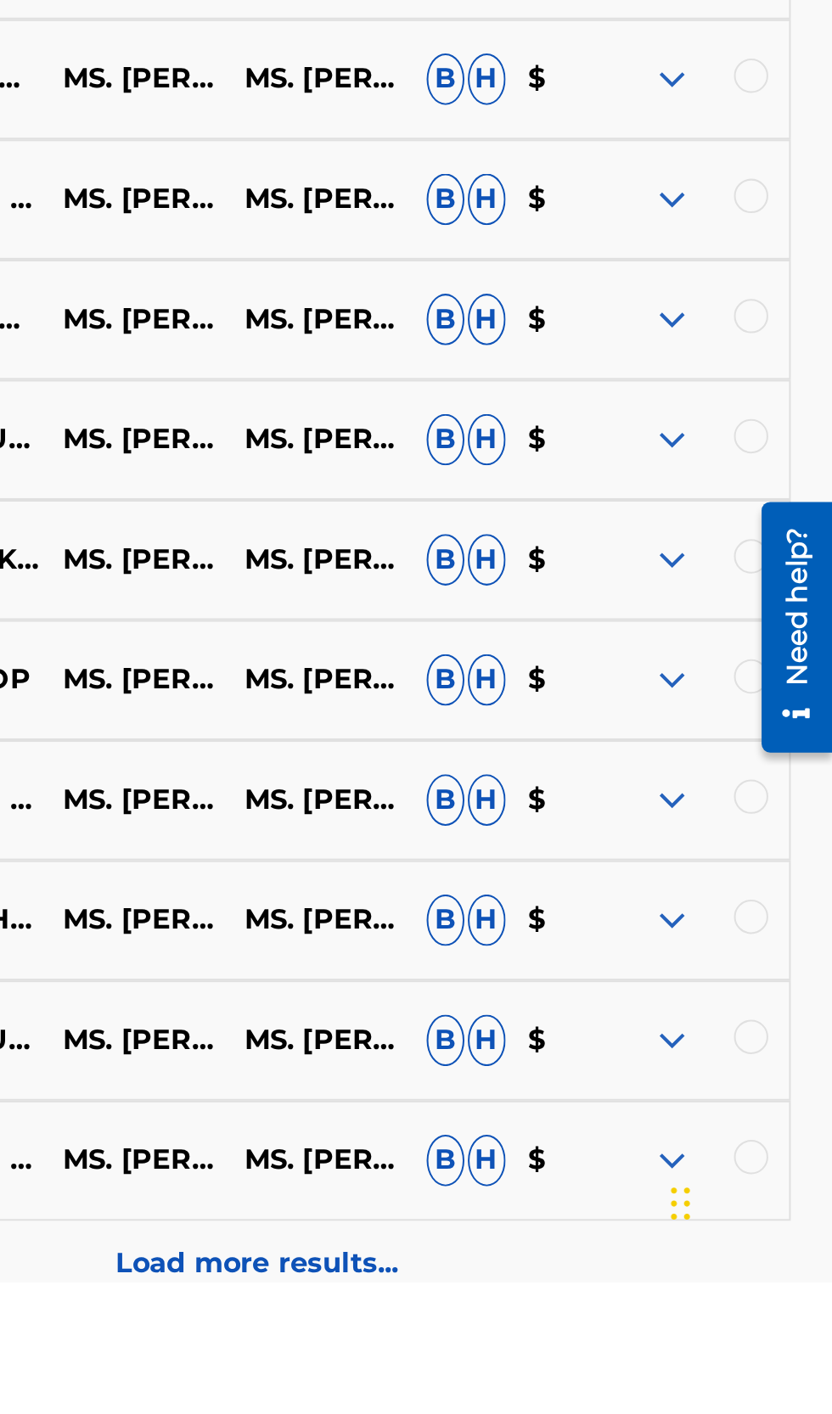
scroll to position [704, 0]
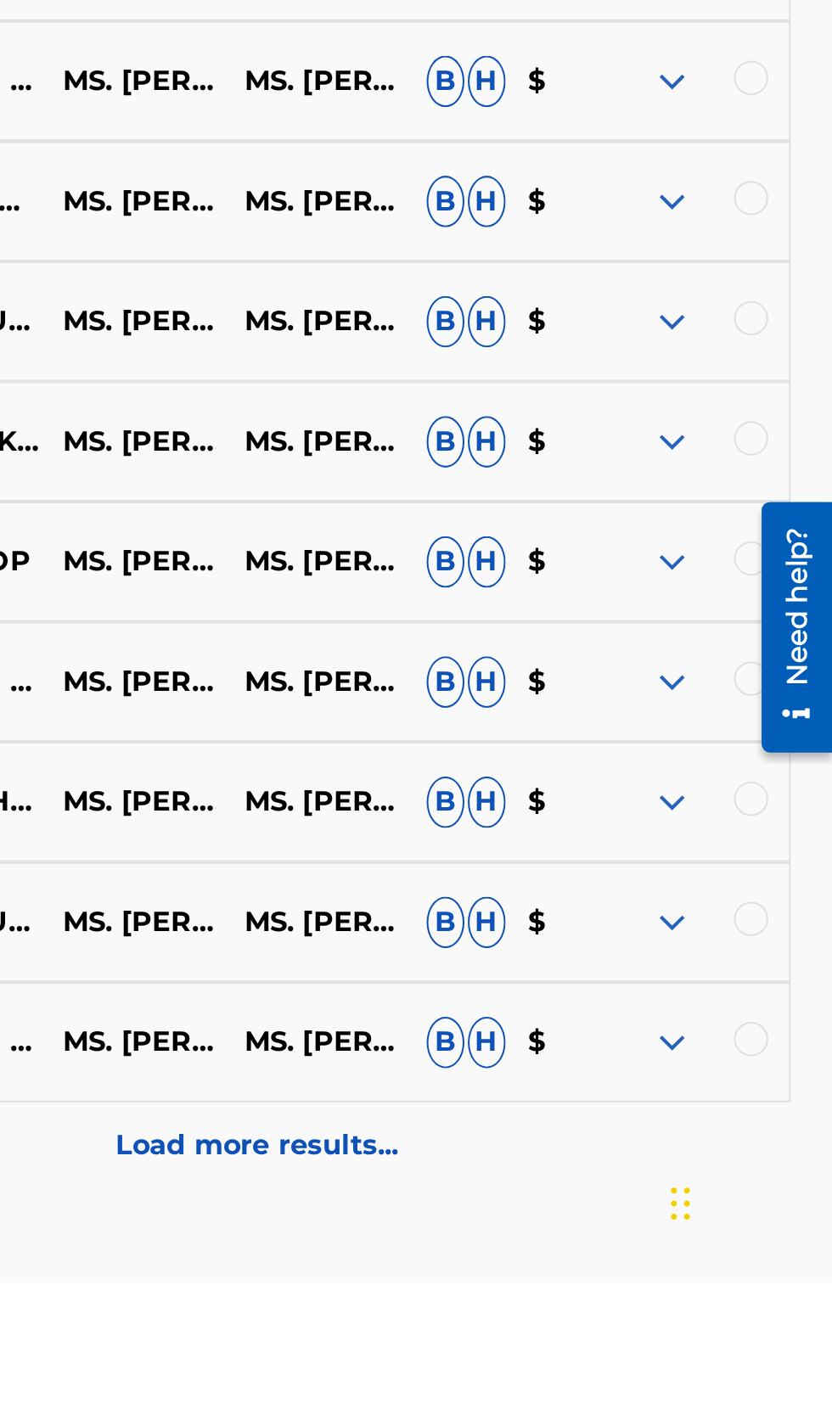
click at [592, 1357] on p "Load more results..." at bounding box center [548, 1346] width 140 height 20
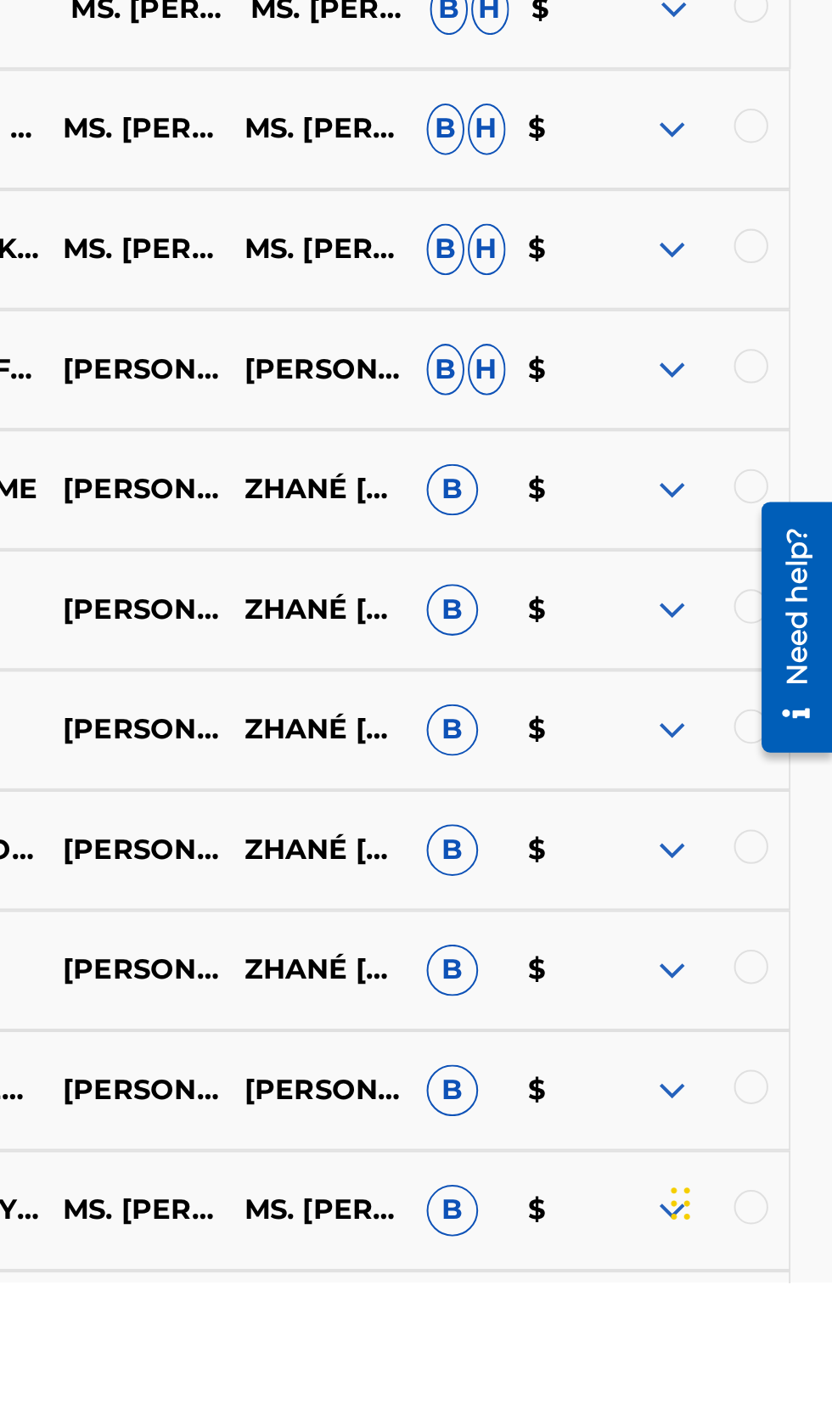
scroll to position [1298, 0]
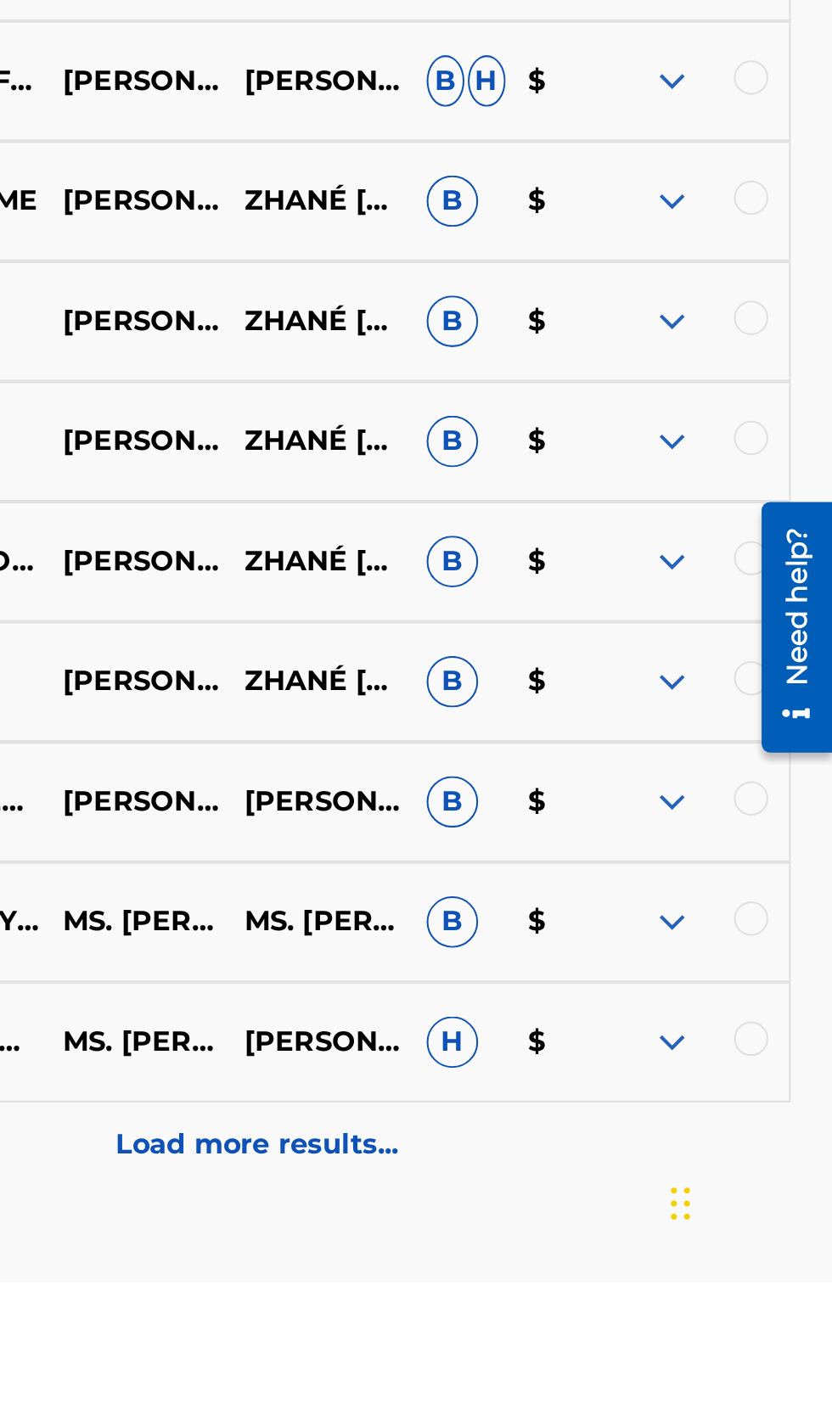
click at [601, 1356] on p "Load more results..." at bounding box center [548, 1346] width 140 height 20
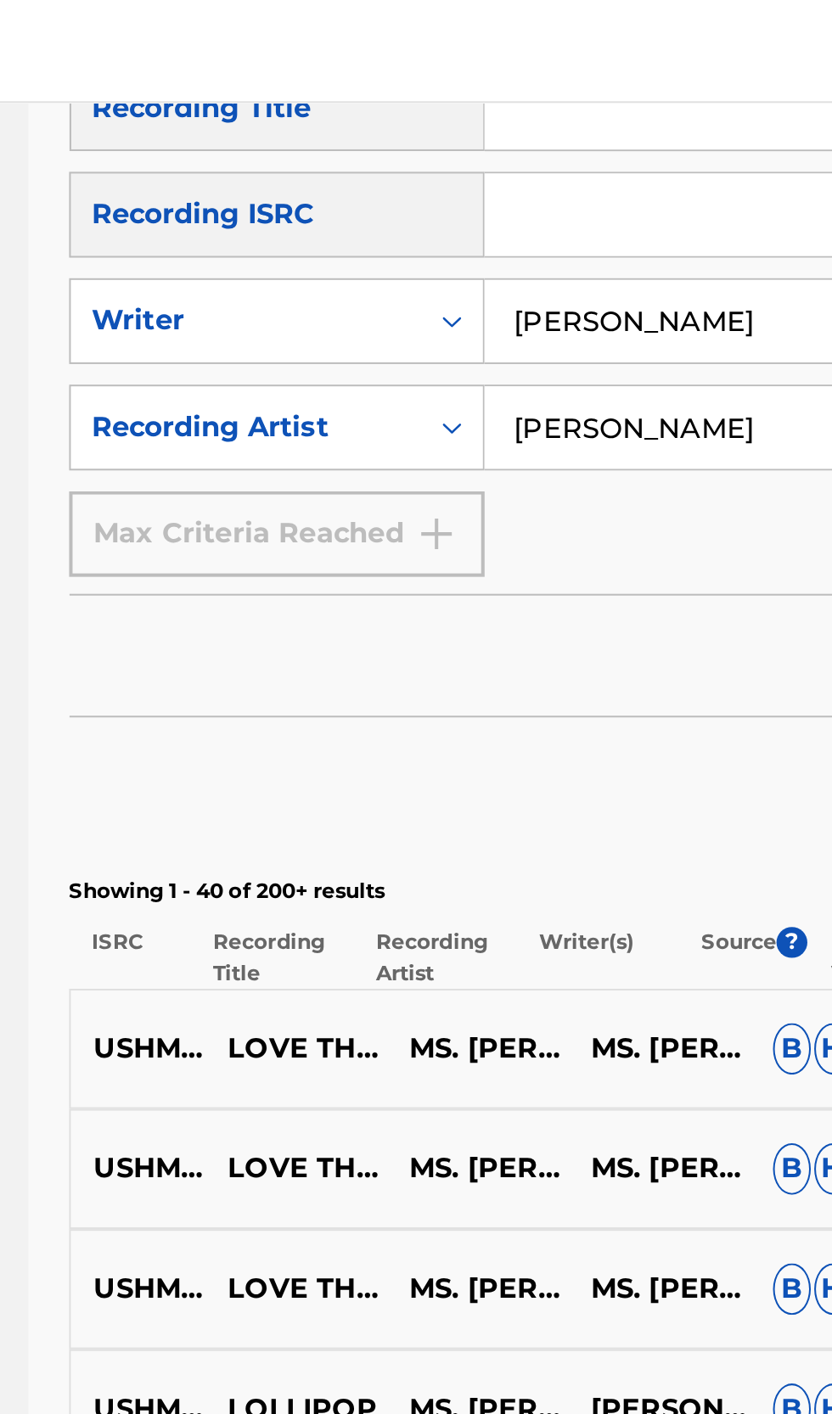
scroll to position [351, 0]
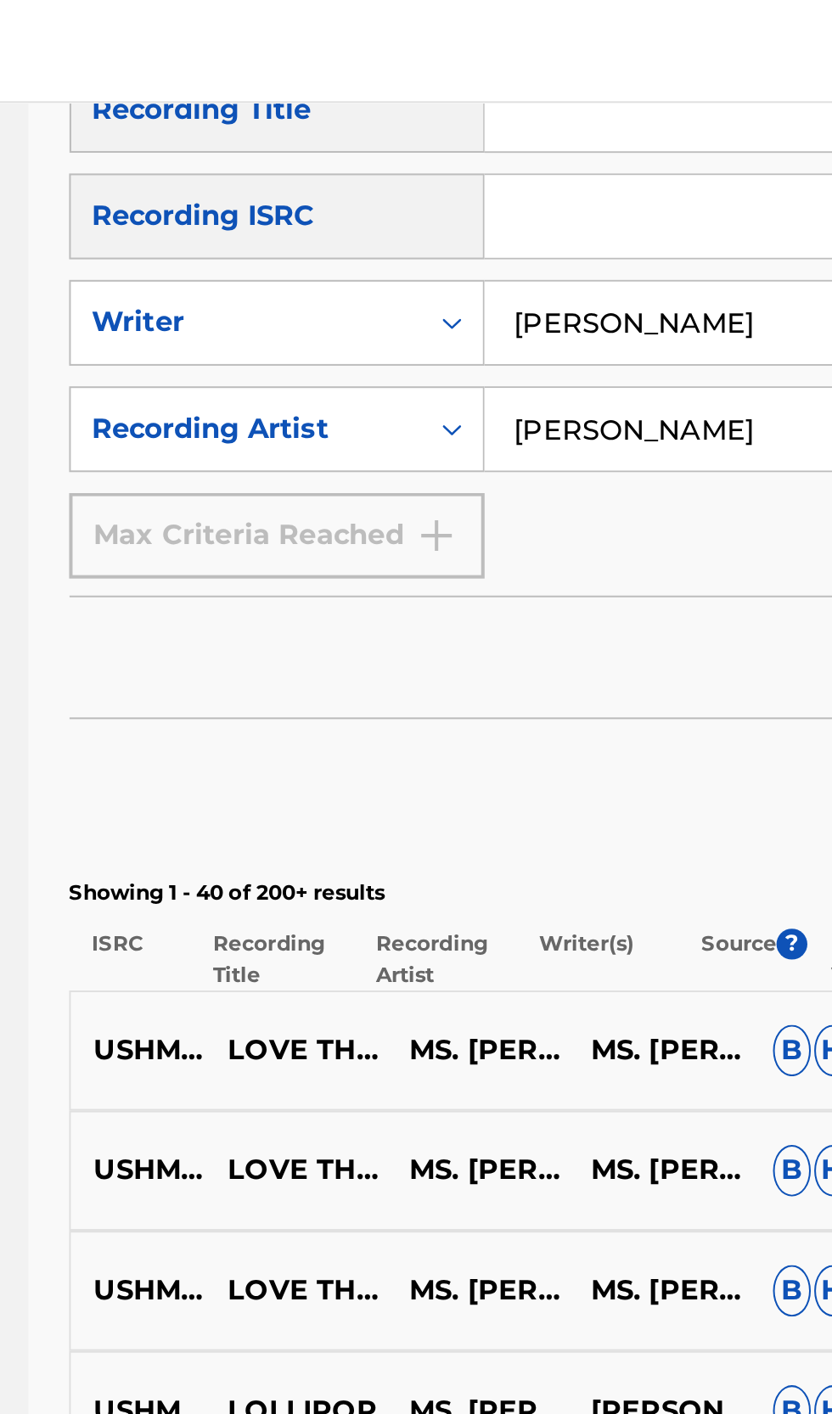
click at [512, 158] on input "[PERSON_NAME]" at bounding box center [634, 159] width 290 height 41
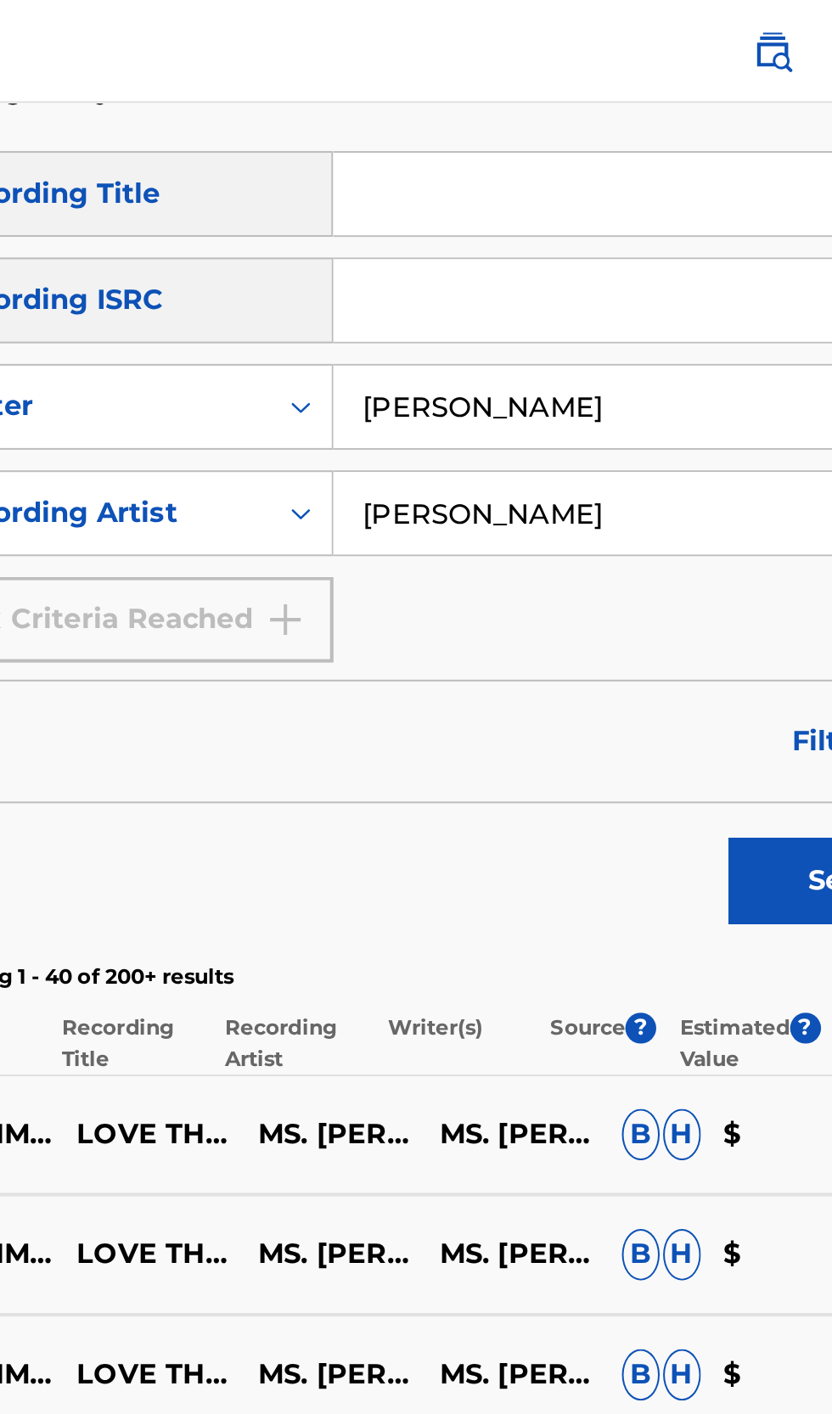
scroll to position [285, 0]
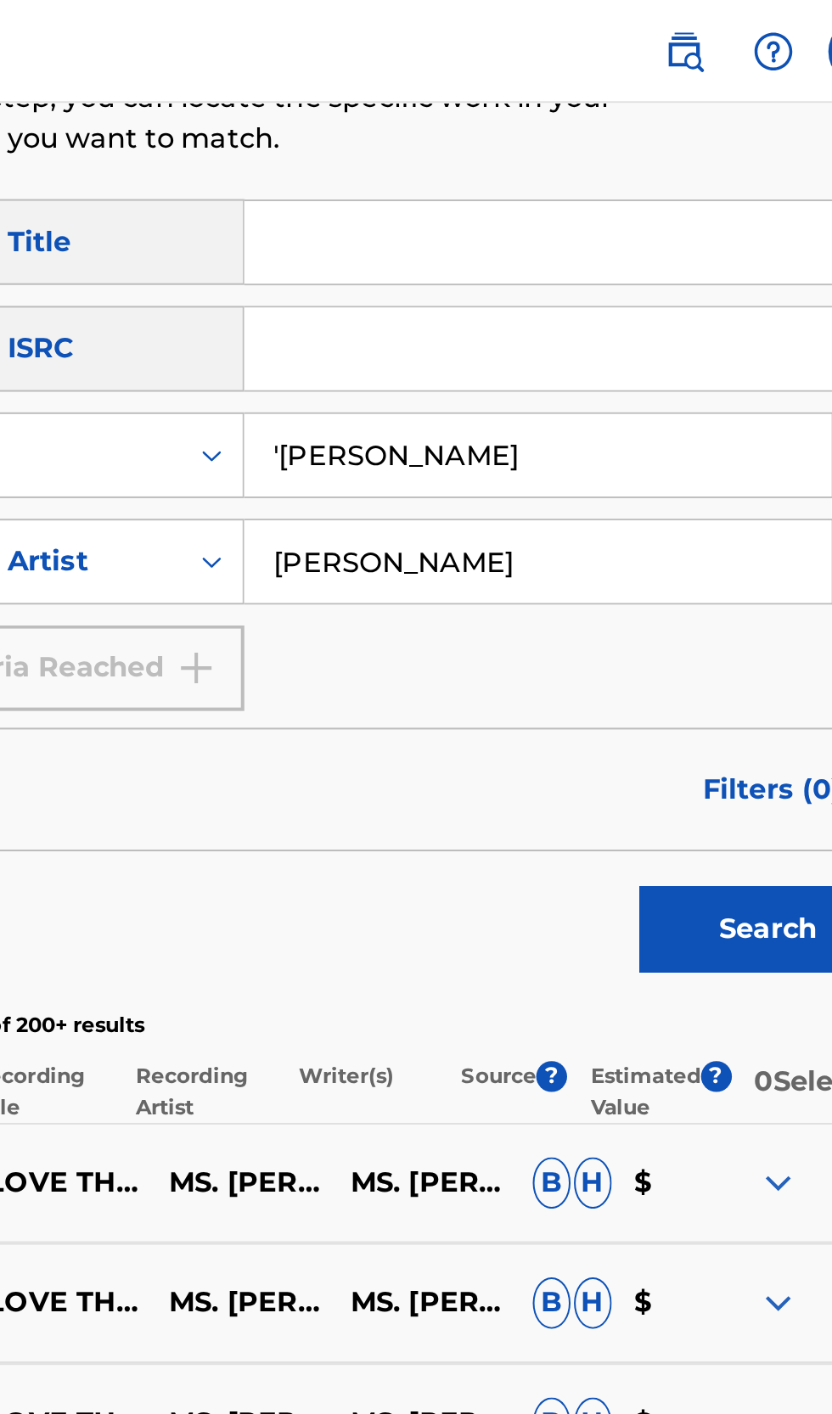
click at [675, 221] on input "'[PERSON_NAME]" at bounding box center [634, 225] width 290 height 41
type input "'[PERSON_NAME]'"
click at [505, 278] on input "[PERSON_NAME]" at bounding box center [634, 277] width 290 height 41
click at [637, 282] on input "'[PERSON_NAME]" at bounding box center [634, 277] width 290 height 41
click at [617, 293] on input "'[PERSON_NAME]" at bounding box center [634, 277] width 290 height 41
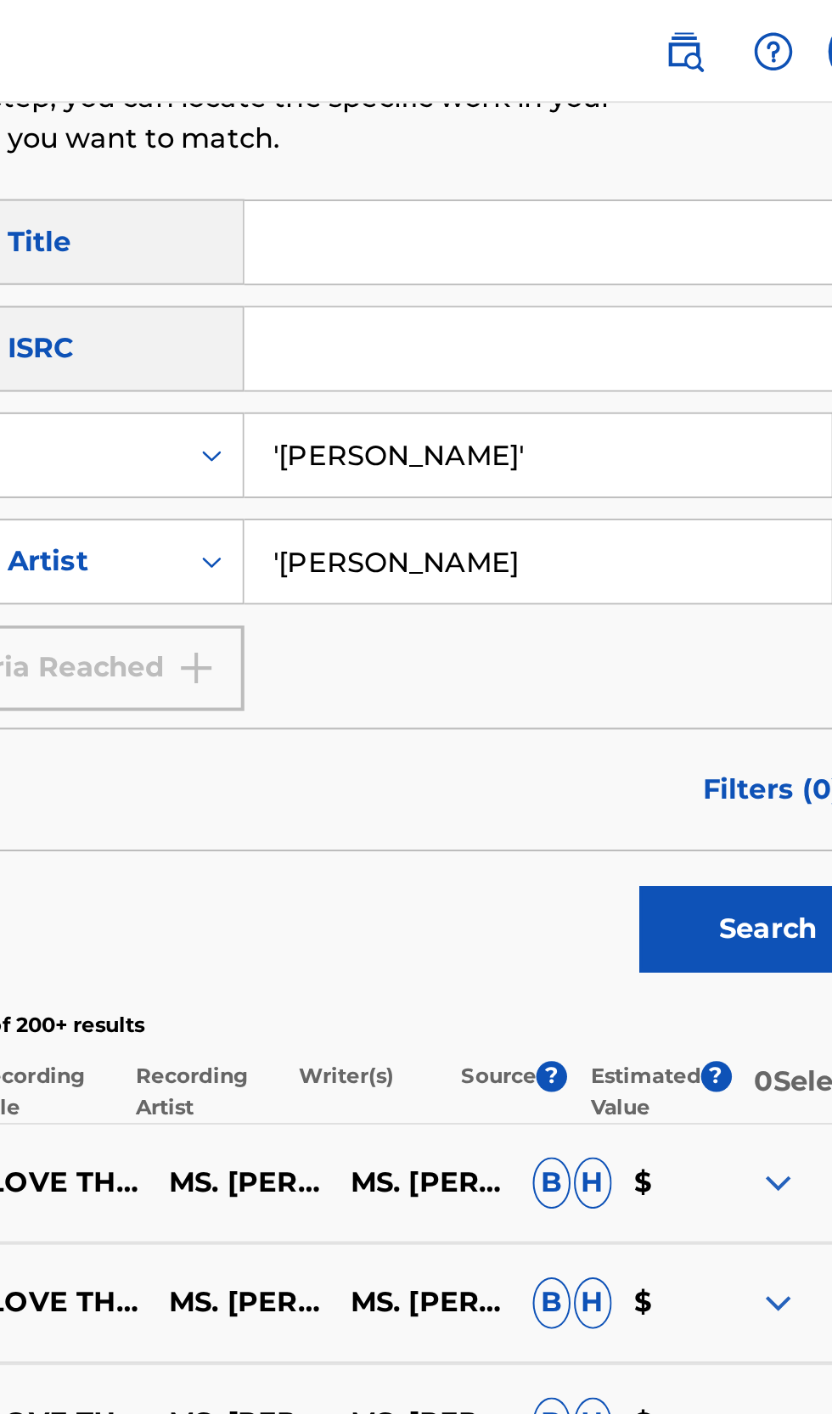
click at [628, 275] on input "'[PERSON_NAME]" at bounding box center [634, 277] width 290 height 41
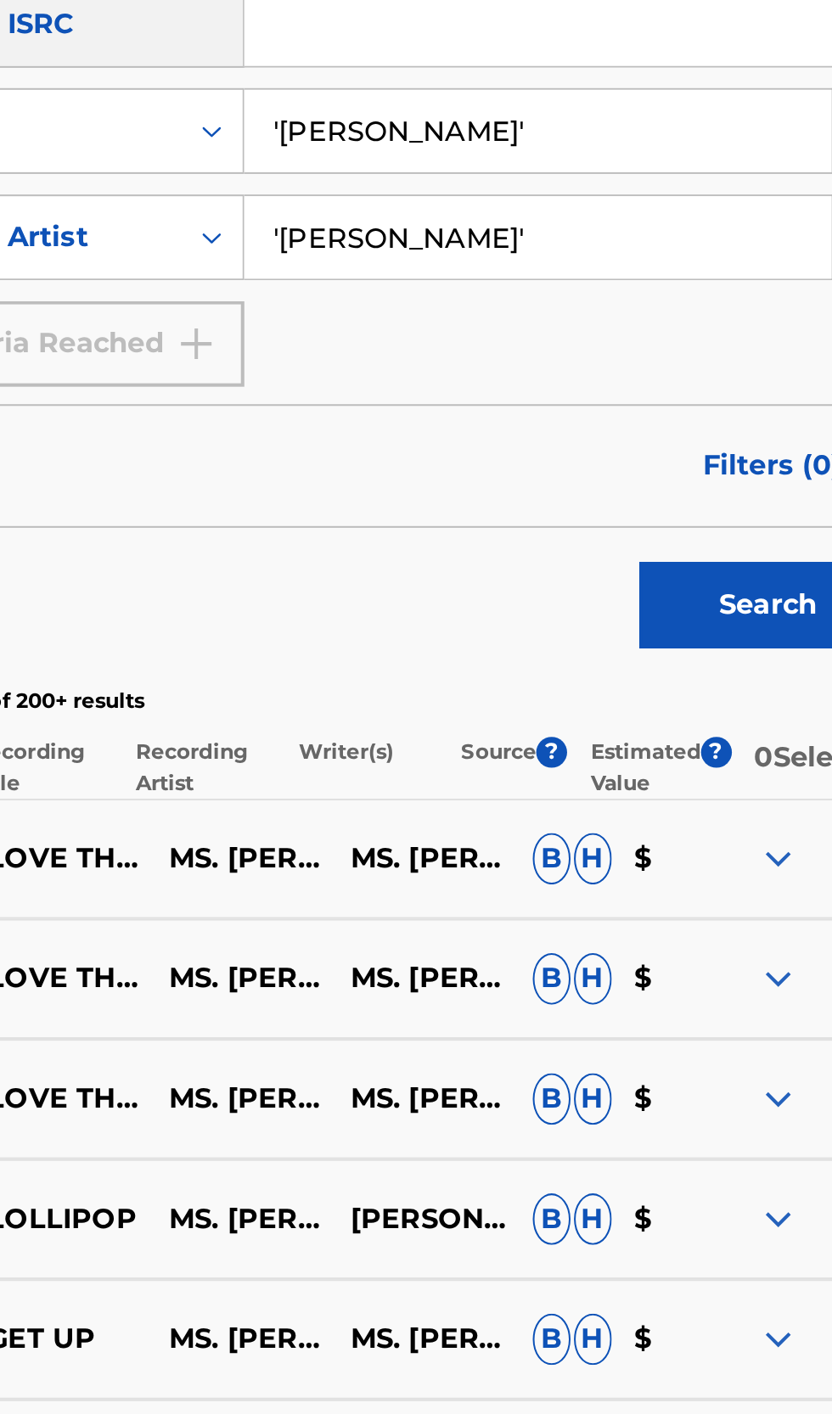
type input "'[PERSON_NAME]'"
click at [731, 455] on button "Search" at bounding box center [747, 459] width 127 height 42
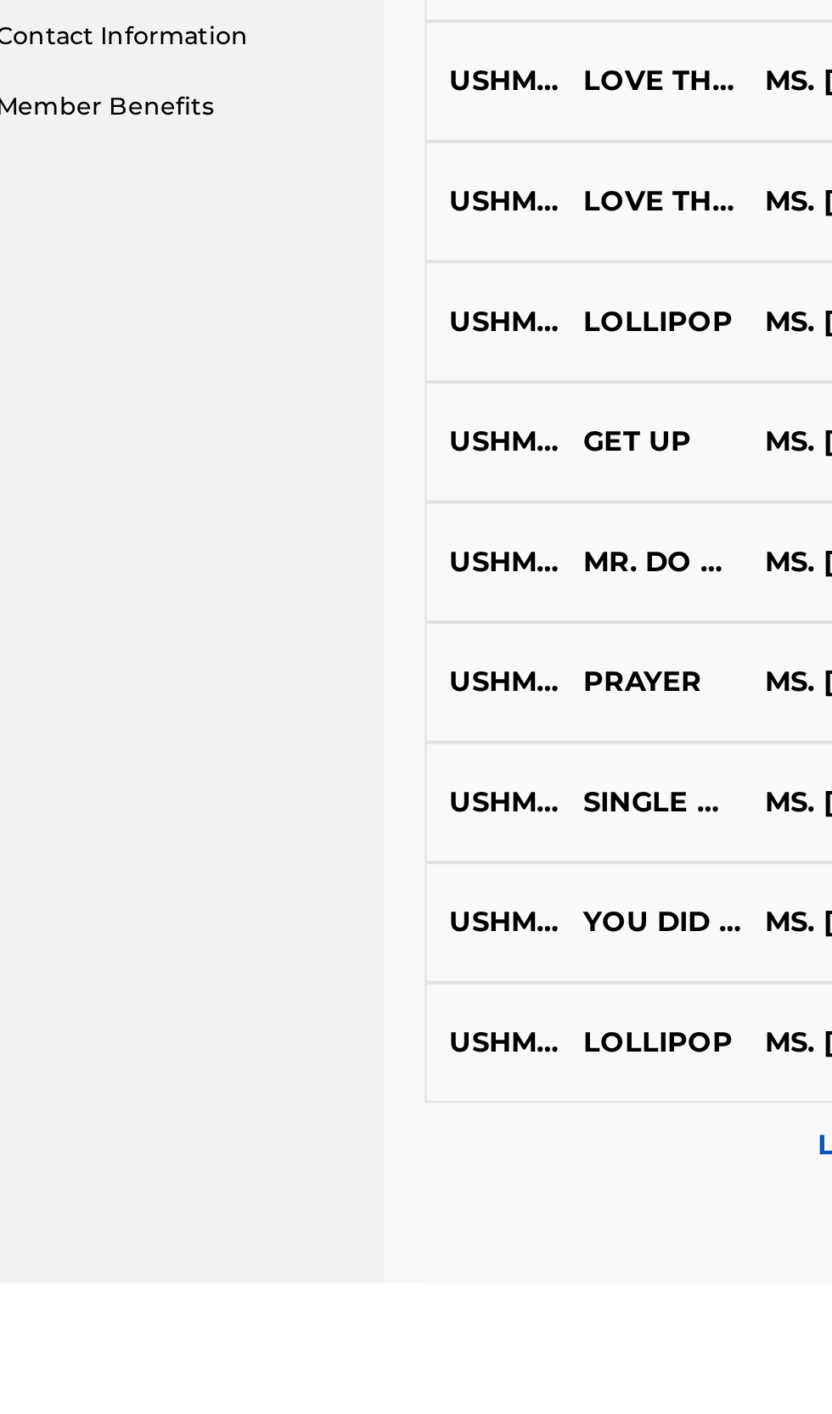
scroll to position [110, 0]
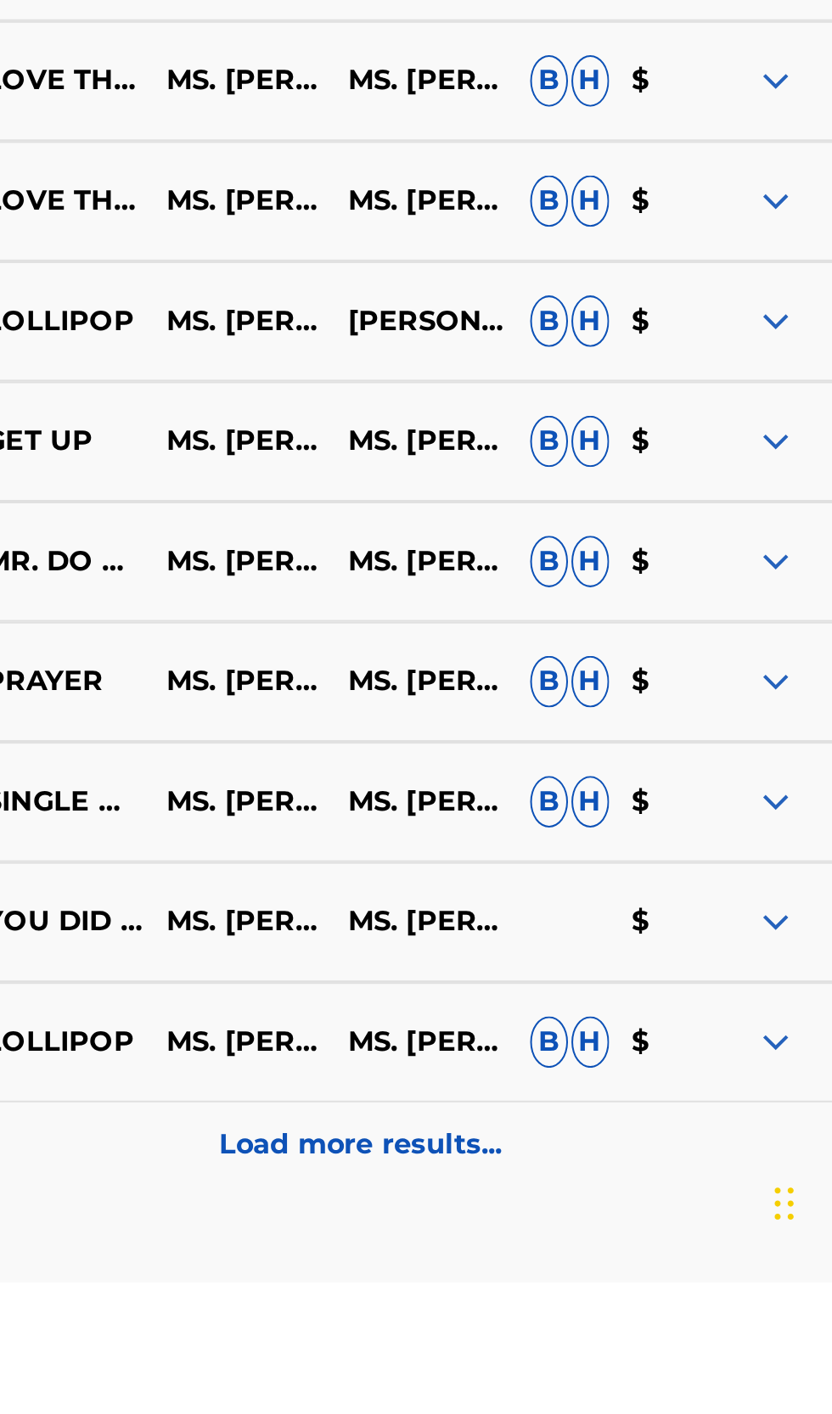
click at [593, 1356] on p "Load more results..." at bounding box center [548, 1346] width 140 height 20
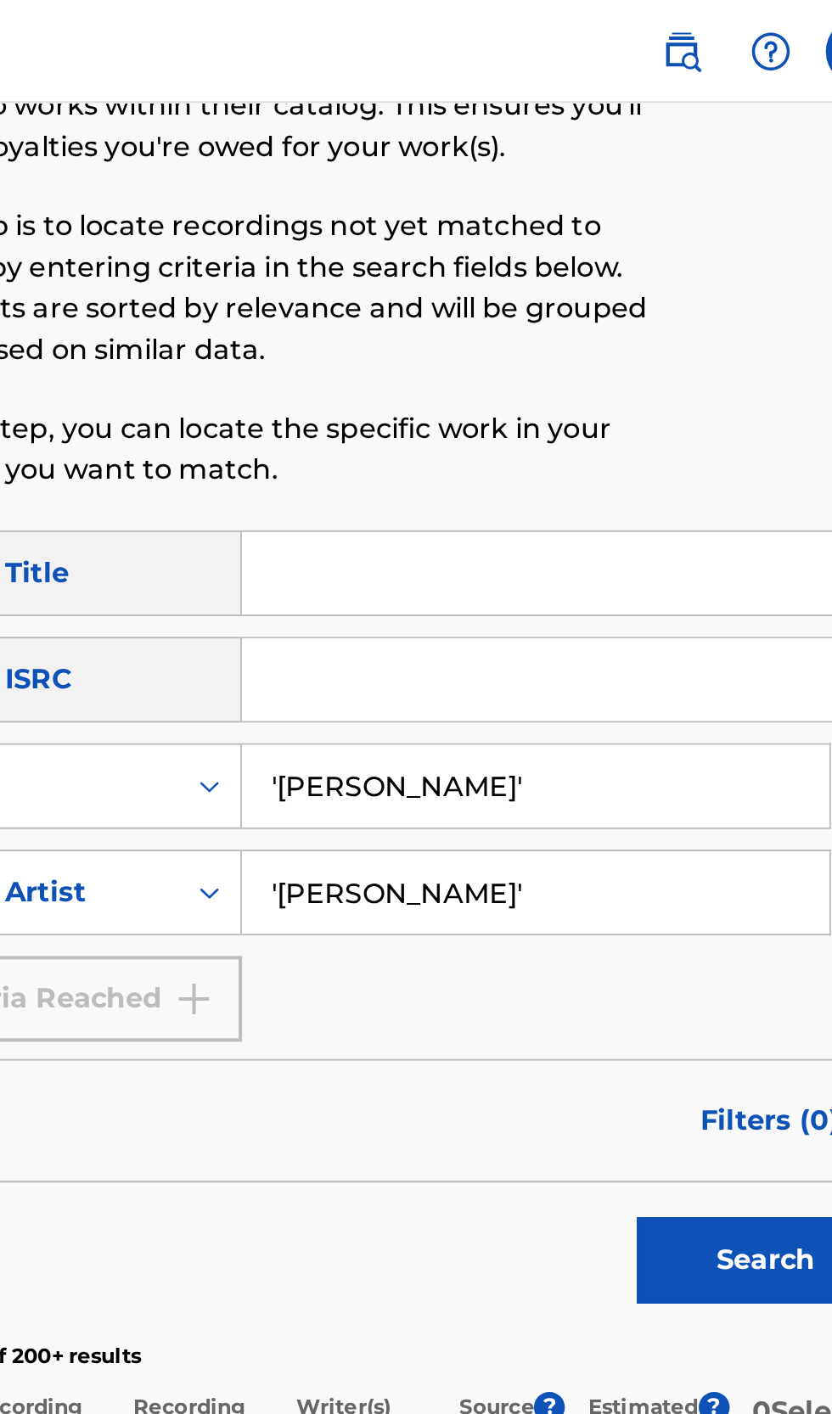
scroll to position [121, 0]
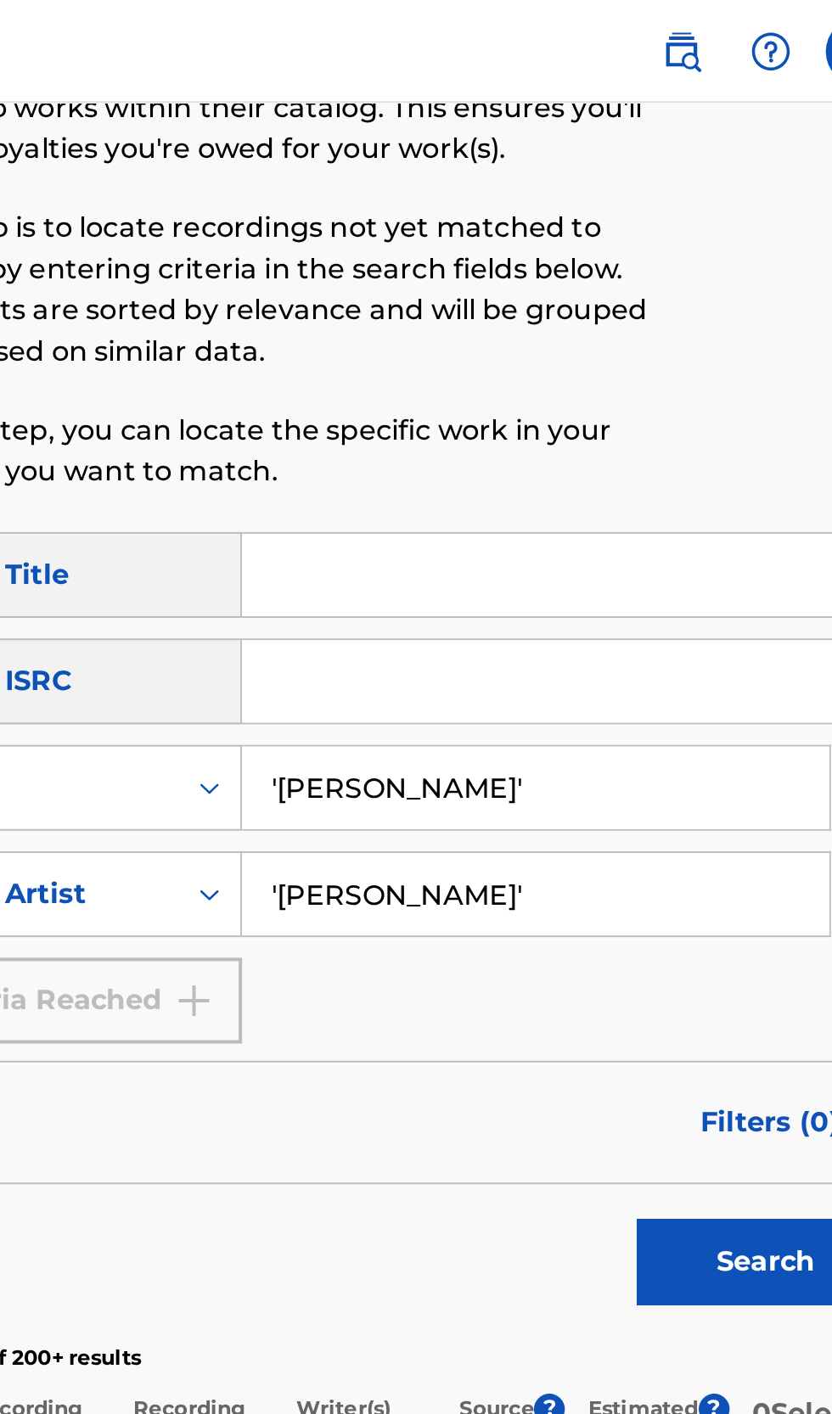
click at [583, 288] on input "Search Form" at bounding box center [650, 284] width 322 height 41
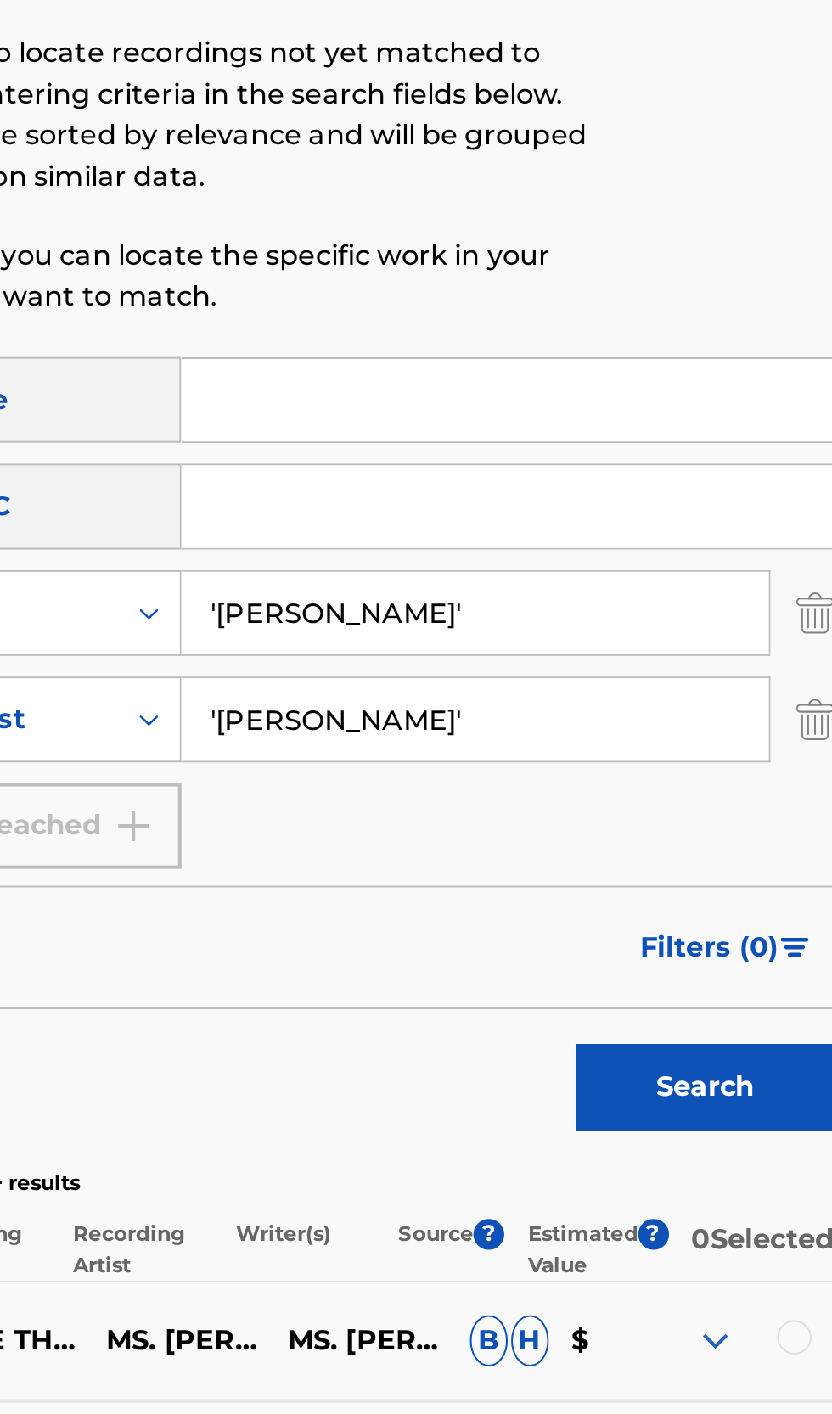
type input "Passion*!"
click at [759, 660] on button "Search" at bounding box center [747, 655] width 127 height 42
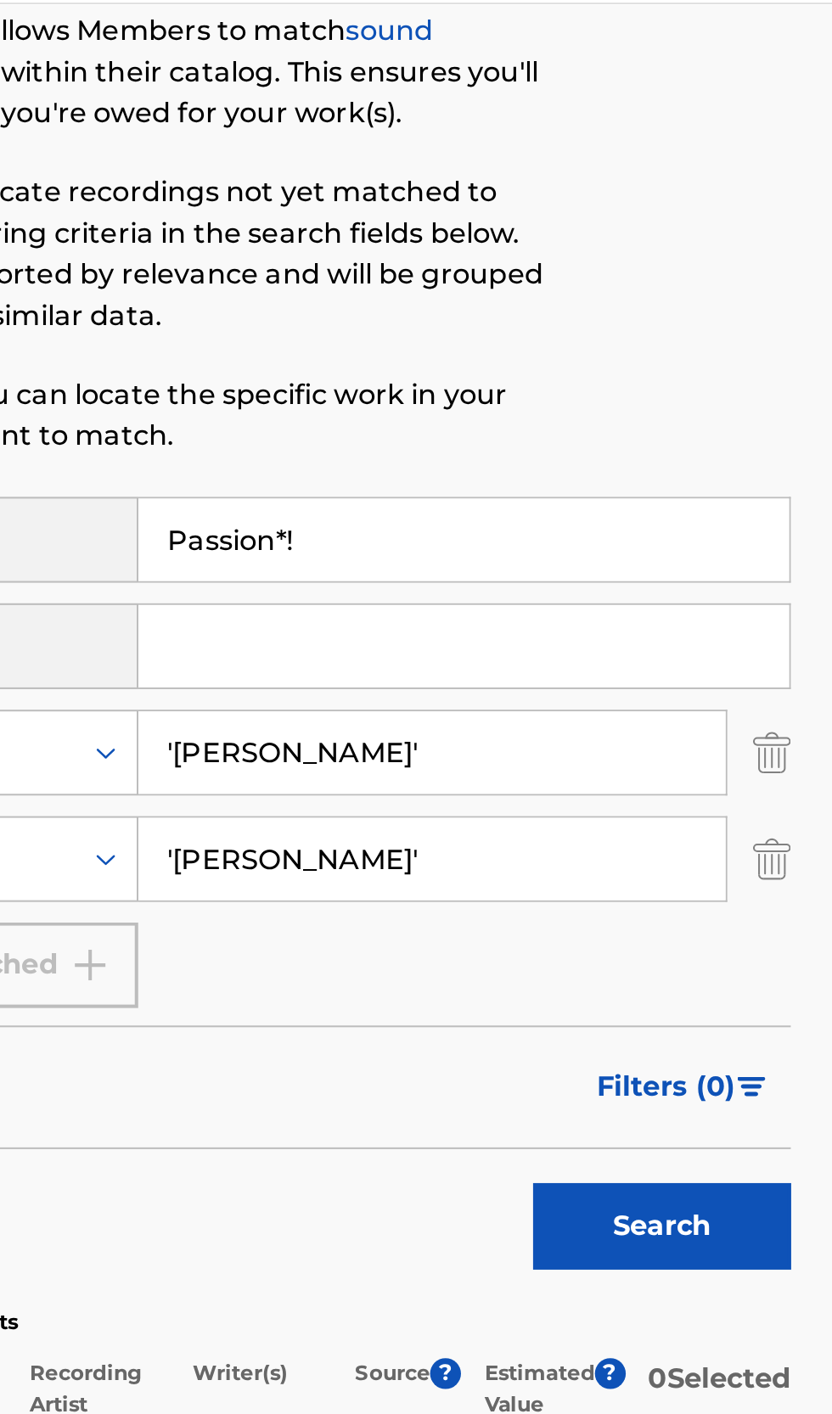
click at [790, 581] on button "Filters ( 0 )" at bounding box center [759, 586] width 106 height 42
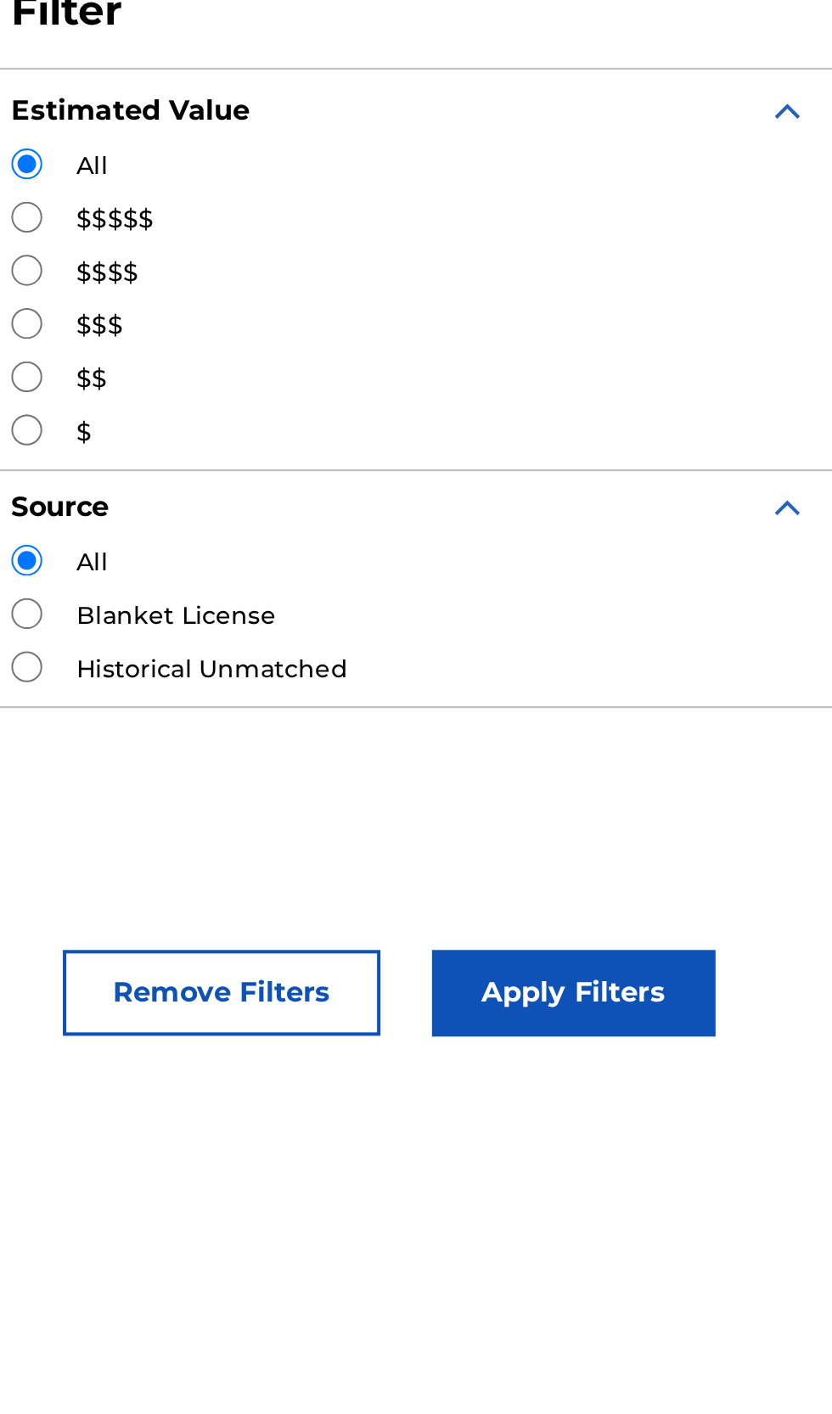
click at [438, 352] on input "Search Form" at bounding box center [433, 352] width 15 height 15
radio input "true"
click at [742, 547] on button "Apply Filters" at bounding box center [704, 540] width 140 height 42
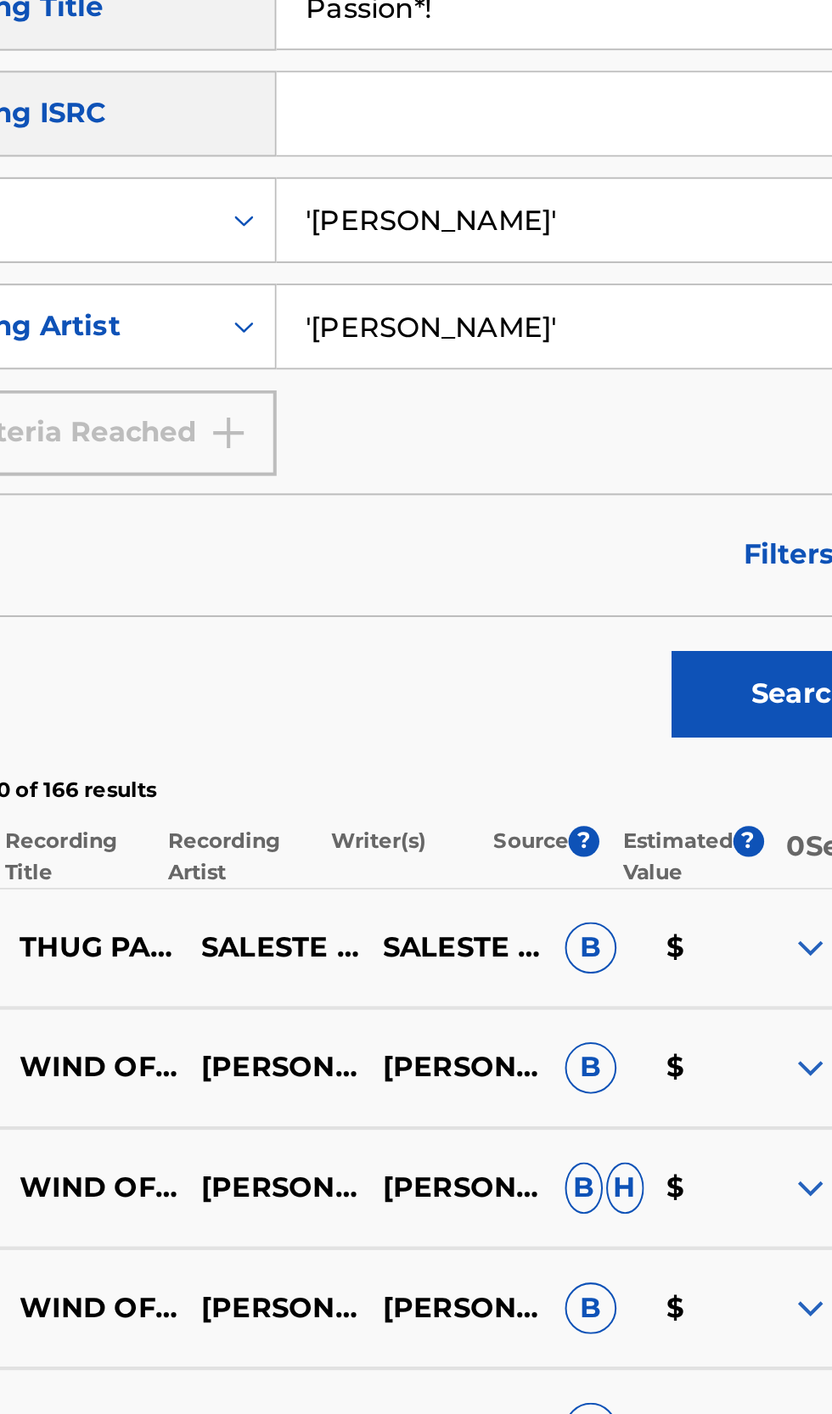
click at [740, 661] on button "Search" at bounding box center [747, 655] width 127 height 42
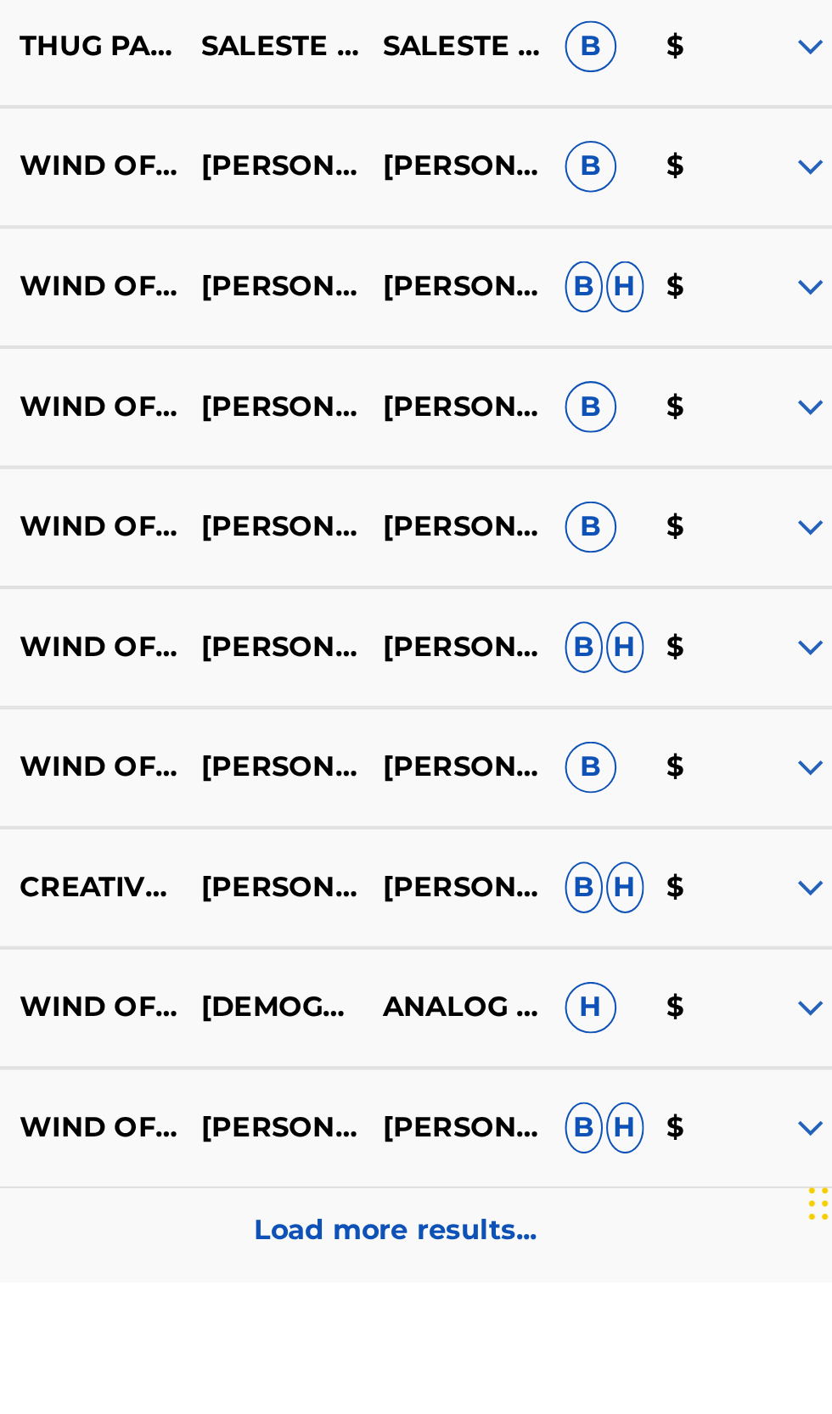
scroll to position [70, 0]
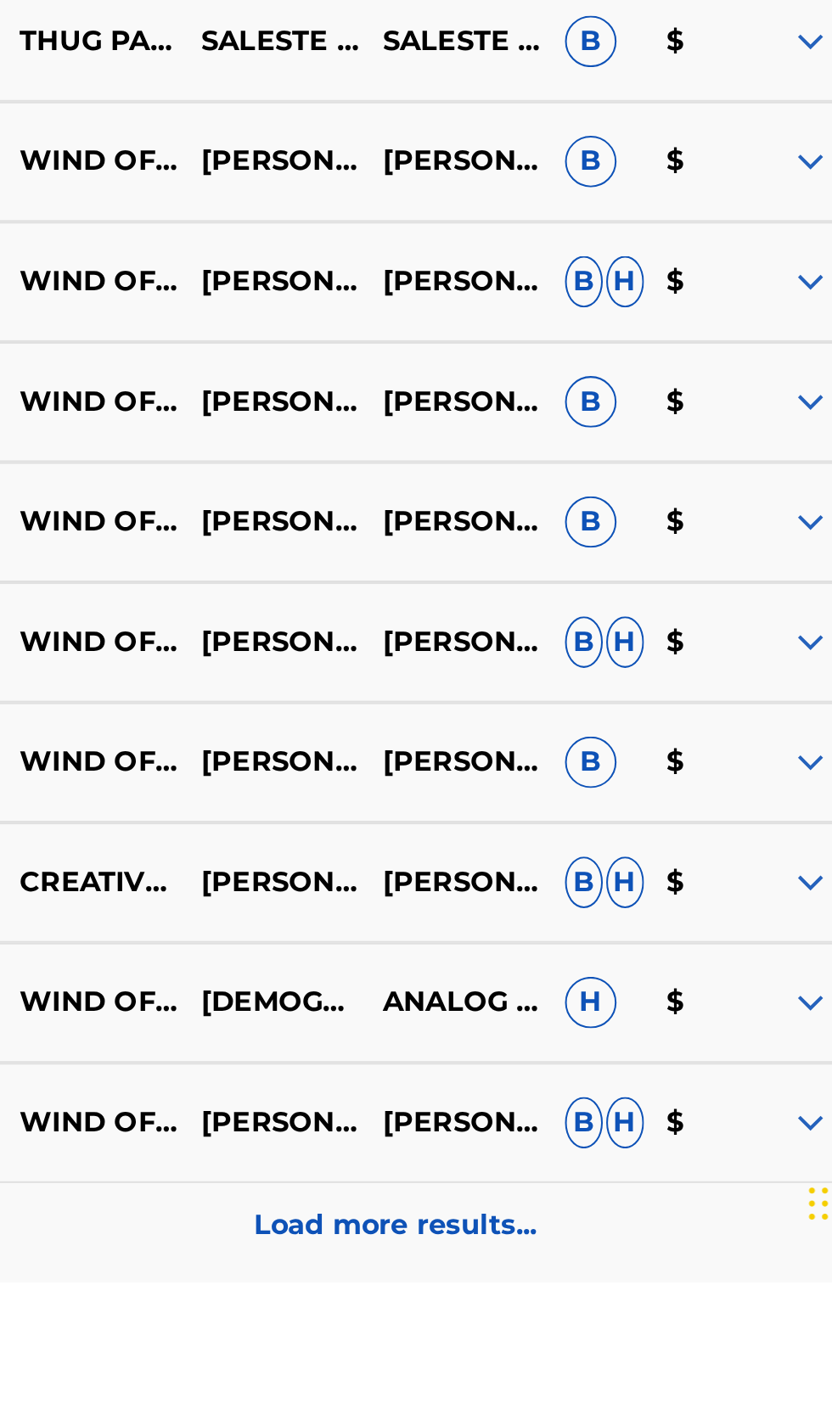
click at [591, 1397] on p "Load more results..." at bounding box center [548, 1386] width 140 height 20
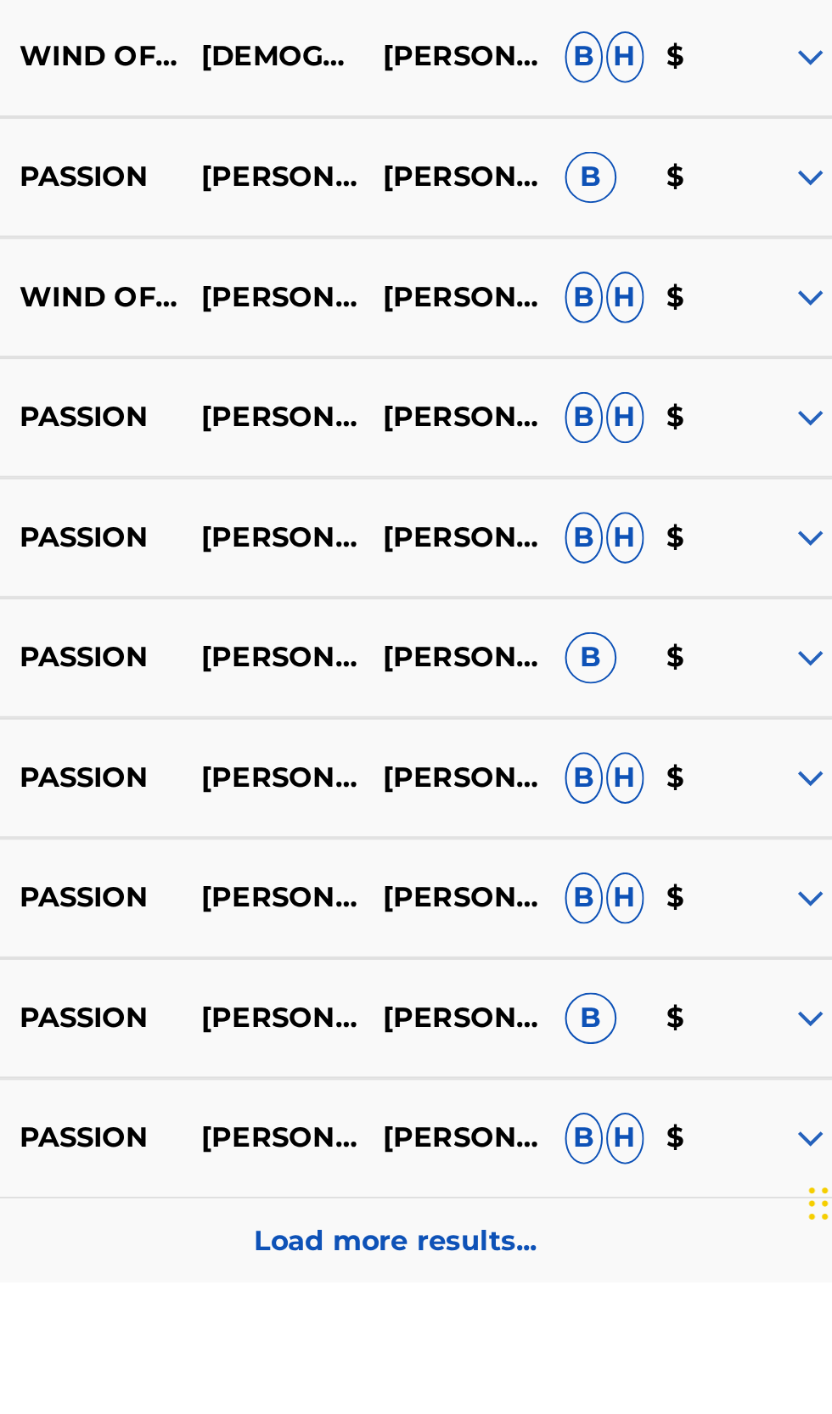
scroll to position [657, 0]
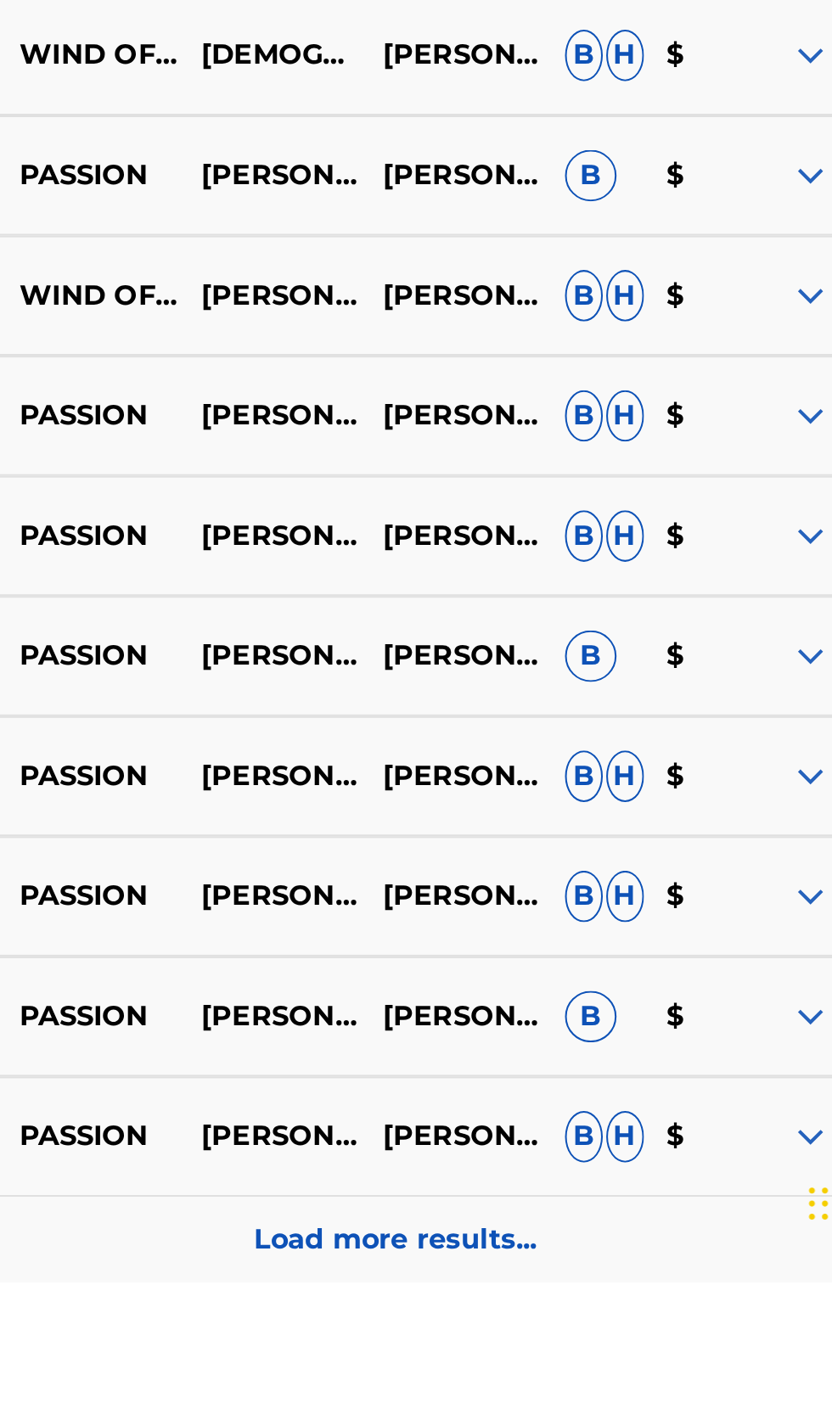
click at [598, 1403] on p "Load more results..." at bounding box center [548, 1393] width 140 height 20
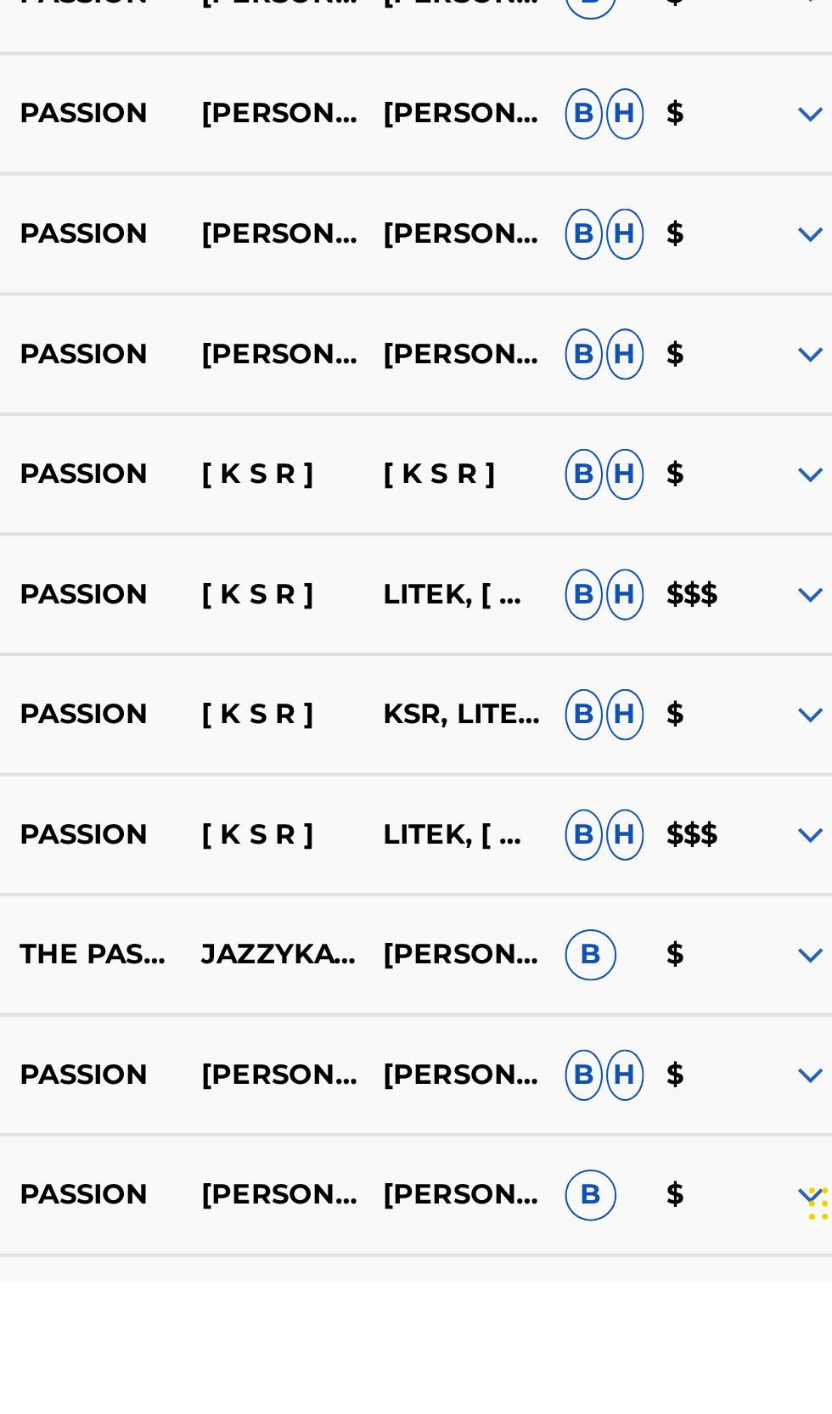
scroll to position [1298, 0]
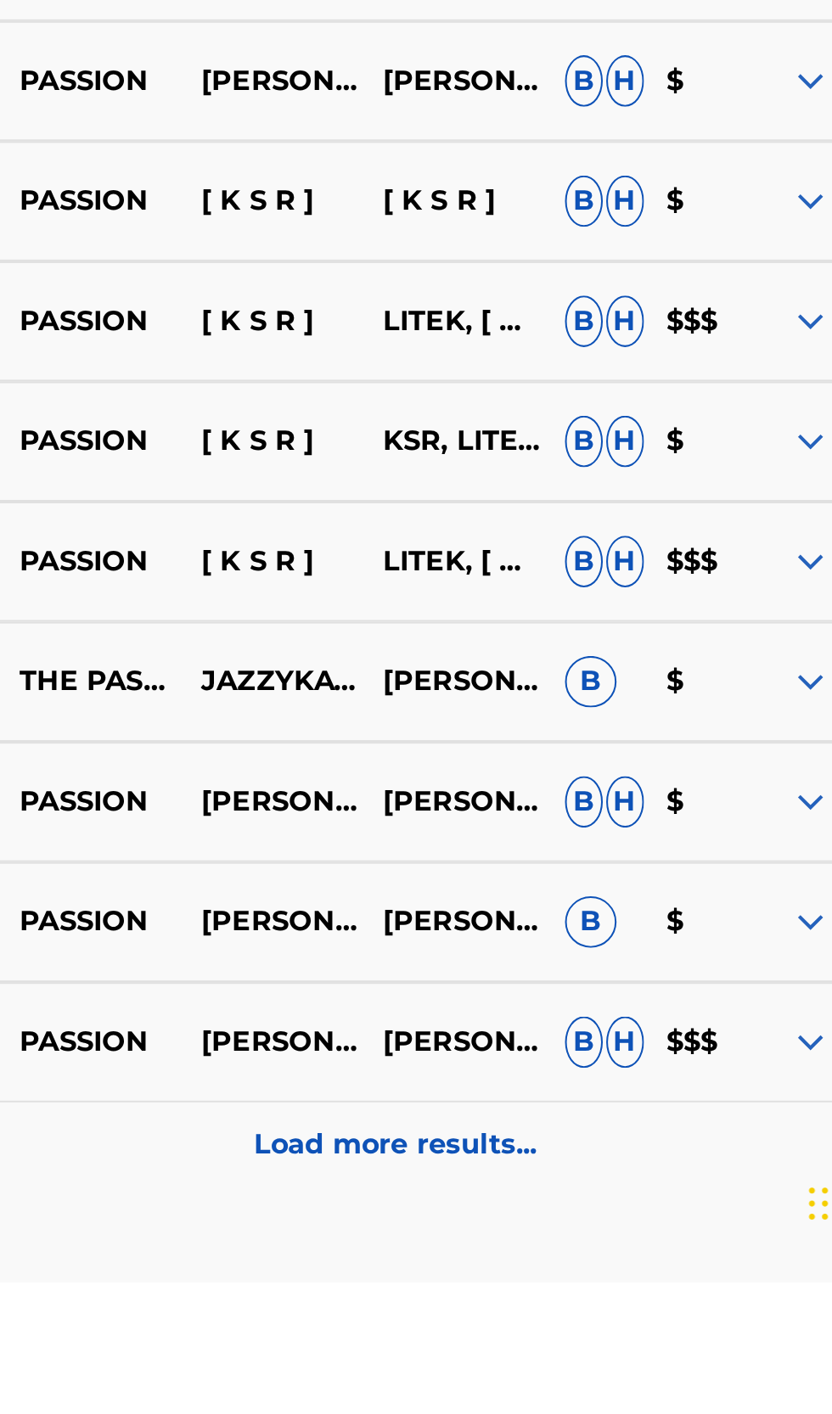
click at [593, 1357] on p "Load more results..." at bounding box center [548, 1346] width 140 height 20
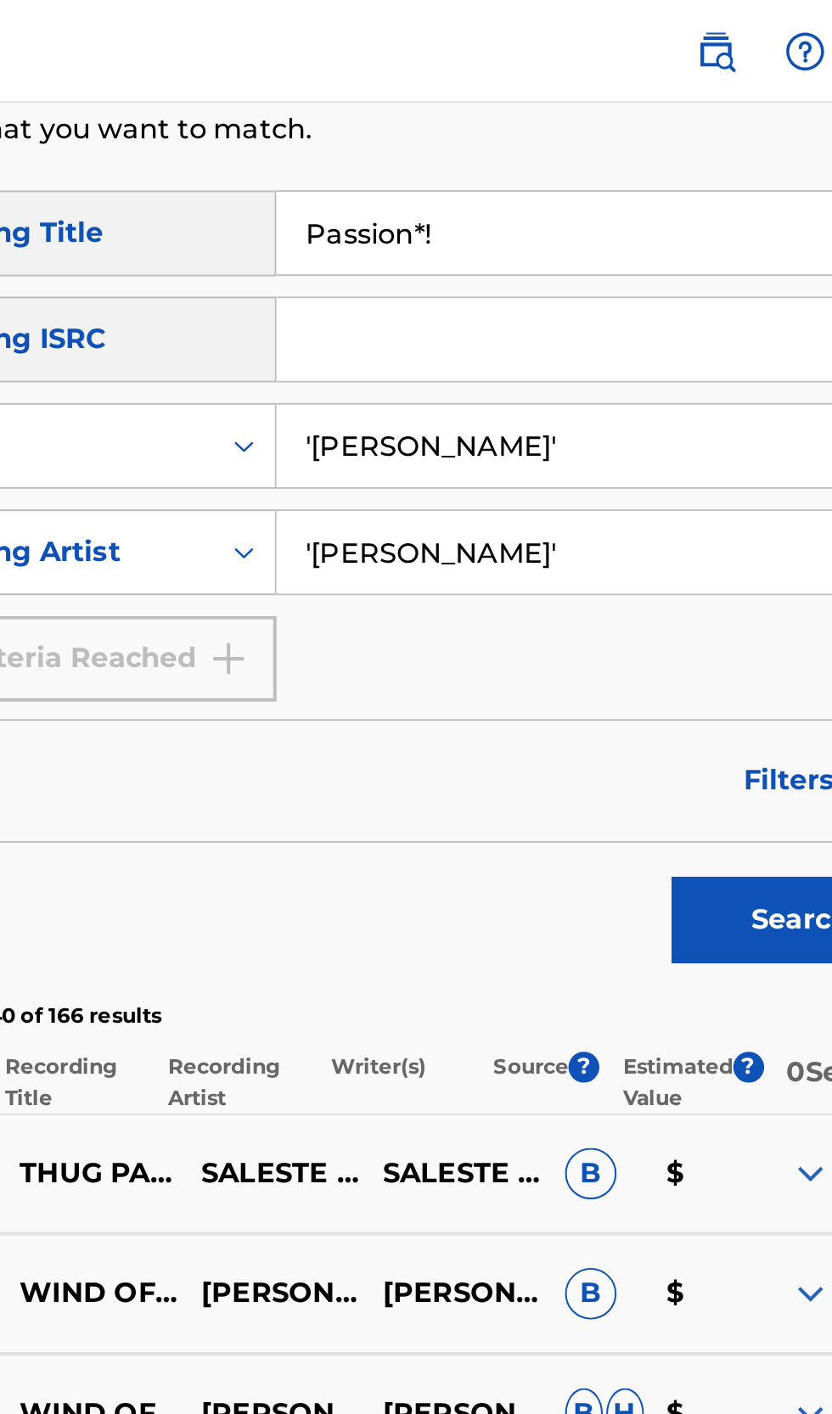
scroll to position [258, 0]
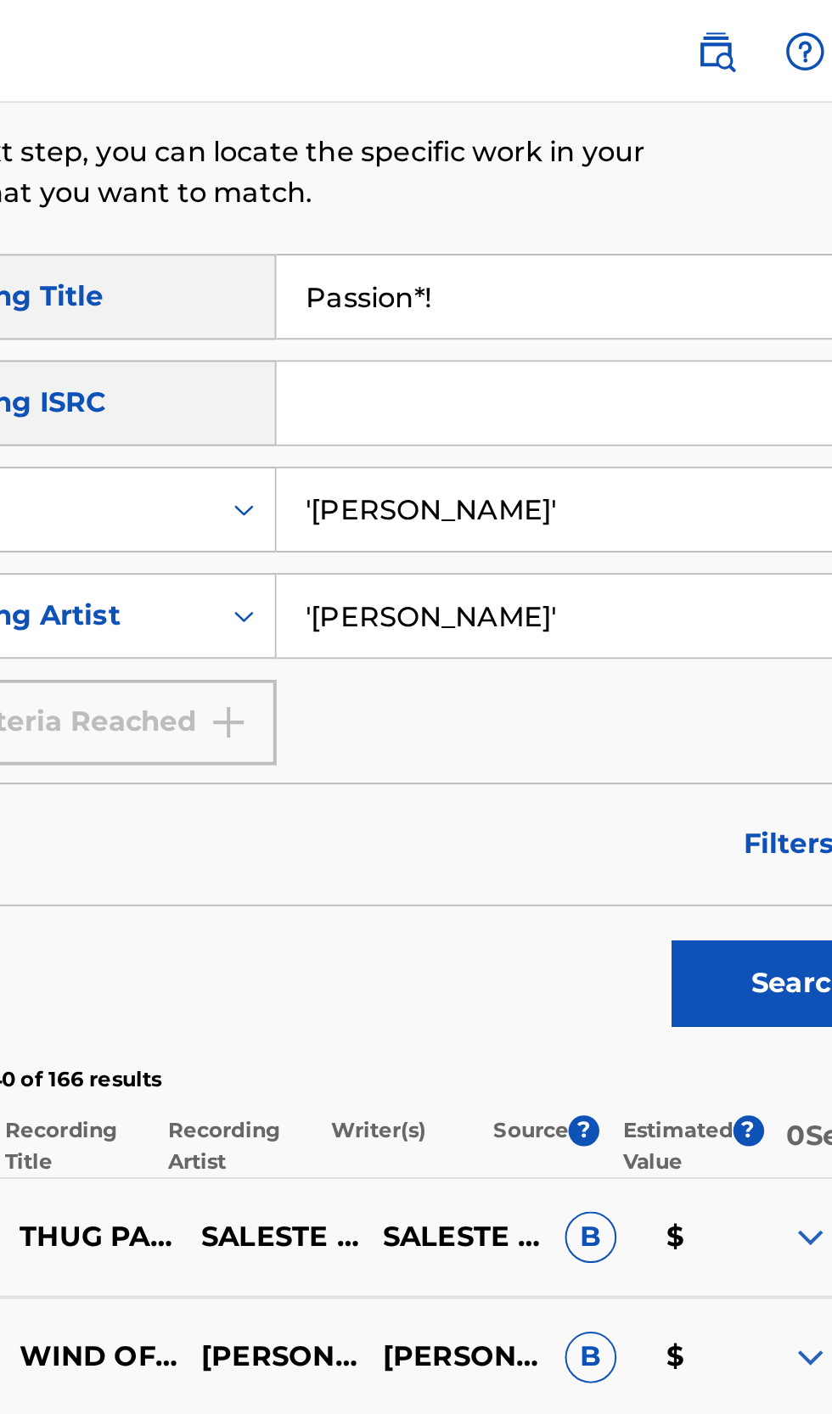
click at [655, 257] on input "'[PERSON_NAME]'" at bounding box center [634, 252] width 290 height 41
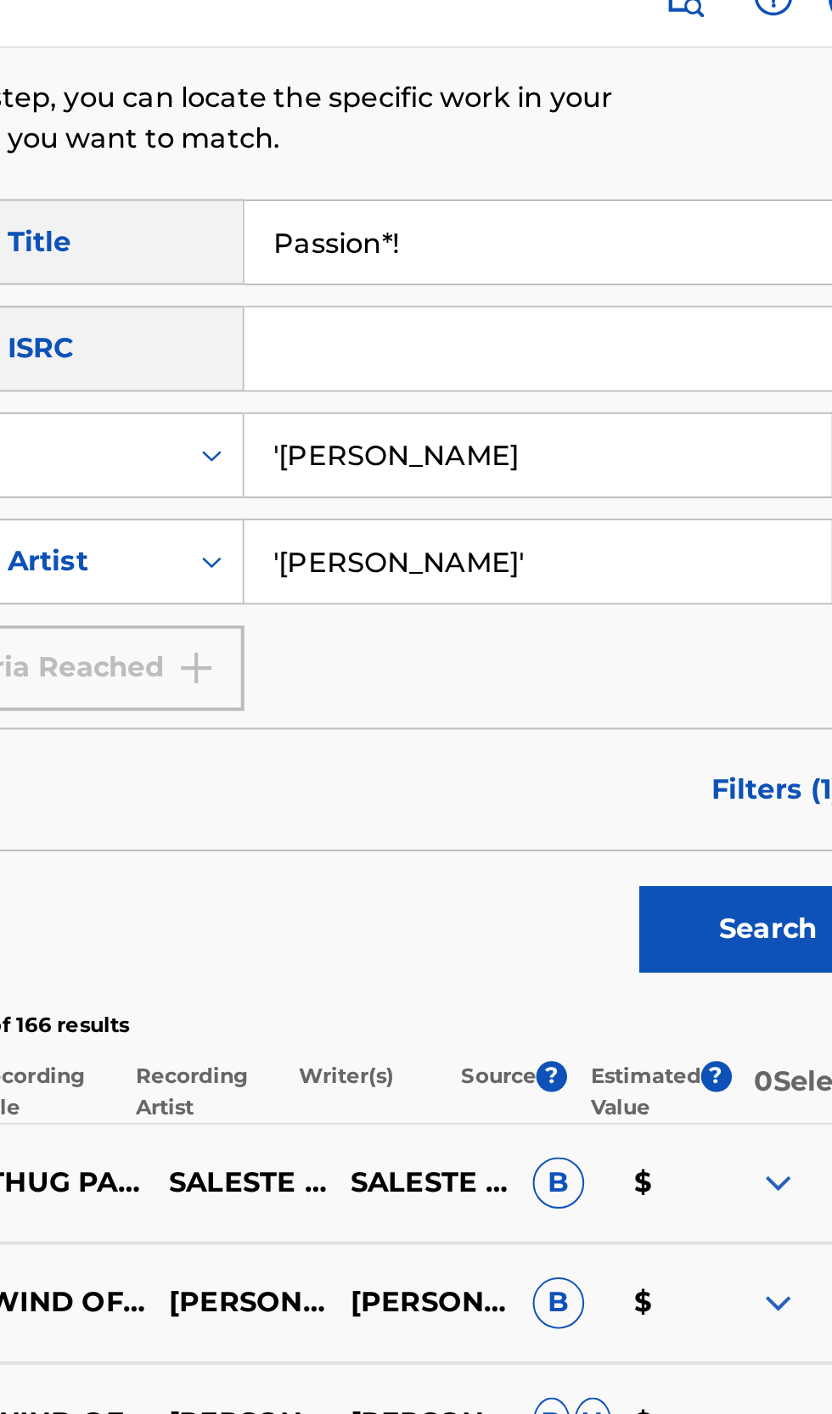
click at [515, 248] on input "'[PERSON_NAME]" at bounding box center [634, 252] width 290 height 41
click at [508, 250] on input "'[PERSON_NAME]" at bounding box center [634, 252] width 290 height 41
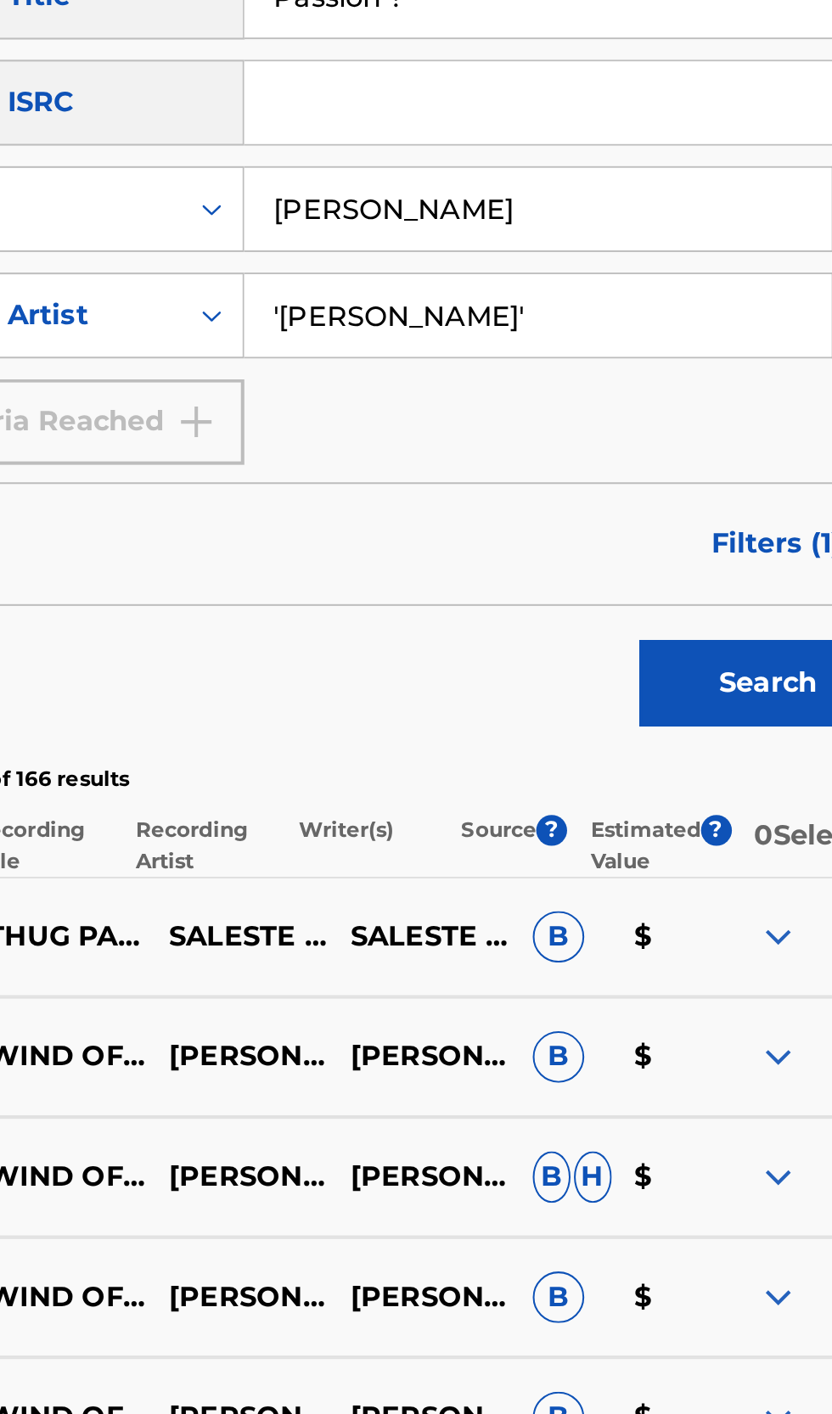
click at [749, 492] on button "Search" at bounding box center [747, 486] width 127 height 42
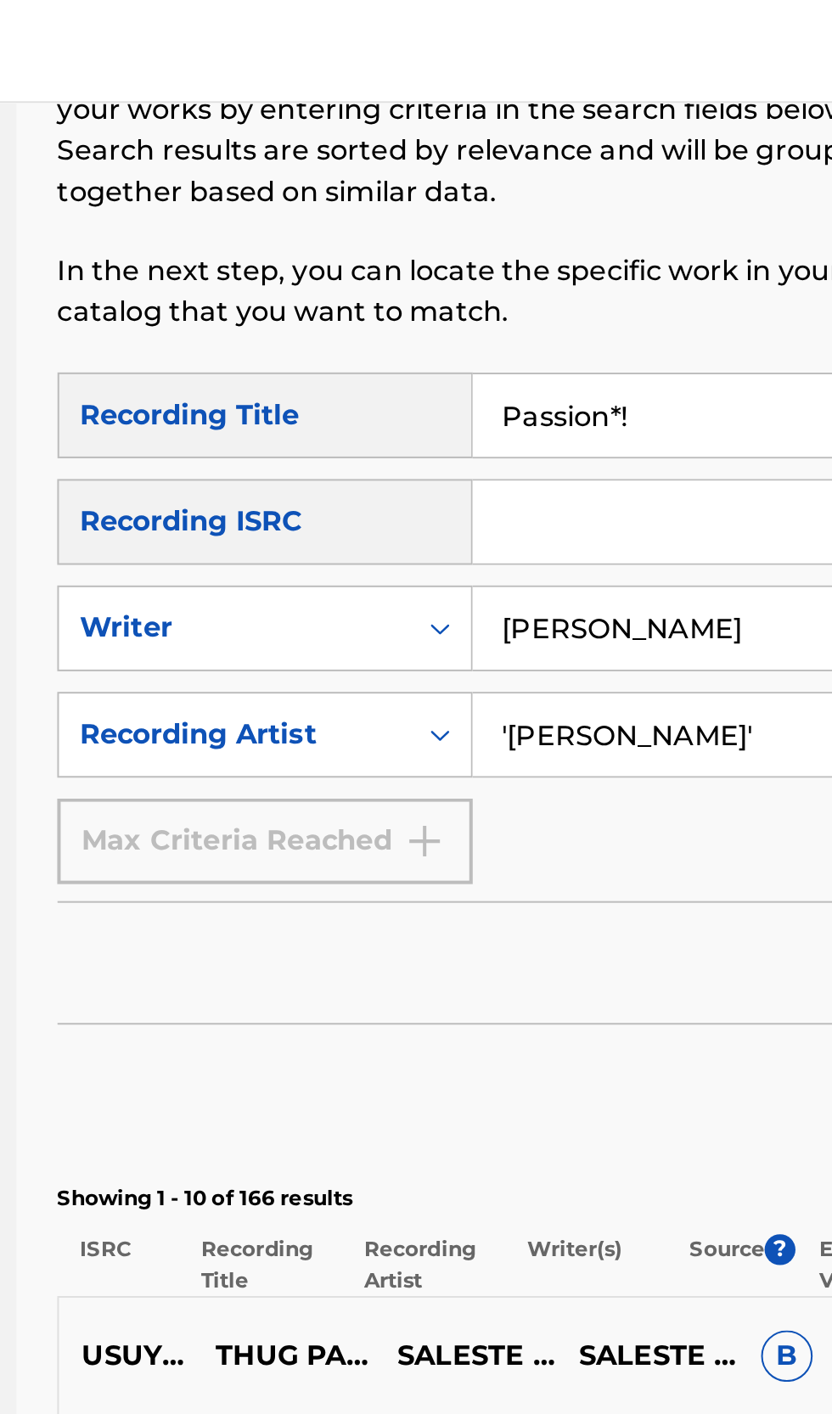
scroll to position [0, 0]
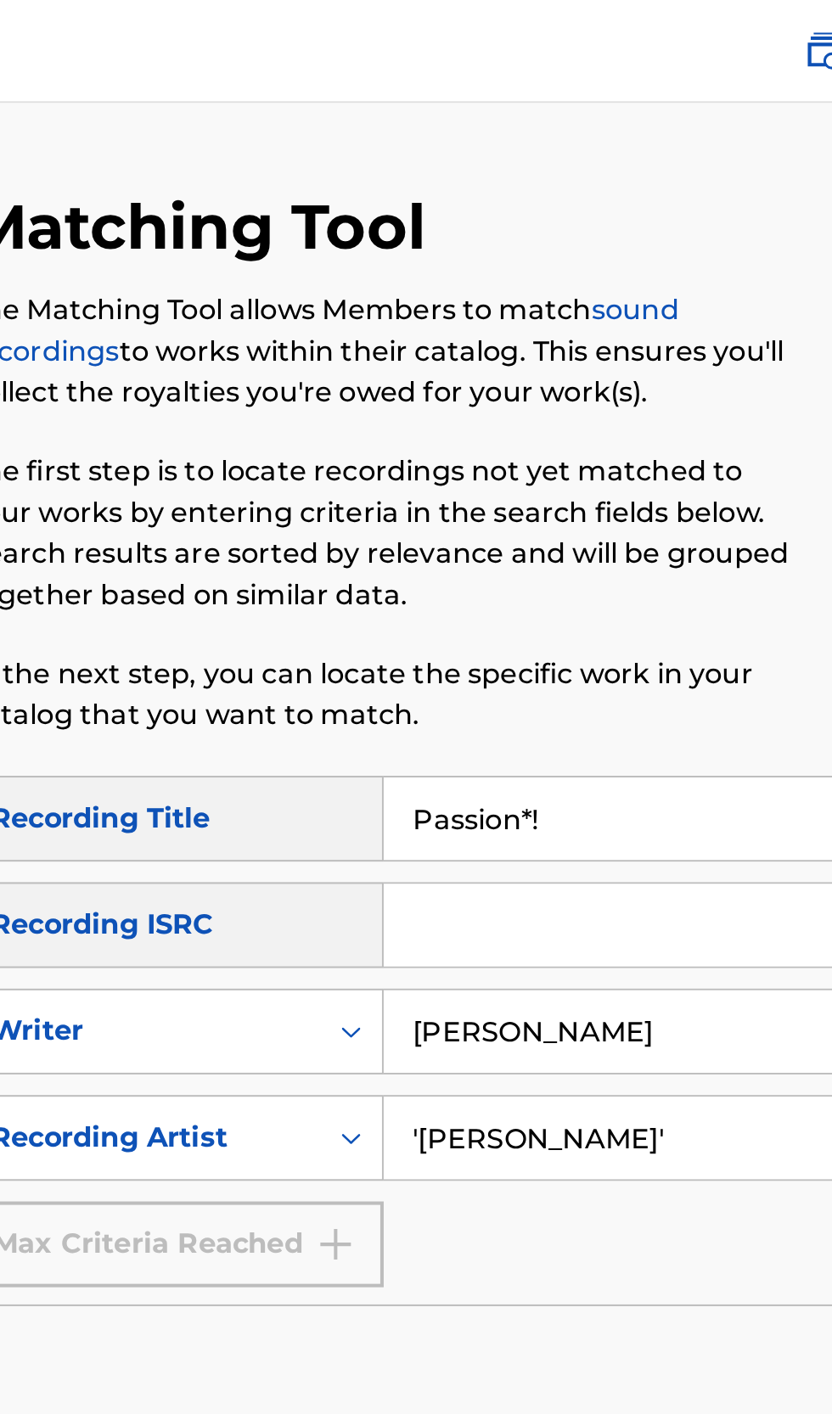
click at [598, 509] on input "[PERSON_NAME]" at bounding box center [634, 510] width 290 height 41
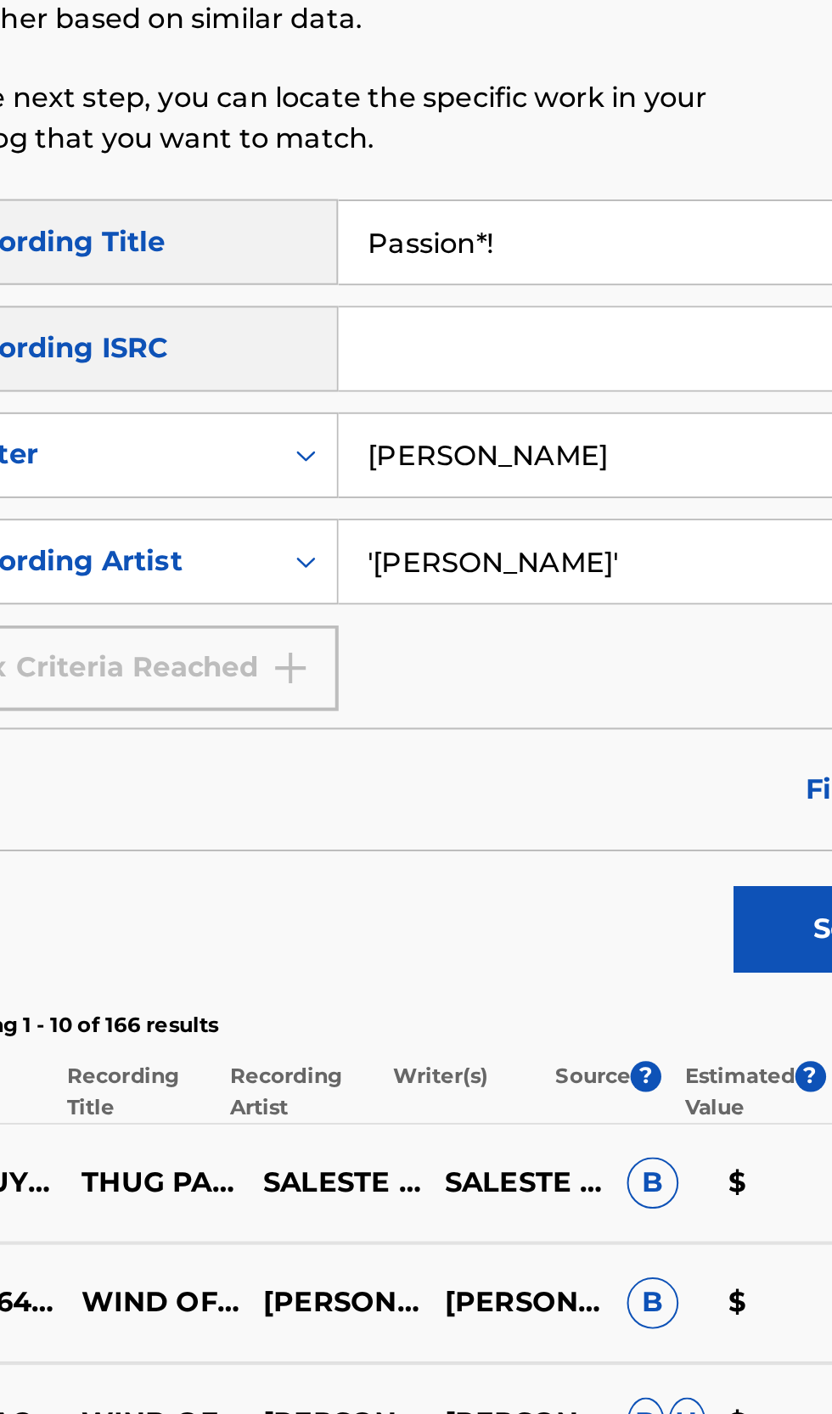
click at [711, 749] on button "Search" at bounding box center [747, 744] width 127 height 42
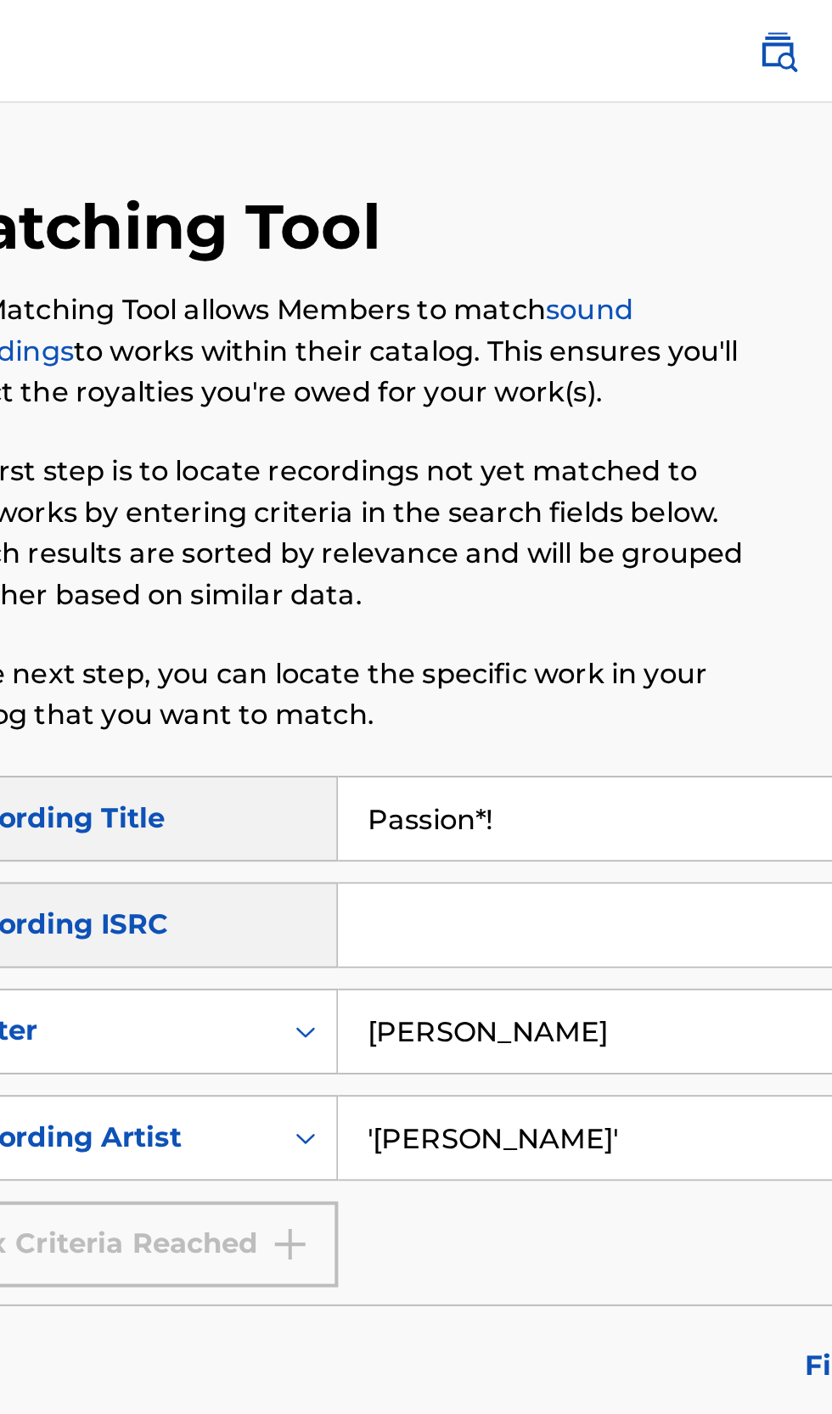
click at [665, 490] on input "[PERSON_NAME]" at bounding box center [634, 510] width 290 height 41
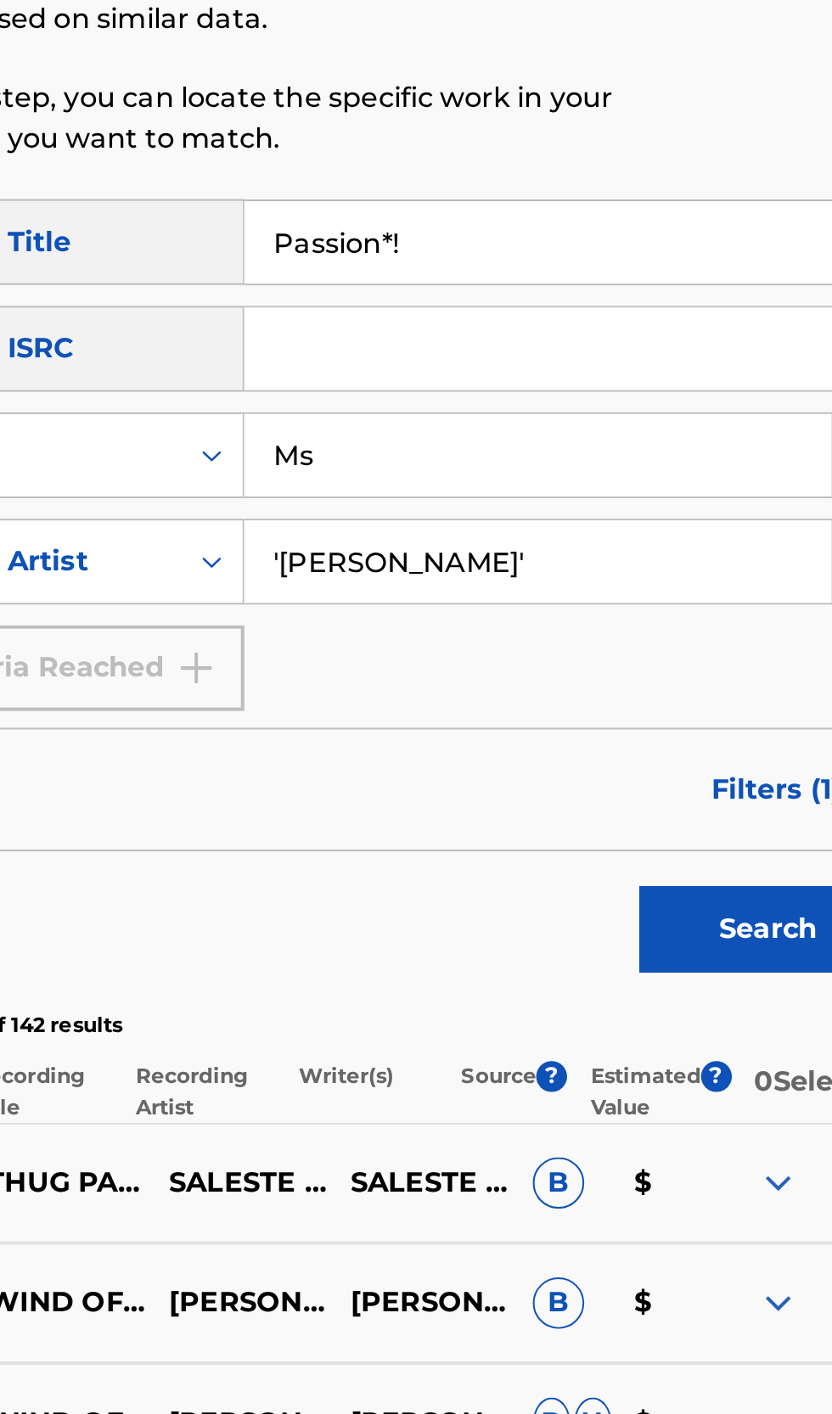
type input "M"
click at [556, 397] on input "Passion*!" at bounding box center [650, 405] width 322 height 41
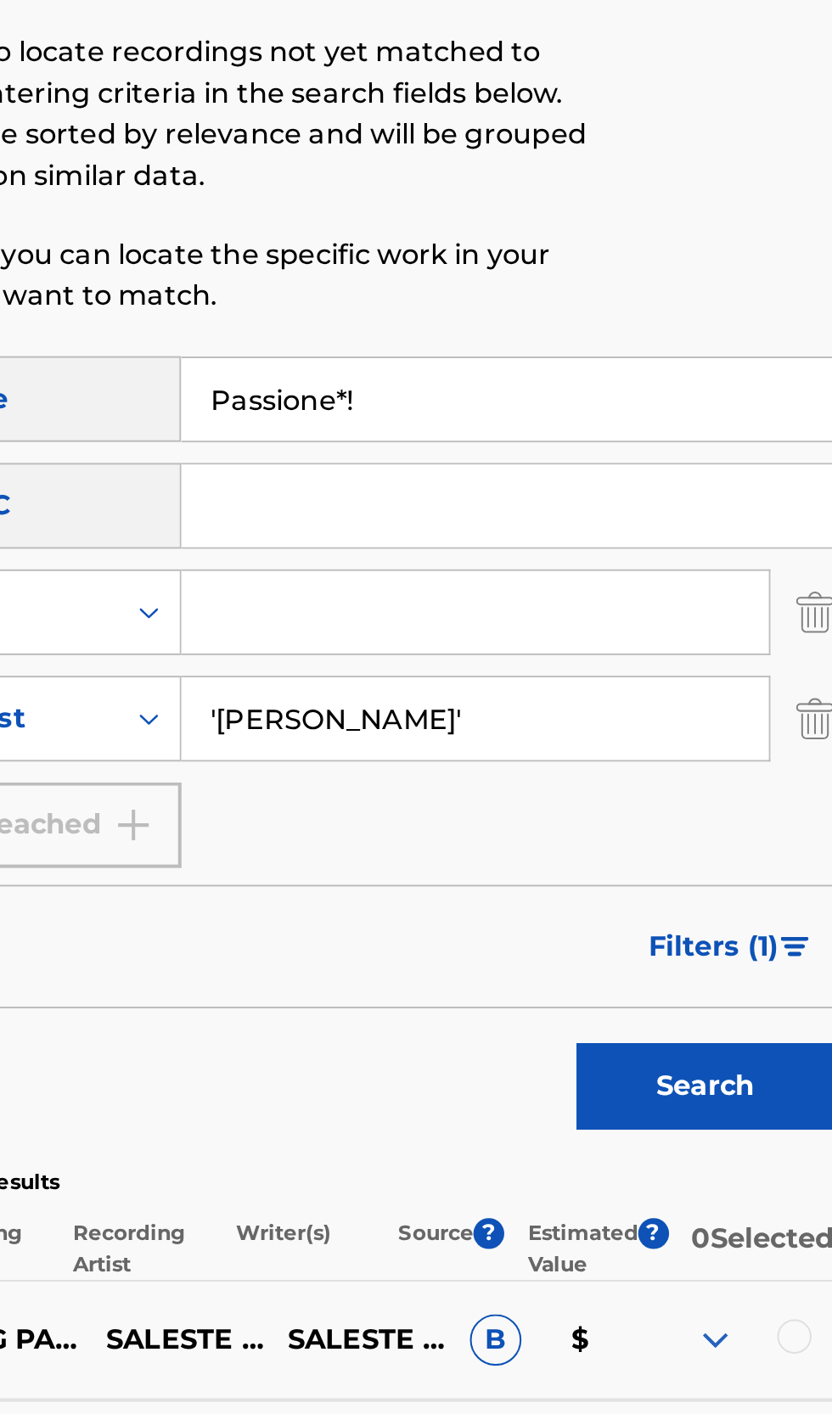
type input "Passione*!"
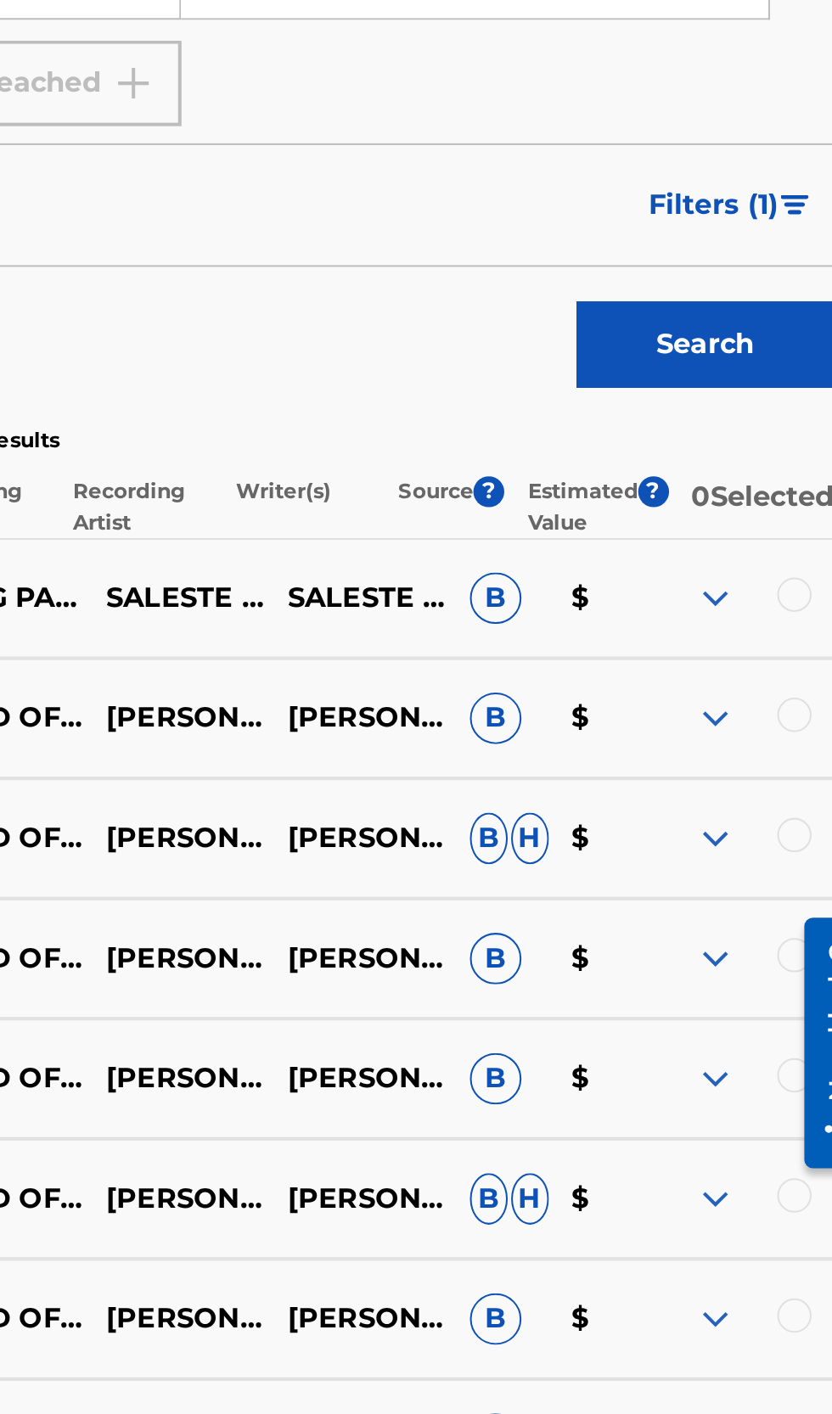
click at [778, 753] on button "Search" at bounding box center [747, 744] width 127 height 42
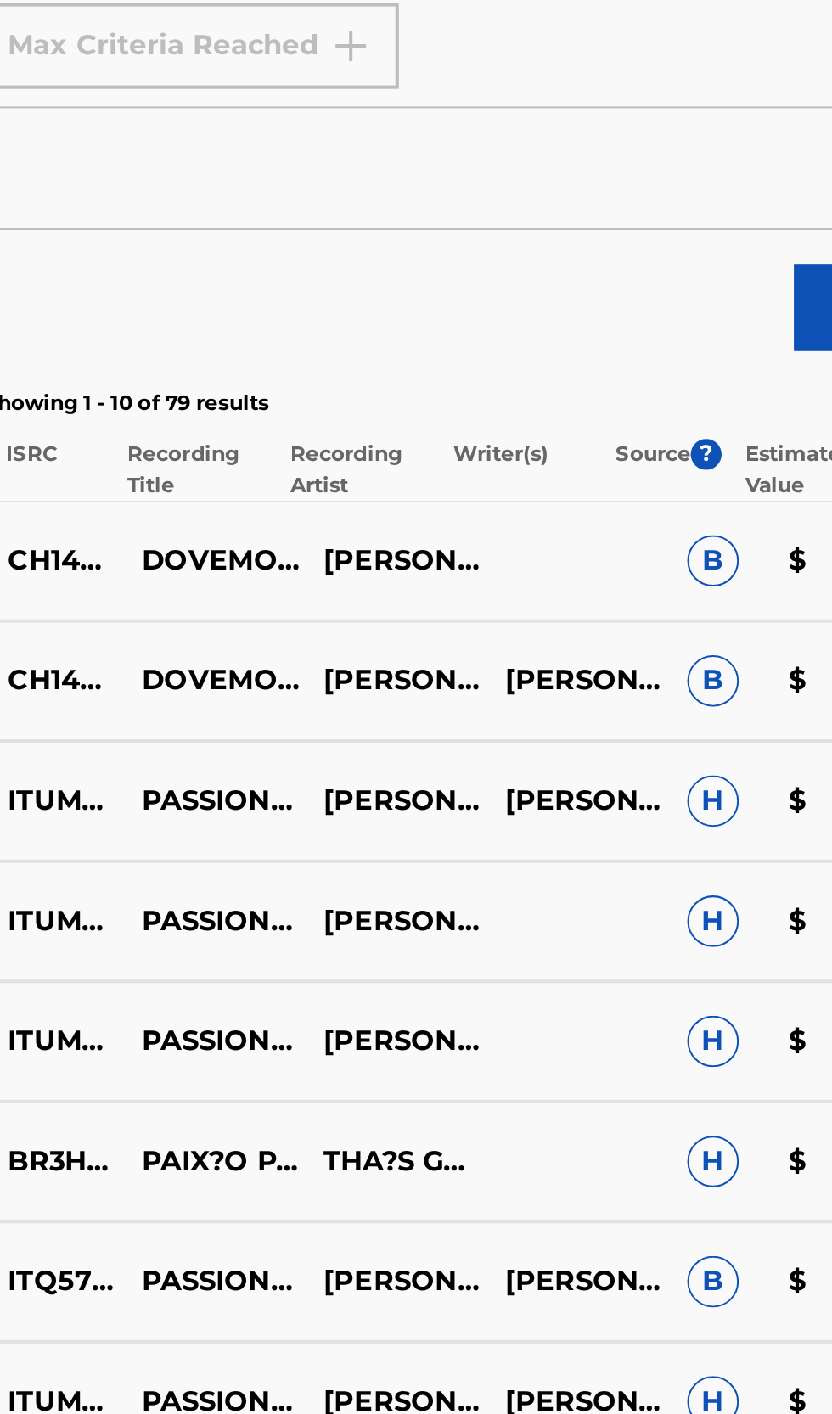
click at [503, 1057] on p "[PERSON_NAME]" at bounding box center [486, 1048] width 90 height 20
click at [501, 880] on p "[PERSON_NAME]" at bounding box center [486, 870] width 90 height 20
click at [501, 939] on p "[PERSON_NAME]" at bounding box center [486, 930] width 90 height 20
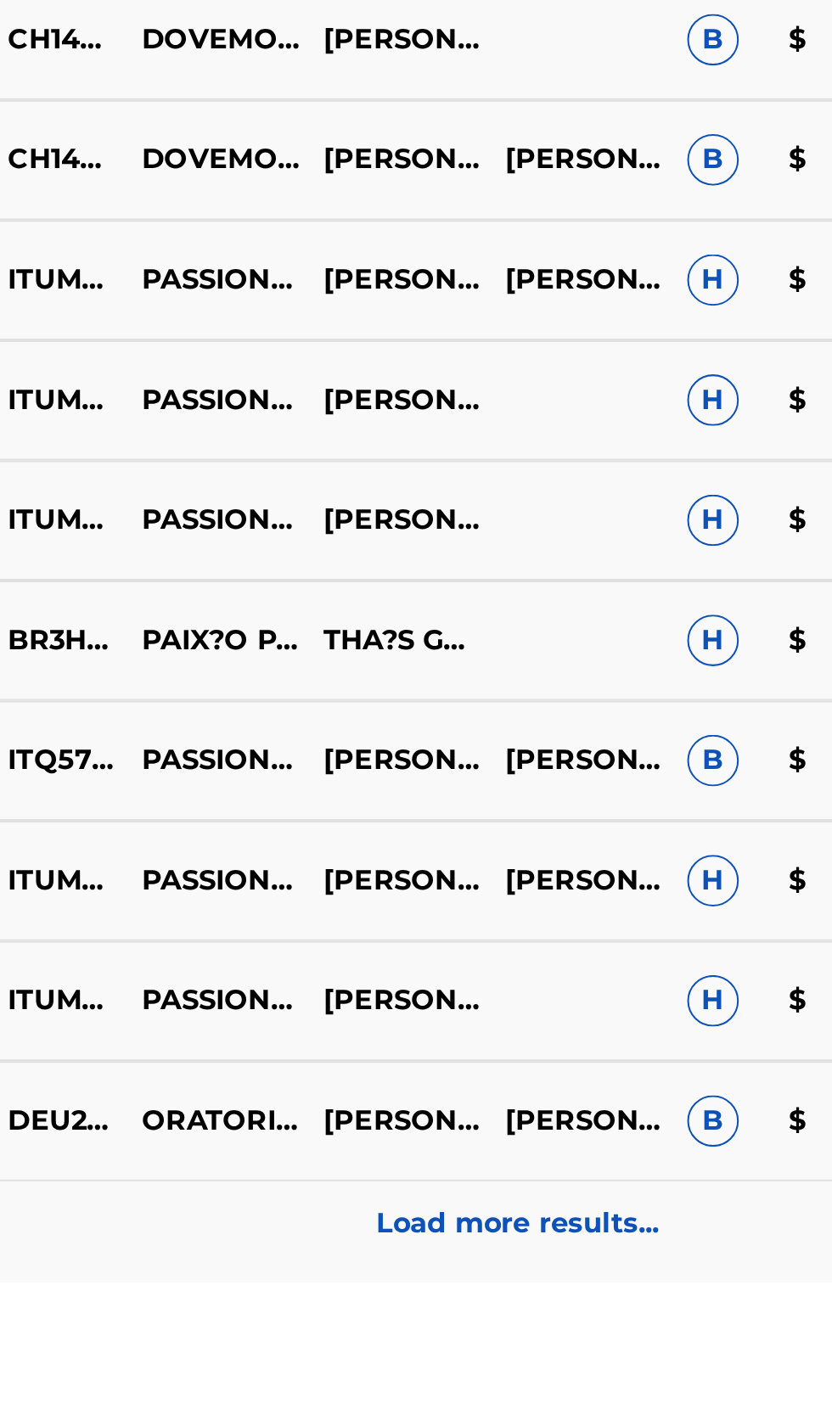
scroll to position [74, 0]
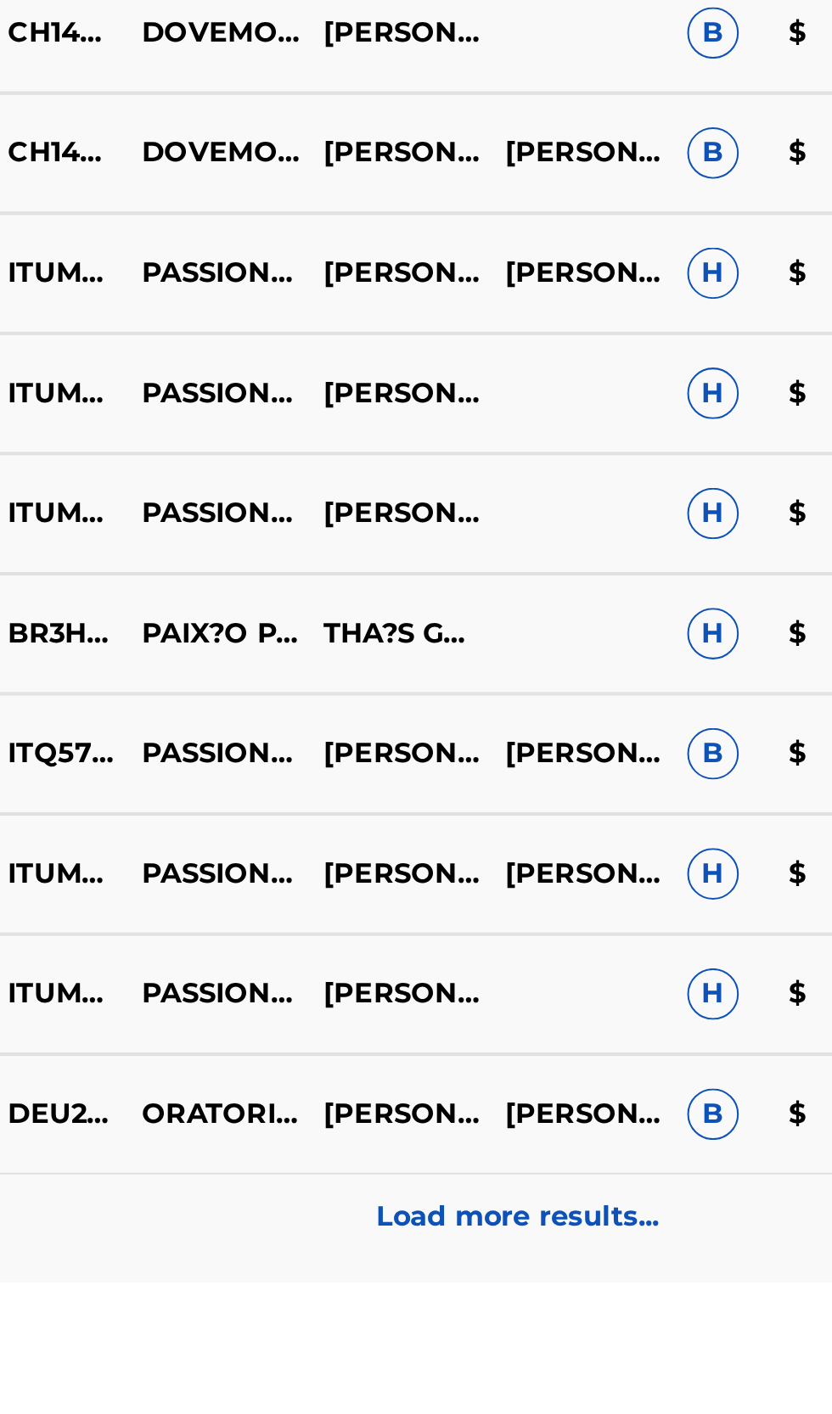
click at [506, 1341] on p "[PERSON_NAME]" at bounding box center [486, 1331] width 90 height 20
click at [575, 1392] on p "Load more results..." at bounding box center [548, 1382] width 140 height 20
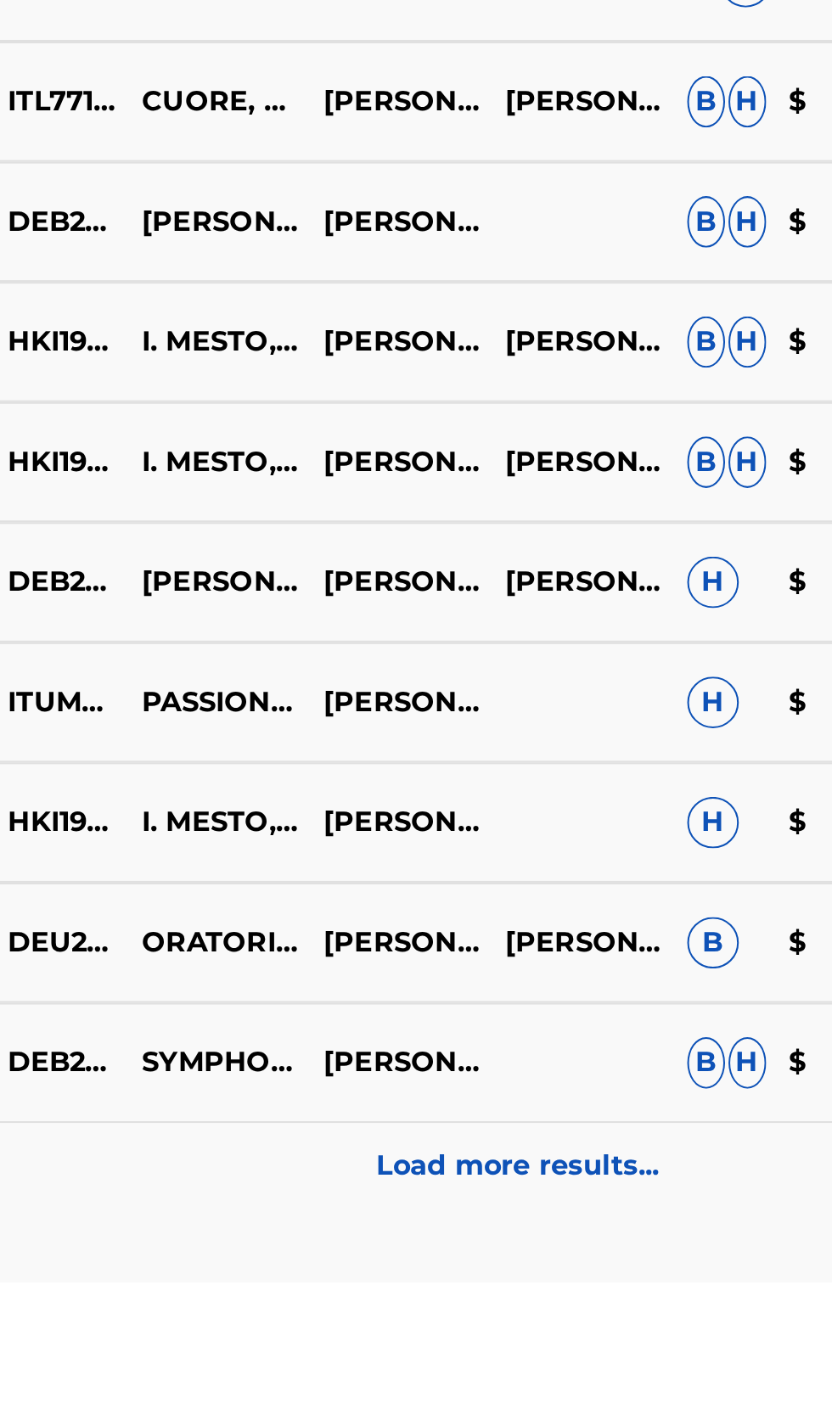
scroll to position [704, 0]
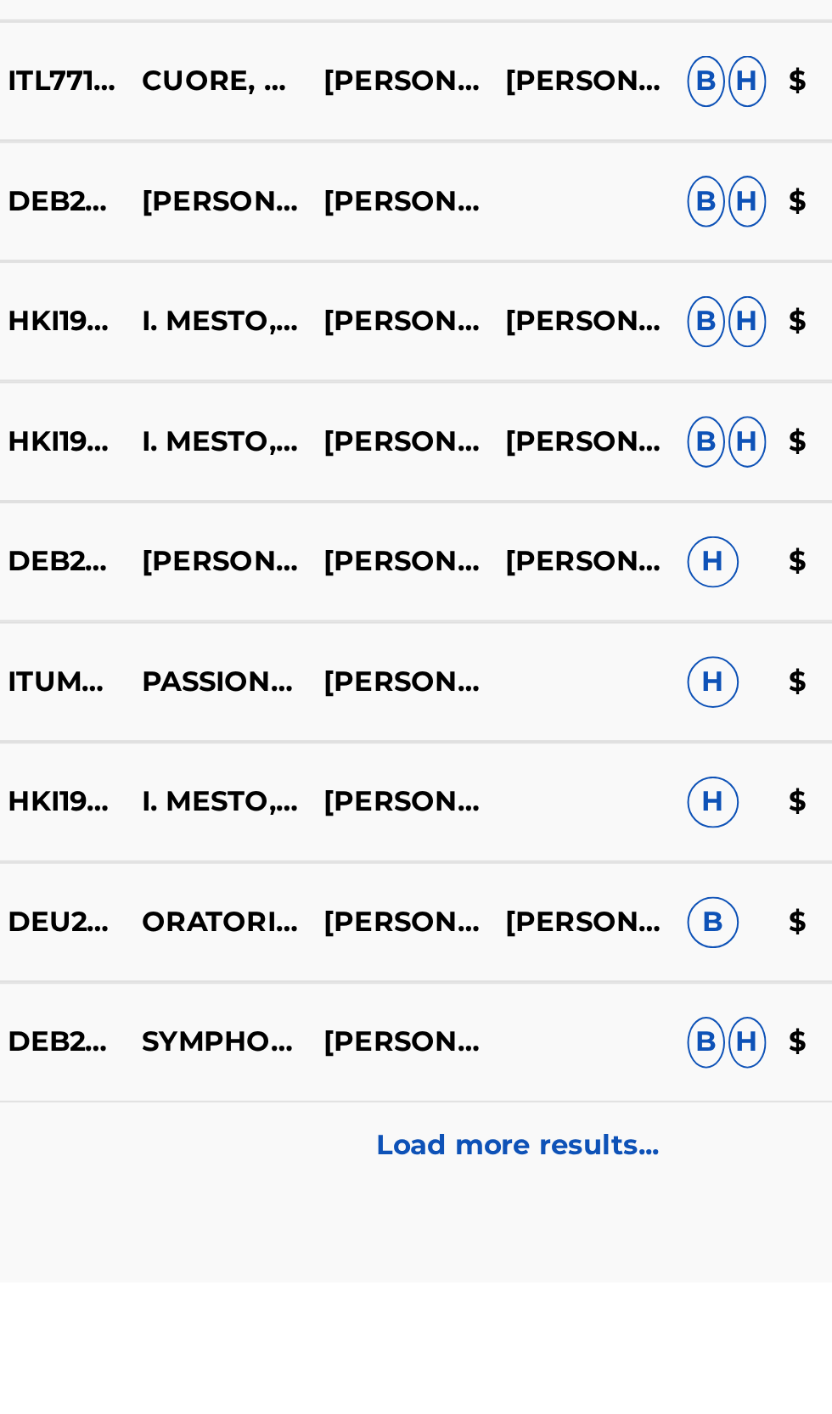
click at [587, 1348] on p "Load more results..." at bounding box center [548, 1346] width 140 height 20
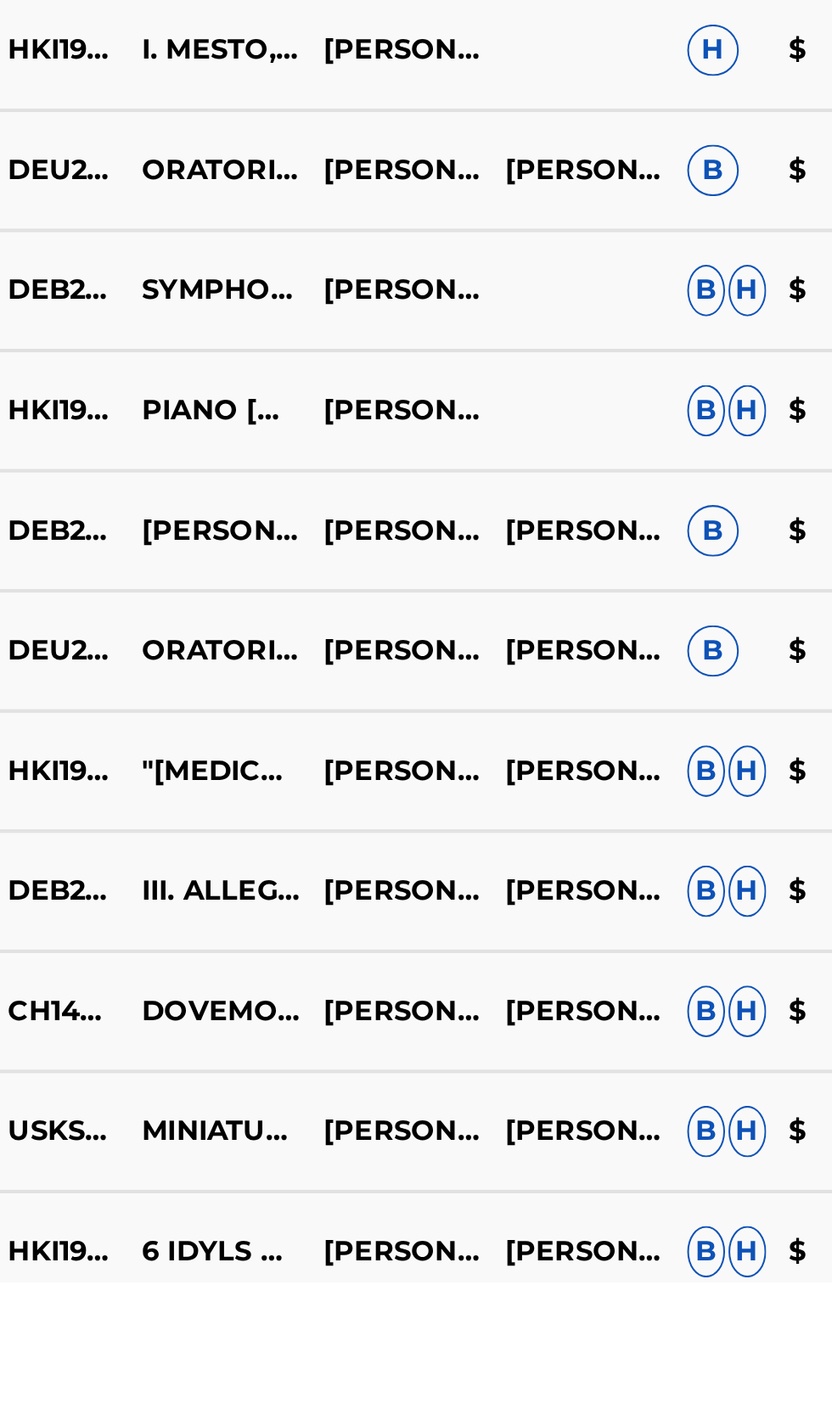
scroll to position [1081, 0]
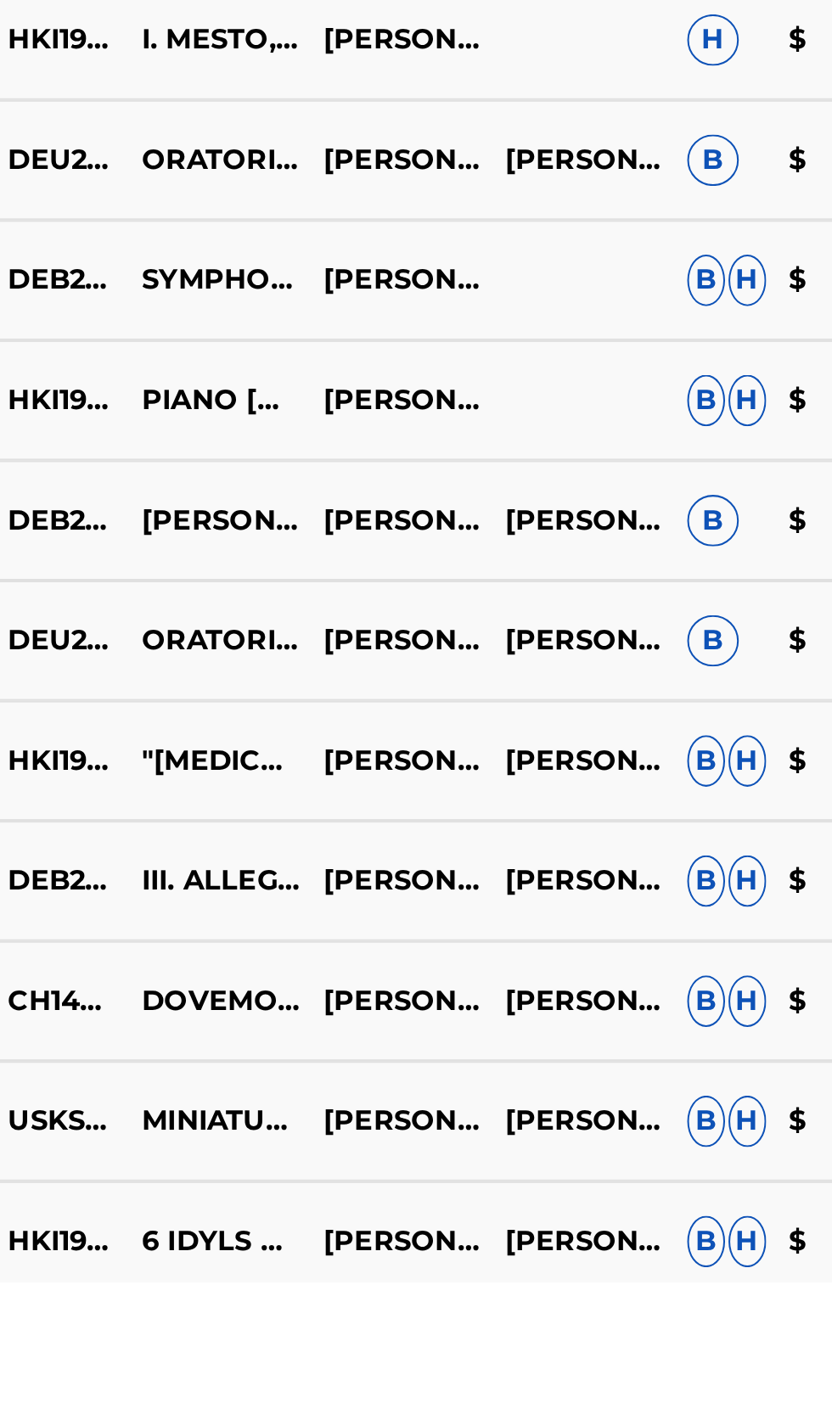
click at [497, 1104] on p "[PERSON_NAME]" at bounding box center [486, 1097] width 90 height 20
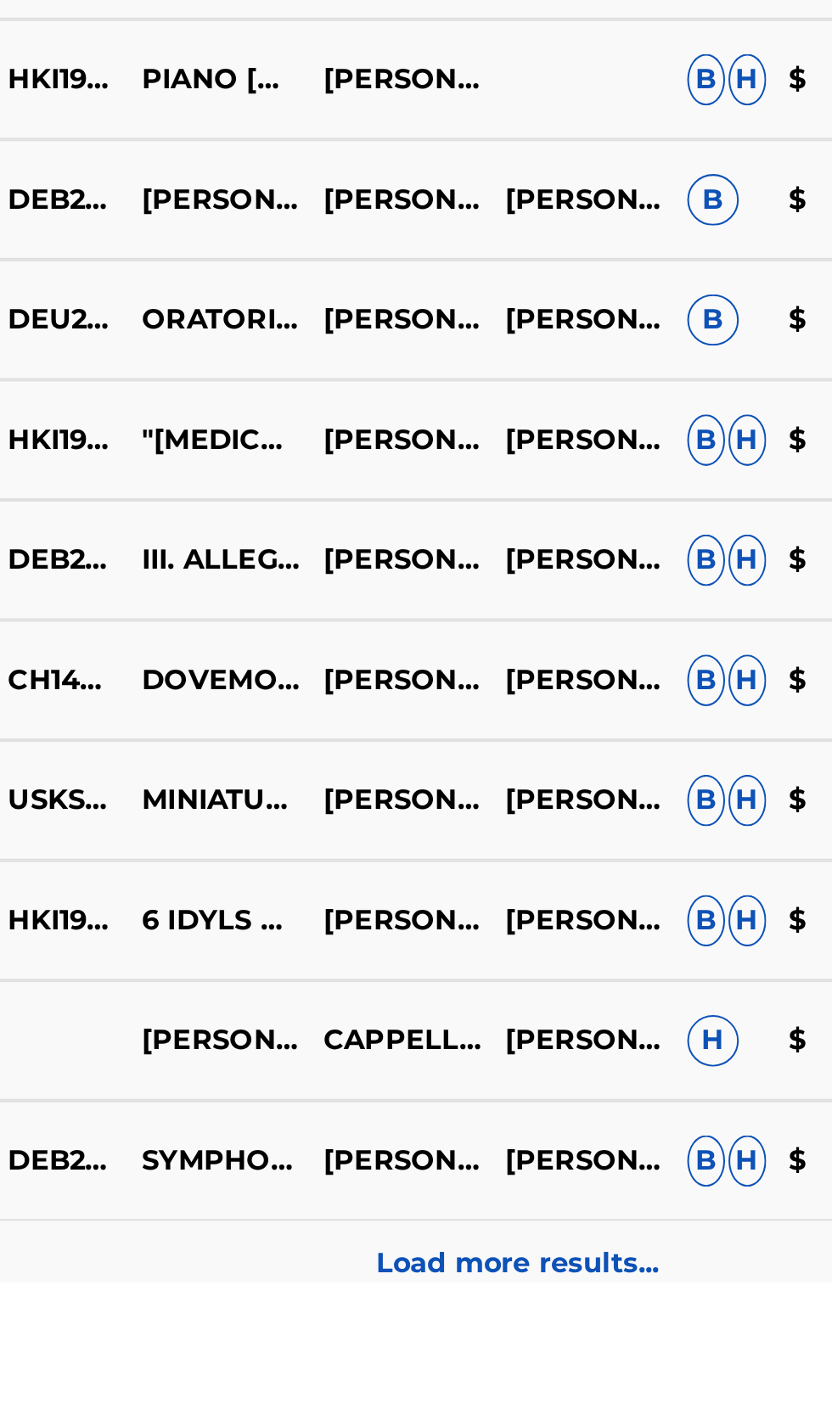
scroll to position [1298, 0]
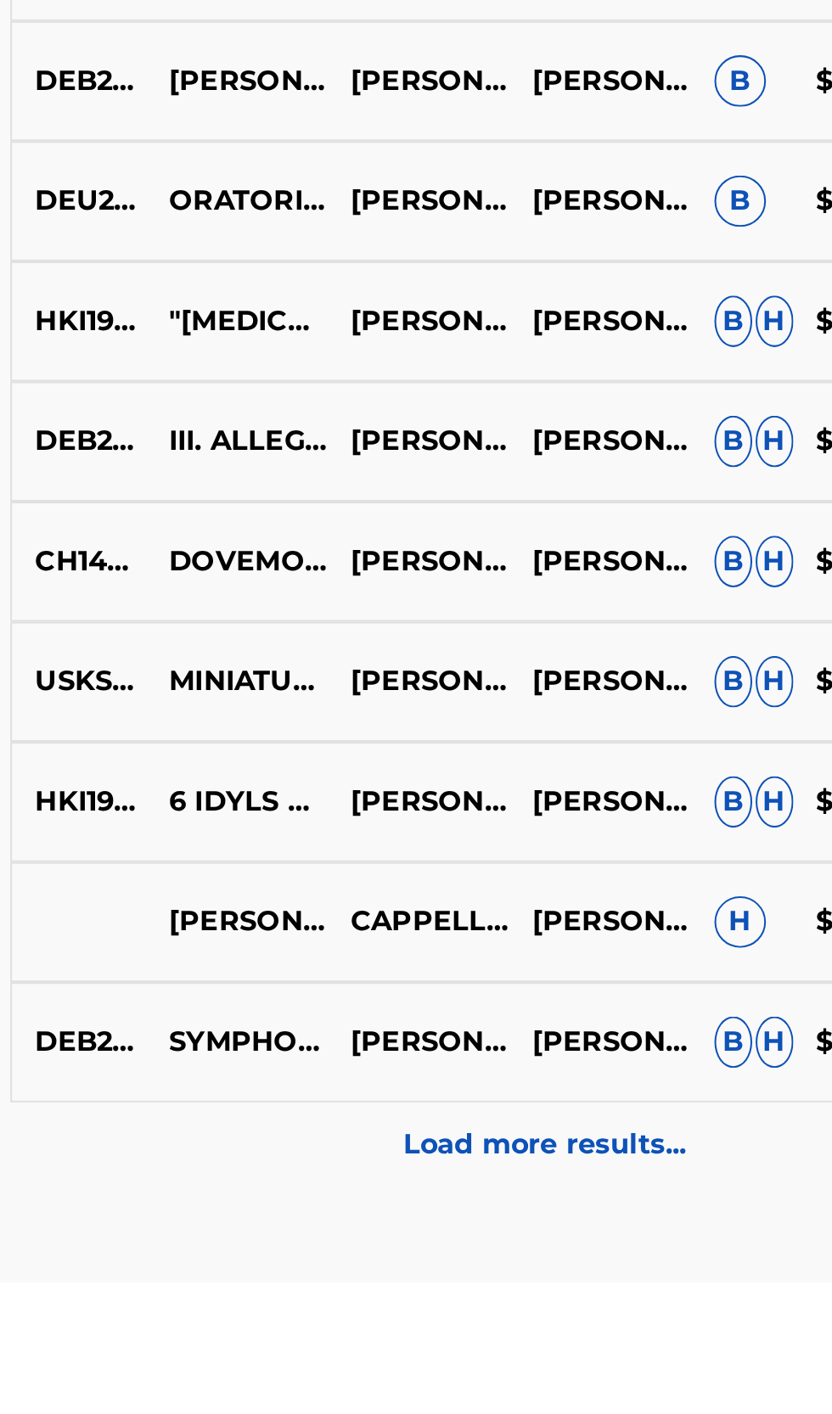
click at [503, 1118] on p "[PERSON_NAME]|[PERSON_NAME]" at bounding box center [486, 1117] width 90 height 20
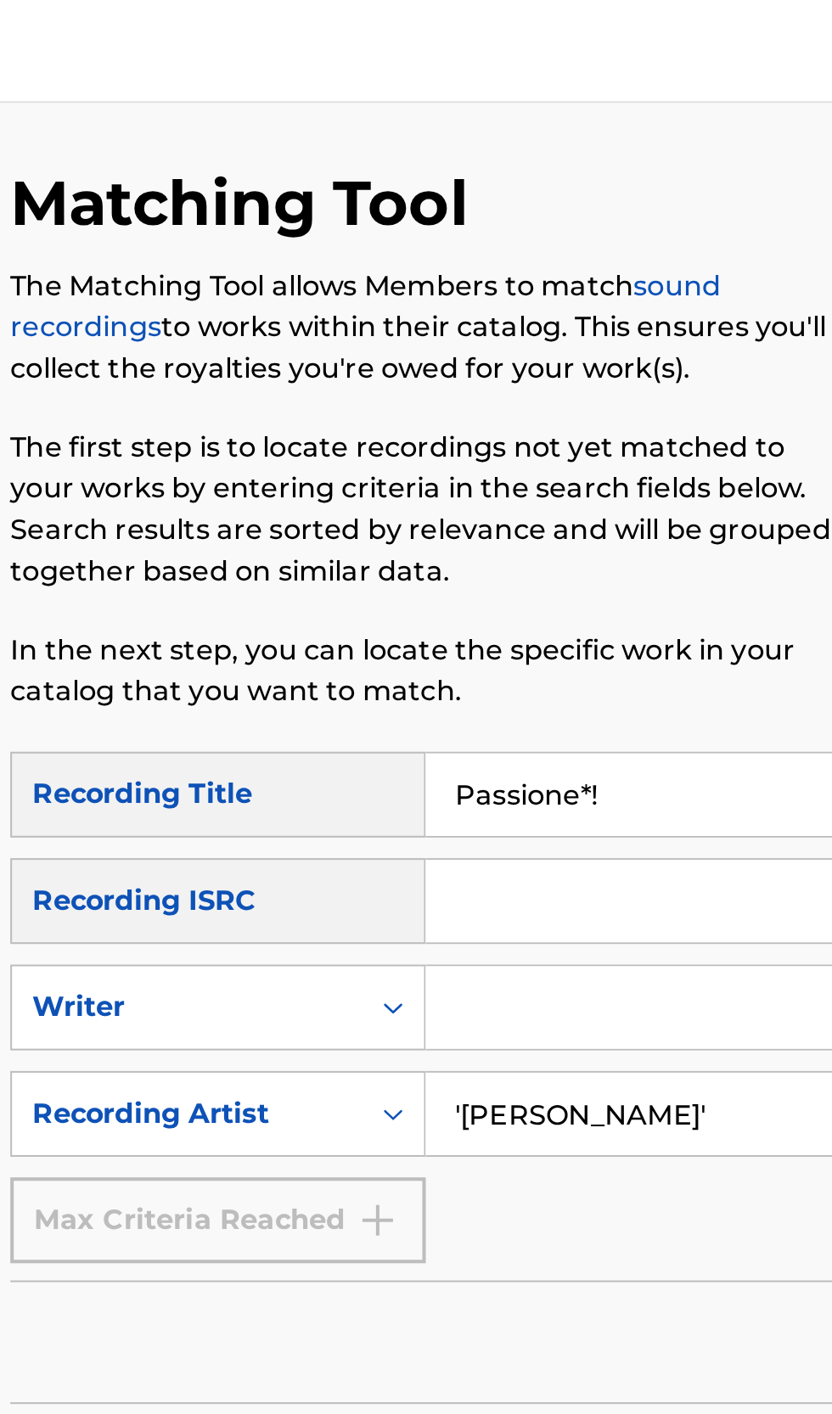
scroll to position [0, 0]
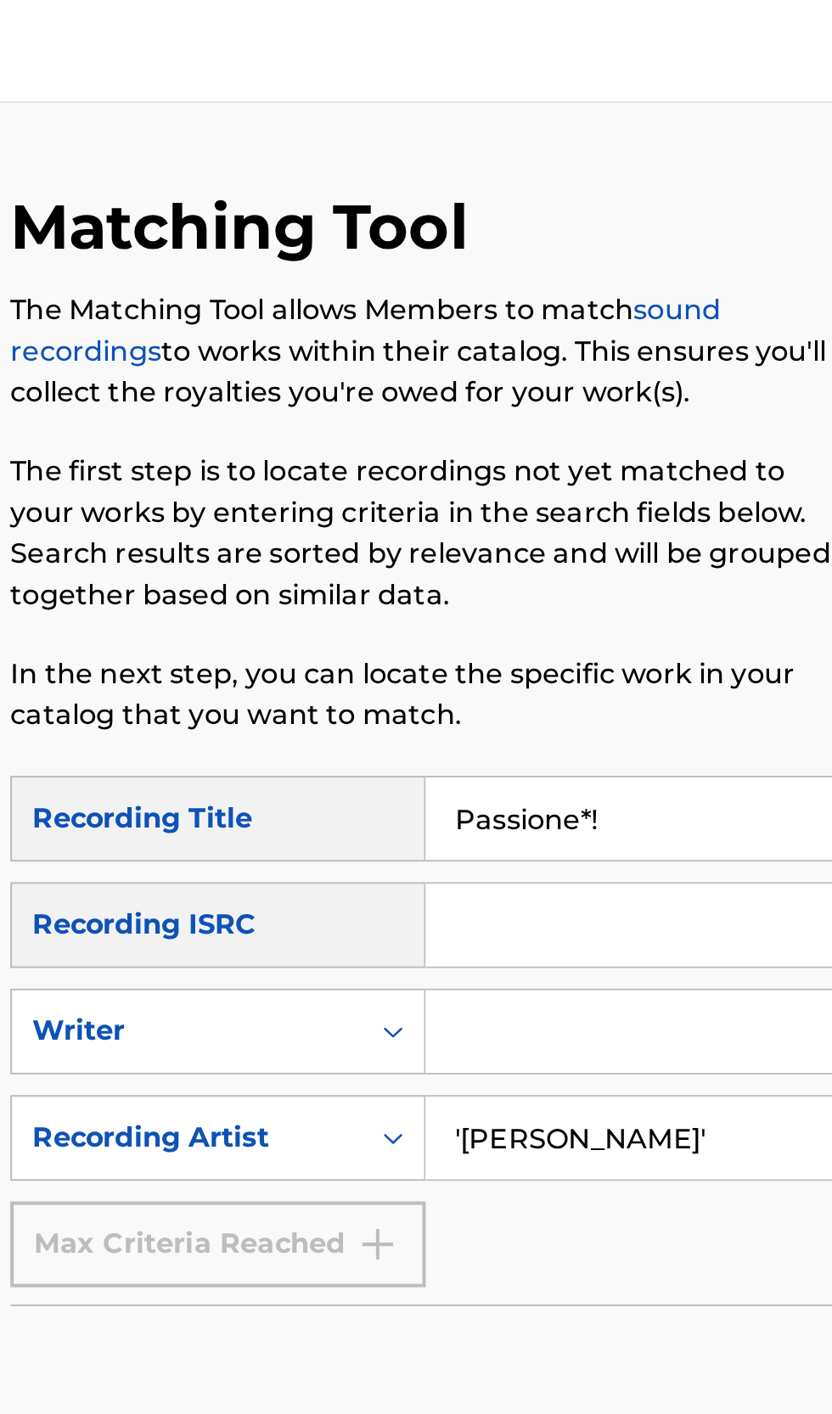
click at [638, 560] on input "'[PERSON_NAME]'" at bounding box center [634, 563] width 290 height 41
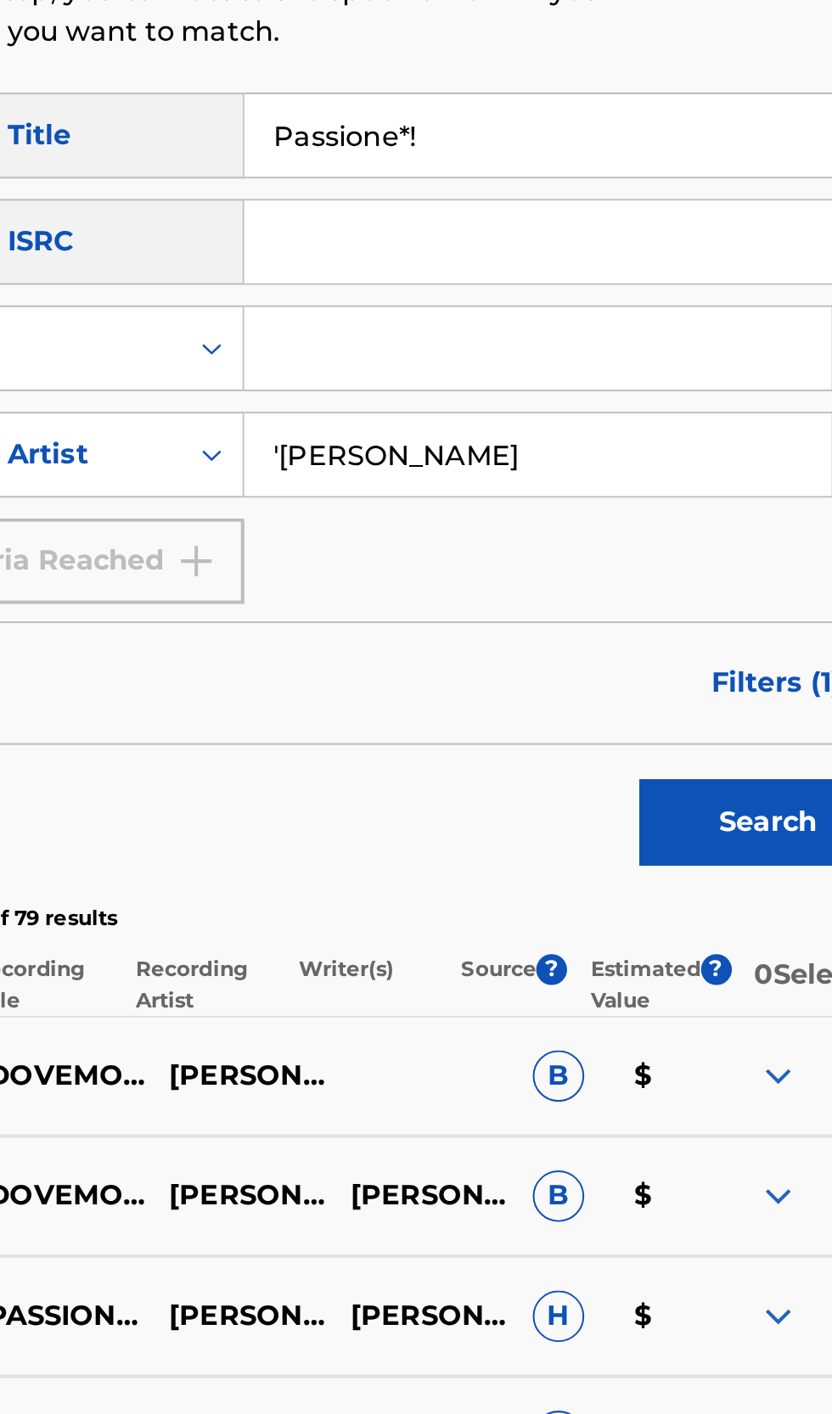
click at [684, 723] on button "Search" at bounding box center [747, 744] width 127 height 42
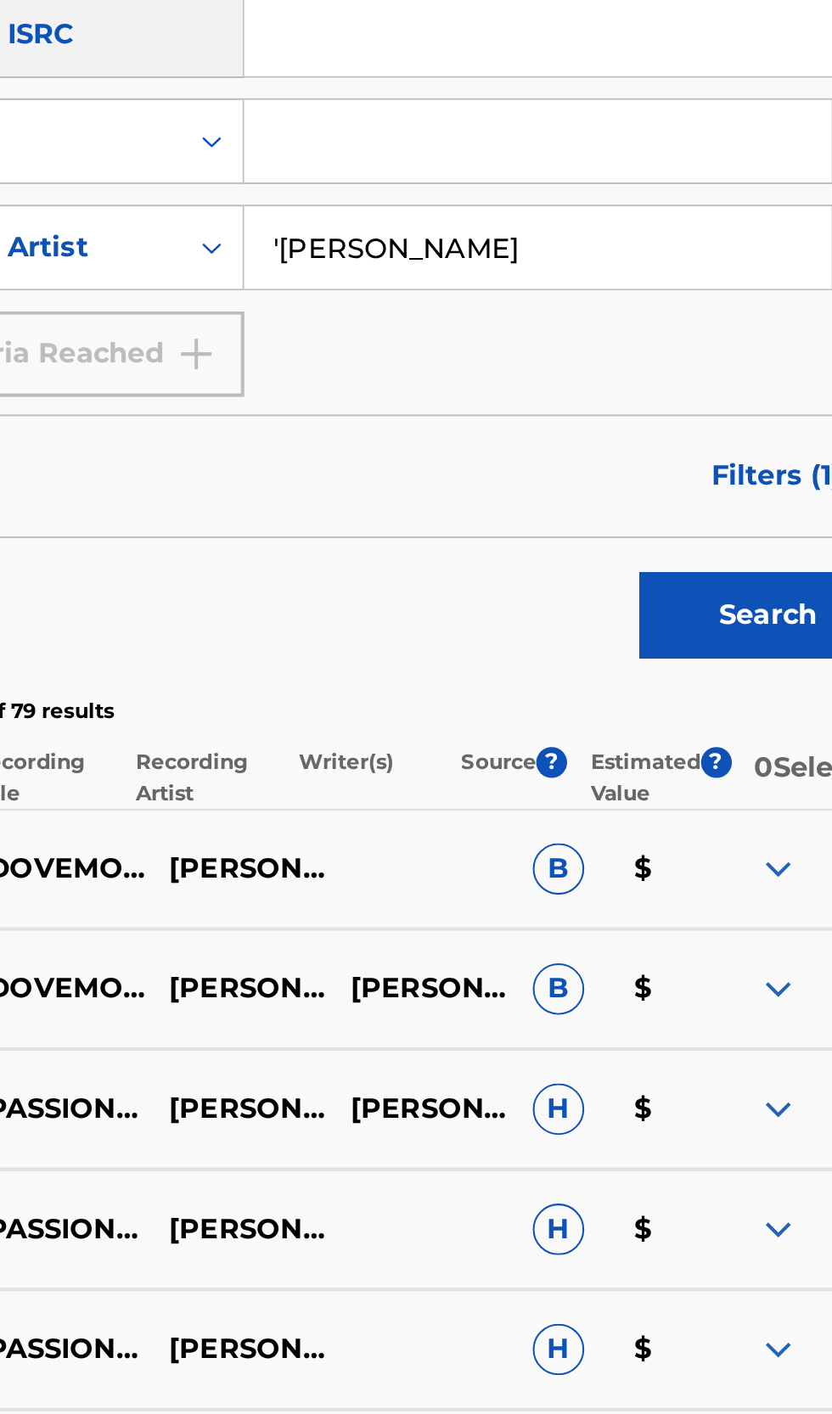
click at [754, 754] on button "Search" at bounding box center [747, 744] width 127 height 42
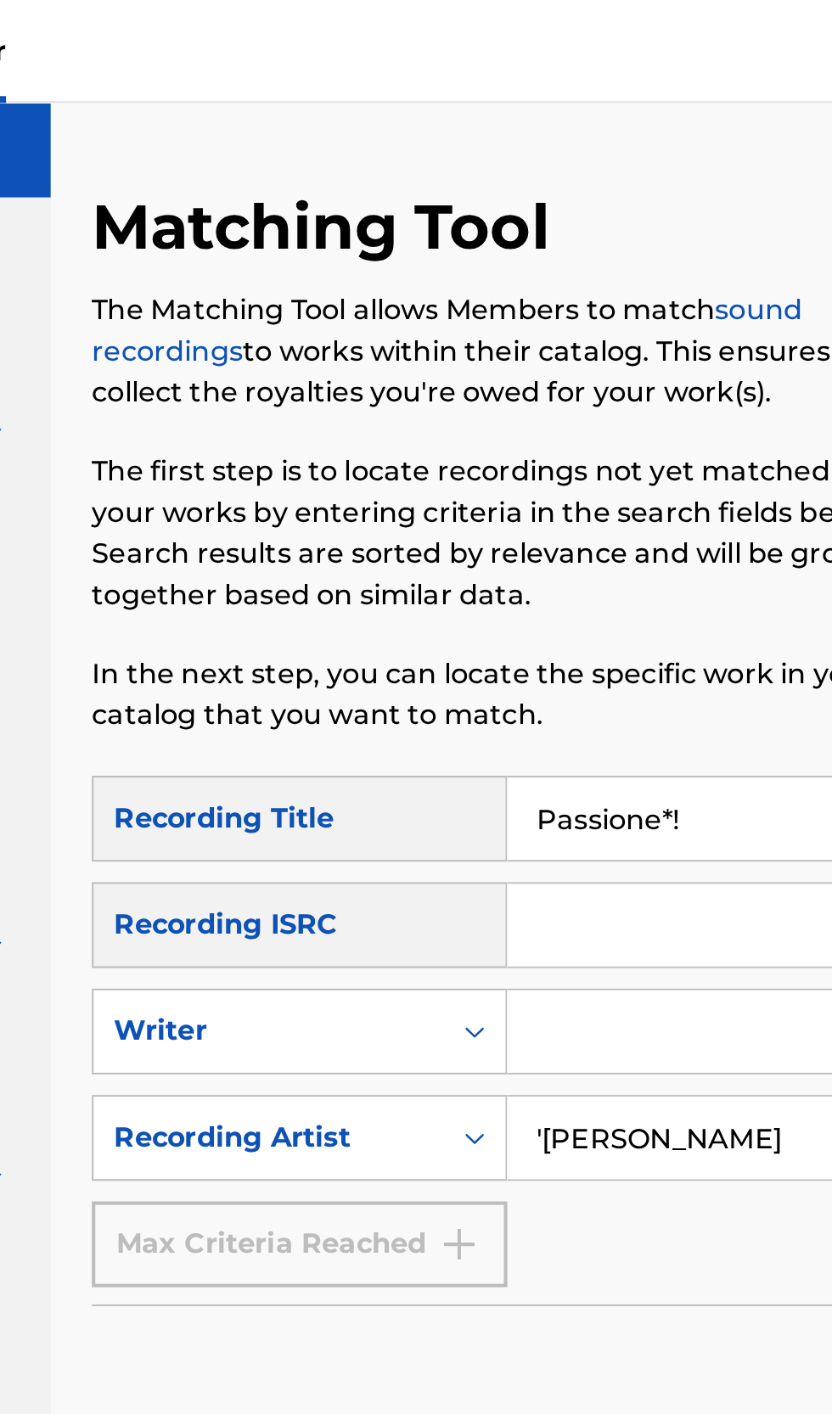
click at [506, 564] on input "'[PERSON_NAME]" at bounding box center [634, 563] width 290 height 41
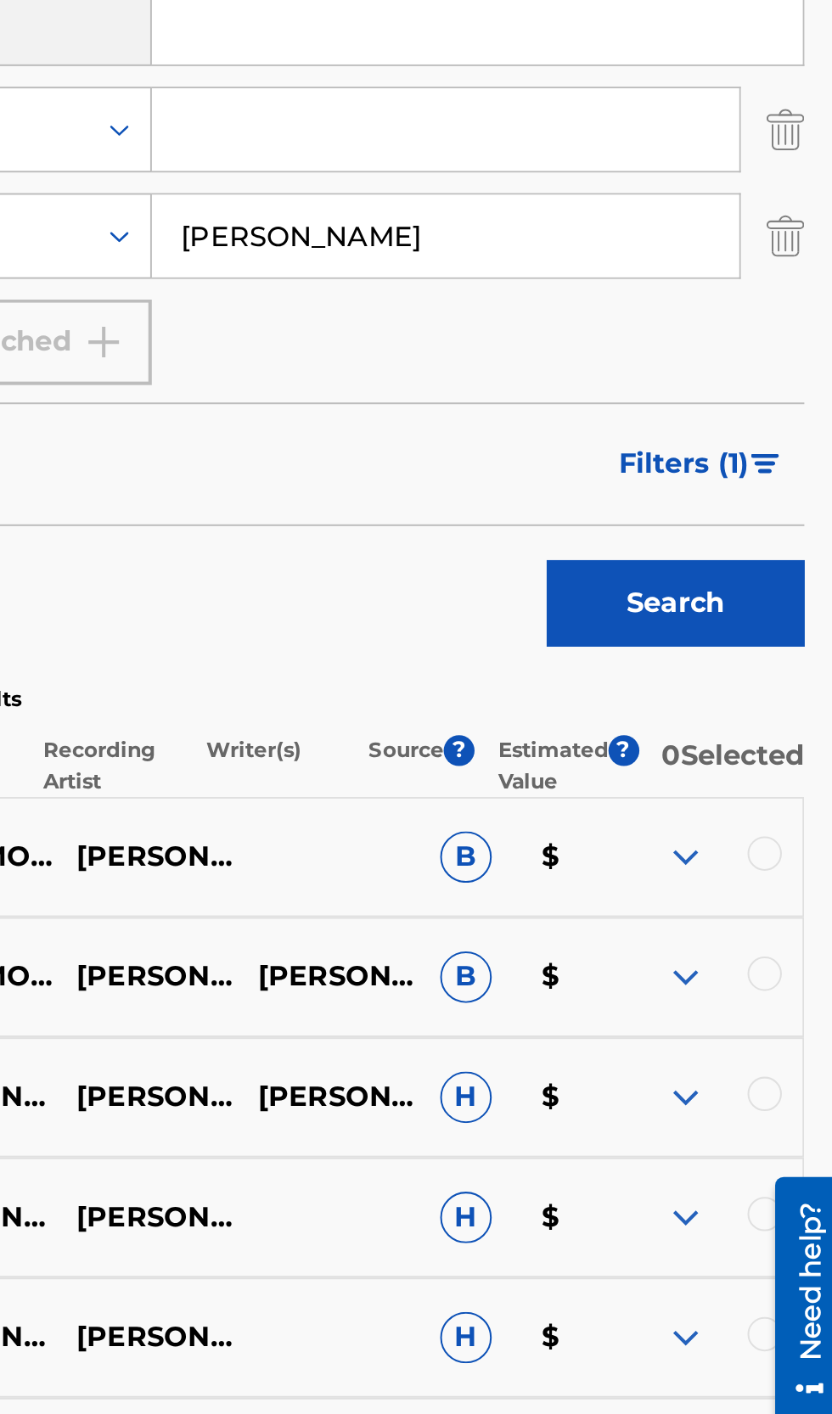
type input "[PERSON_NAME]"
click at [796, 672] on img "Search Form" at bounding box center [792, 676] width 14 height 10
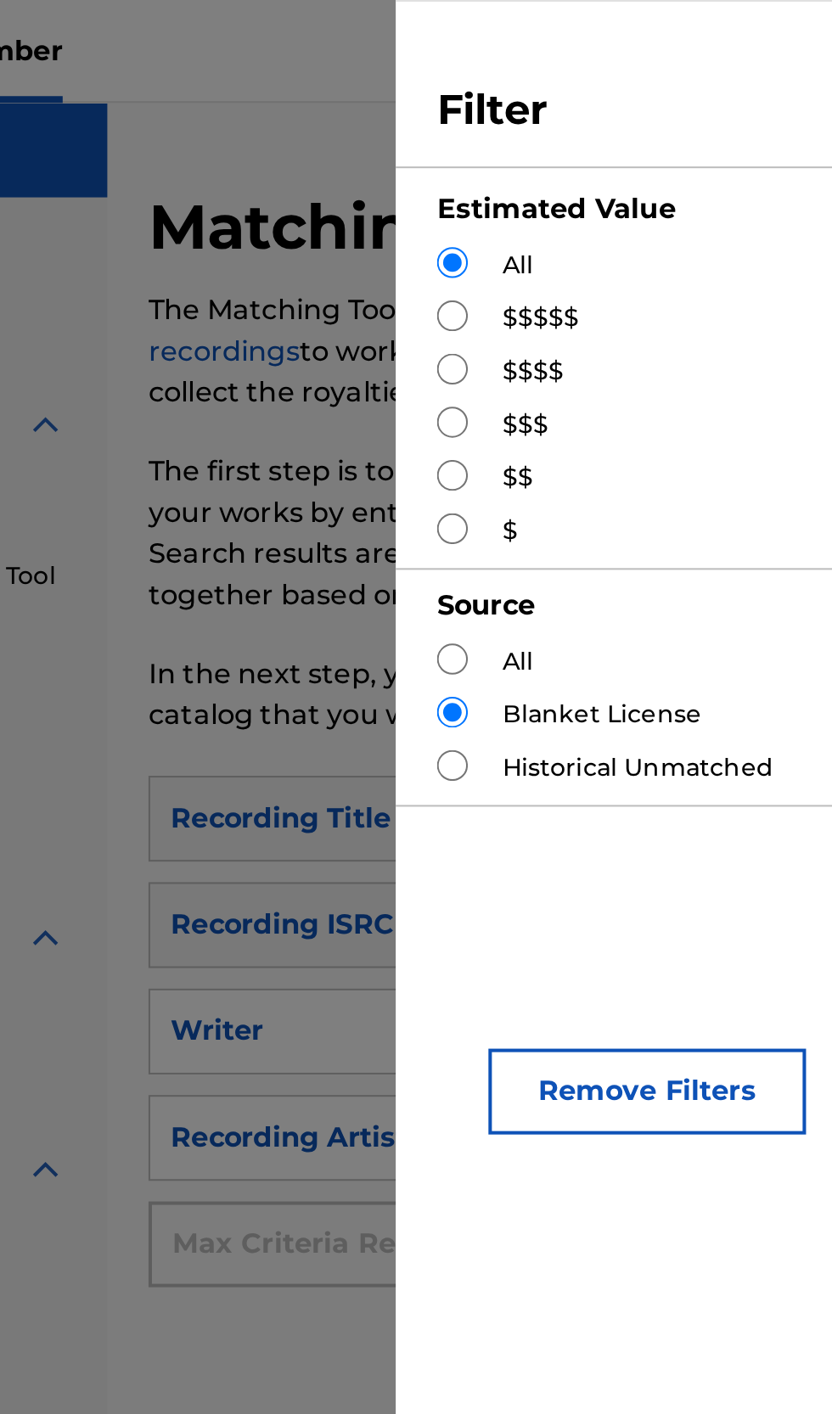
click at [439, 183] on input "Search Form" at bounding box center [433, 182] width 15 height 15
radio input "true"
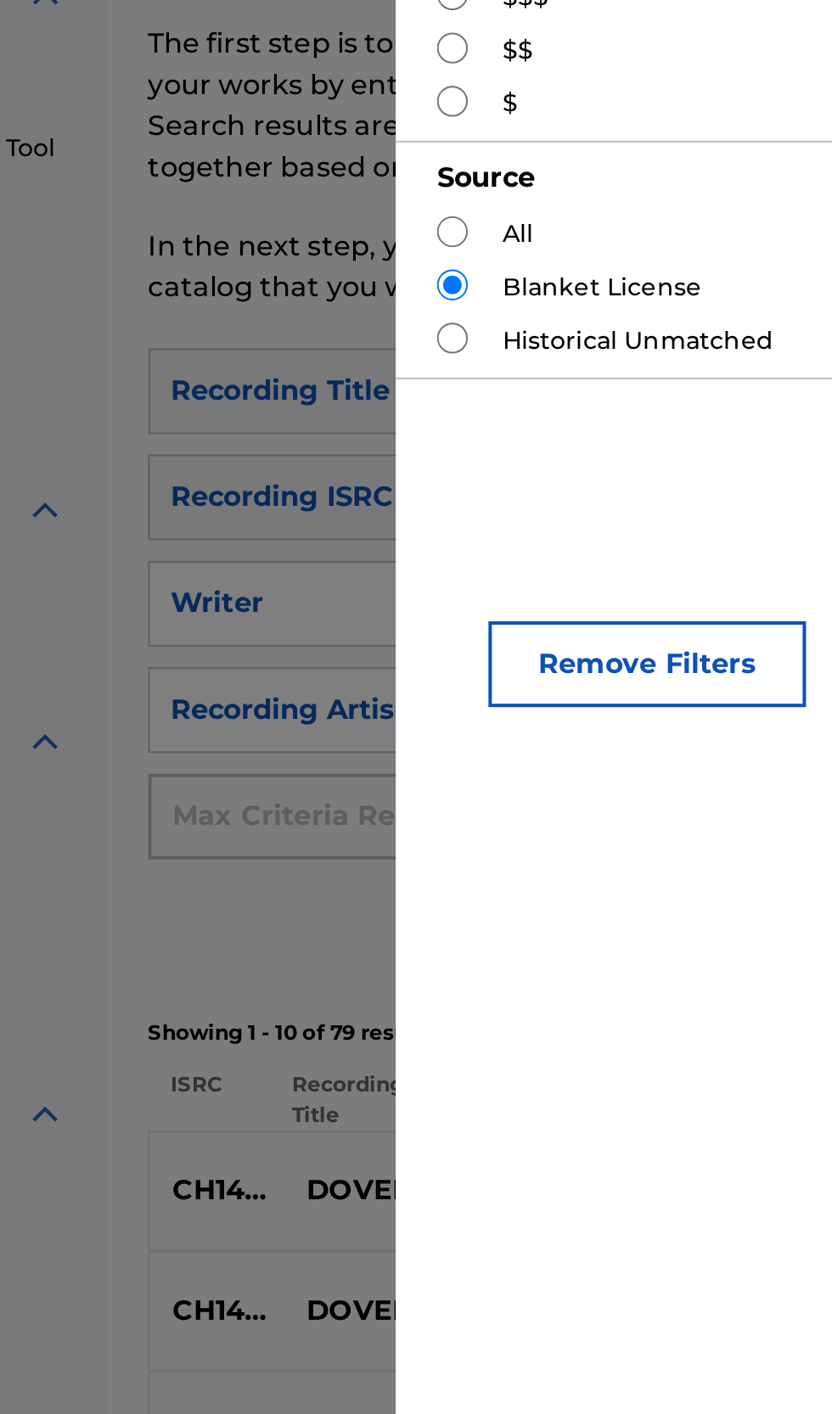
click at [413, 714] on div "Filter Estimated Value All $$$$$ $$$$ $$$ $$ $ Source All Blanket License Histo…" at bounding box center [623, 707] width 435 height 1414
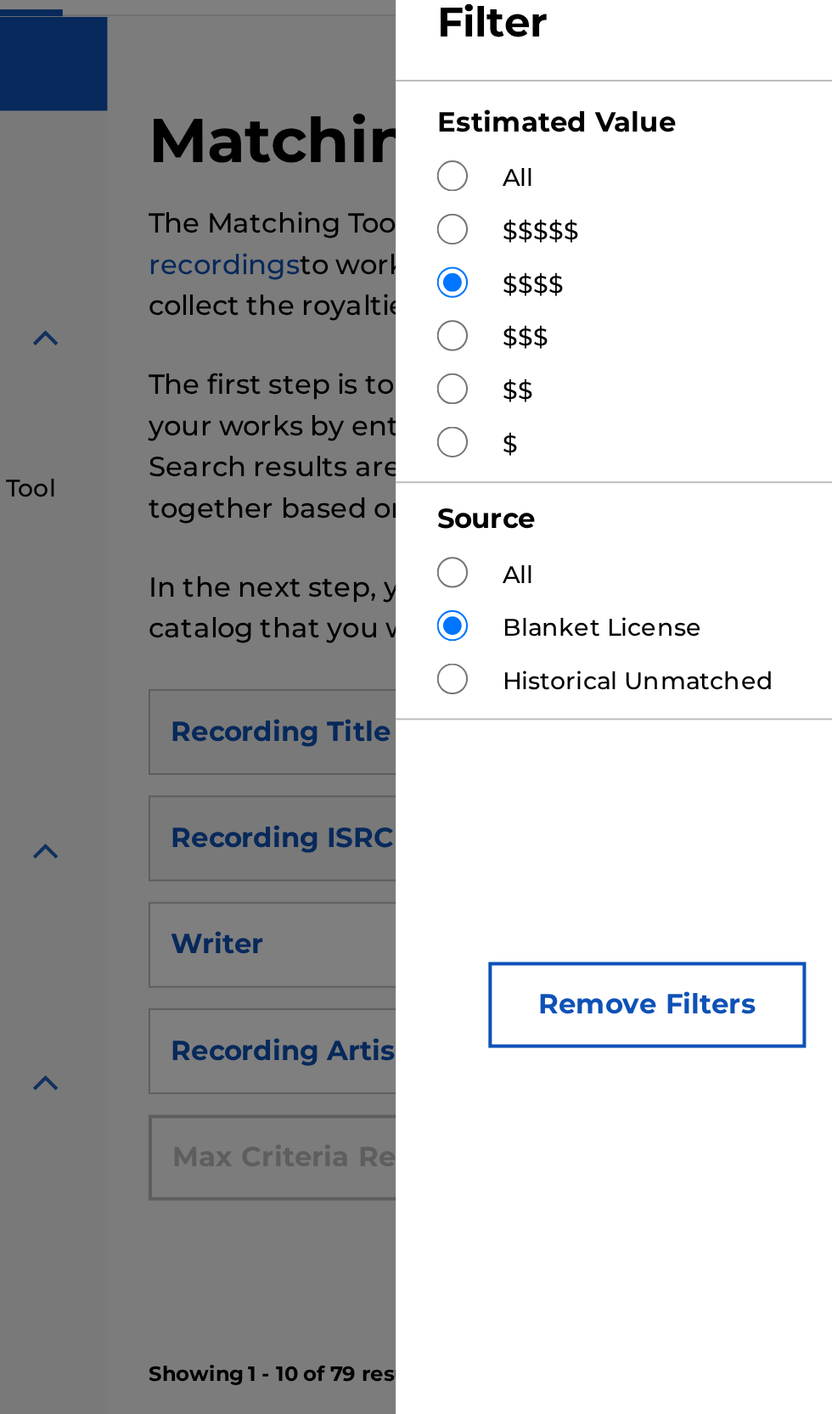
click at [433, 160] on input "Search Form" at bounding box center [433, 156] width 15 height 15
radio input "true"
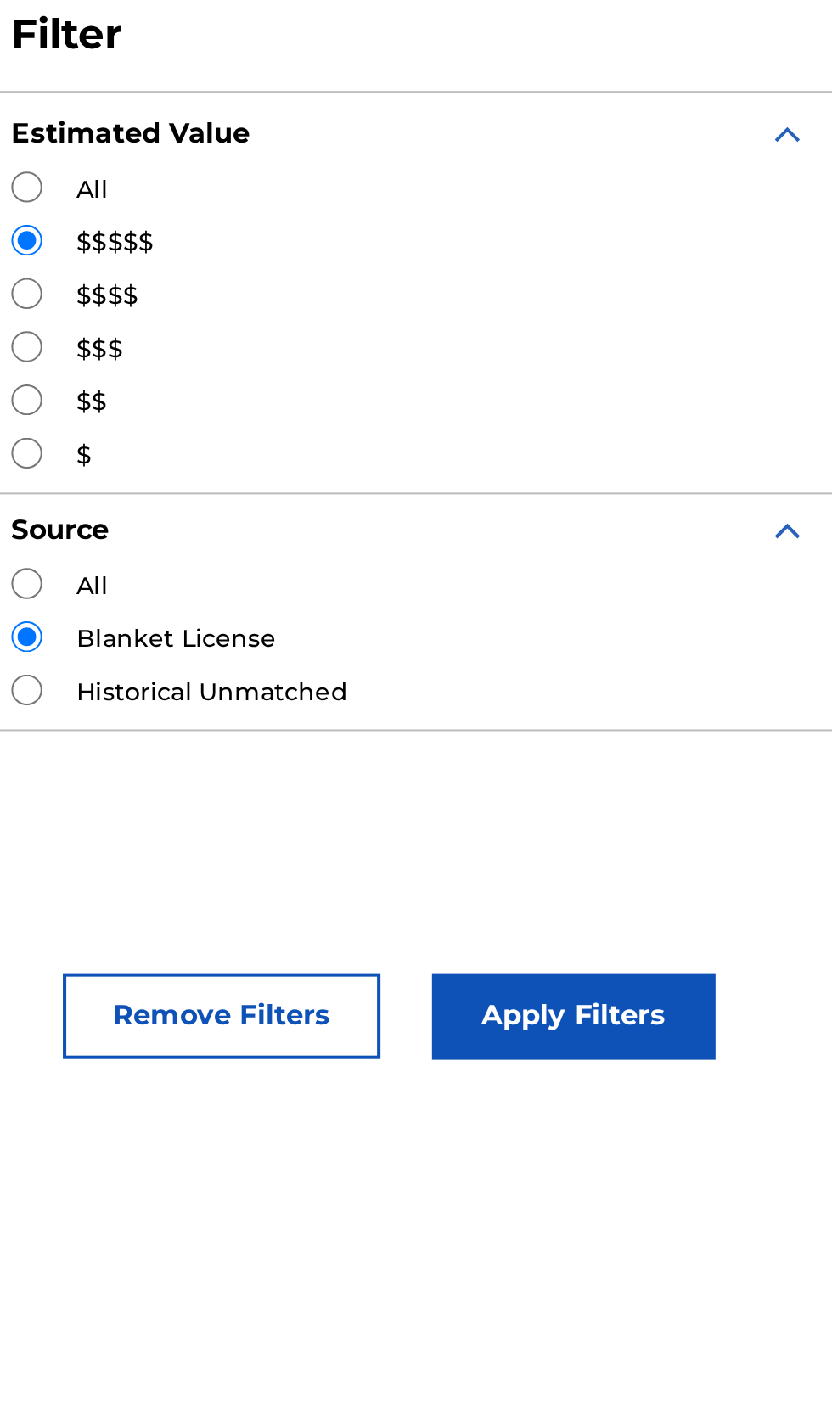
click at [740, 556] on button "Apply Filters" at bounding box center [704, 540] width 140 height 42
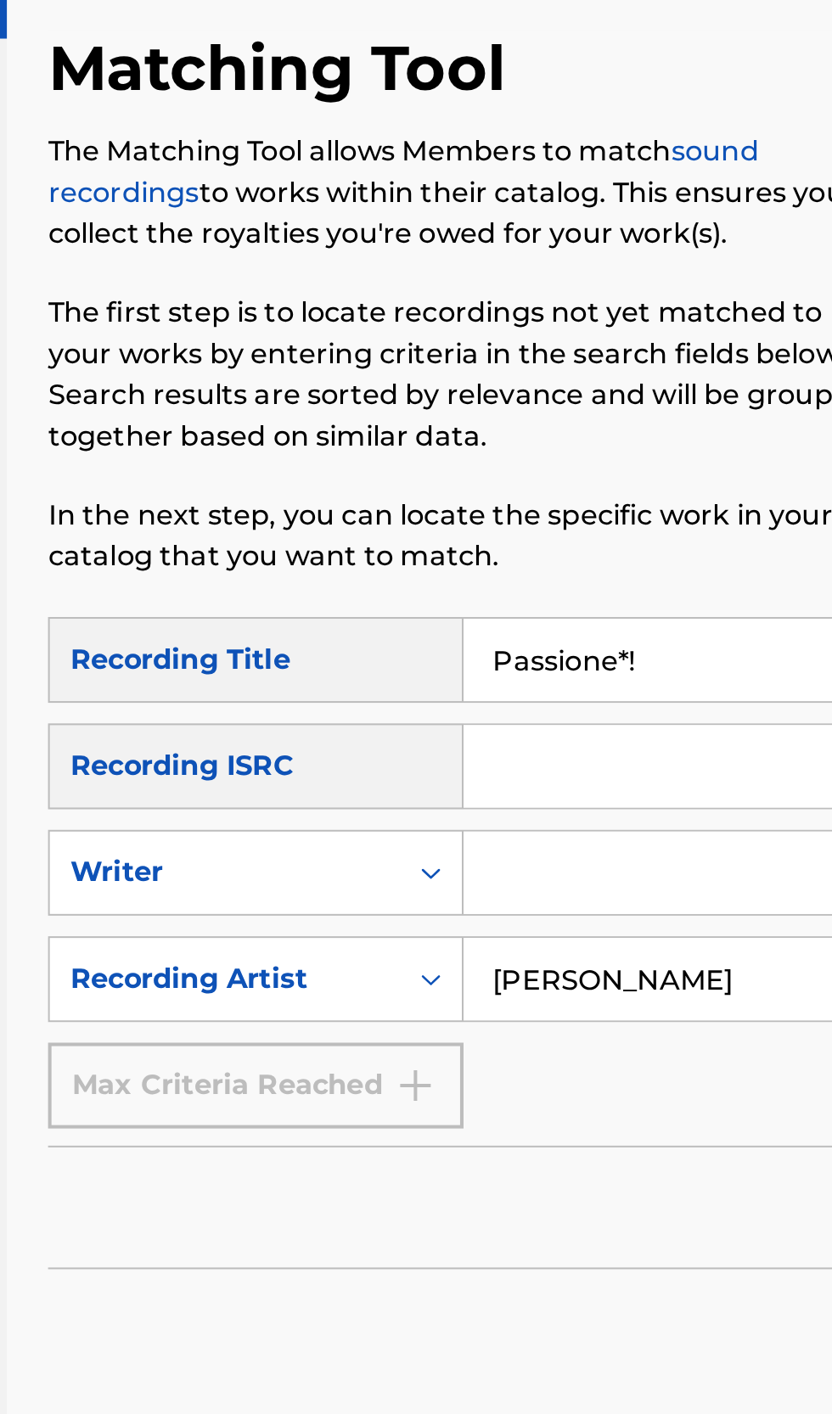
click at [607, 397] on input "Passione*!" at bounding box center [650, 405] width 322 height 41
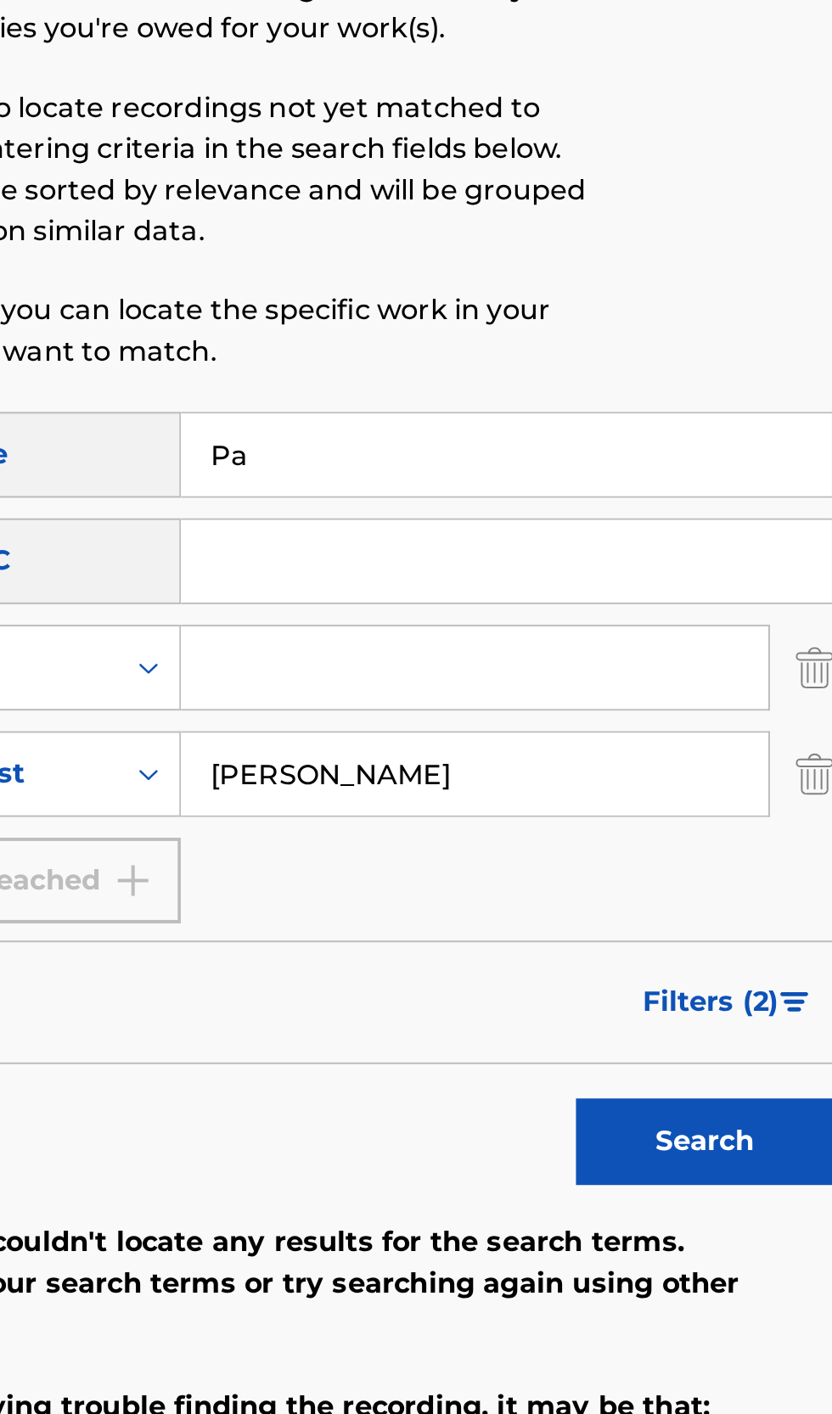
type input "P"
